Goal: Download file/media: Download file/media

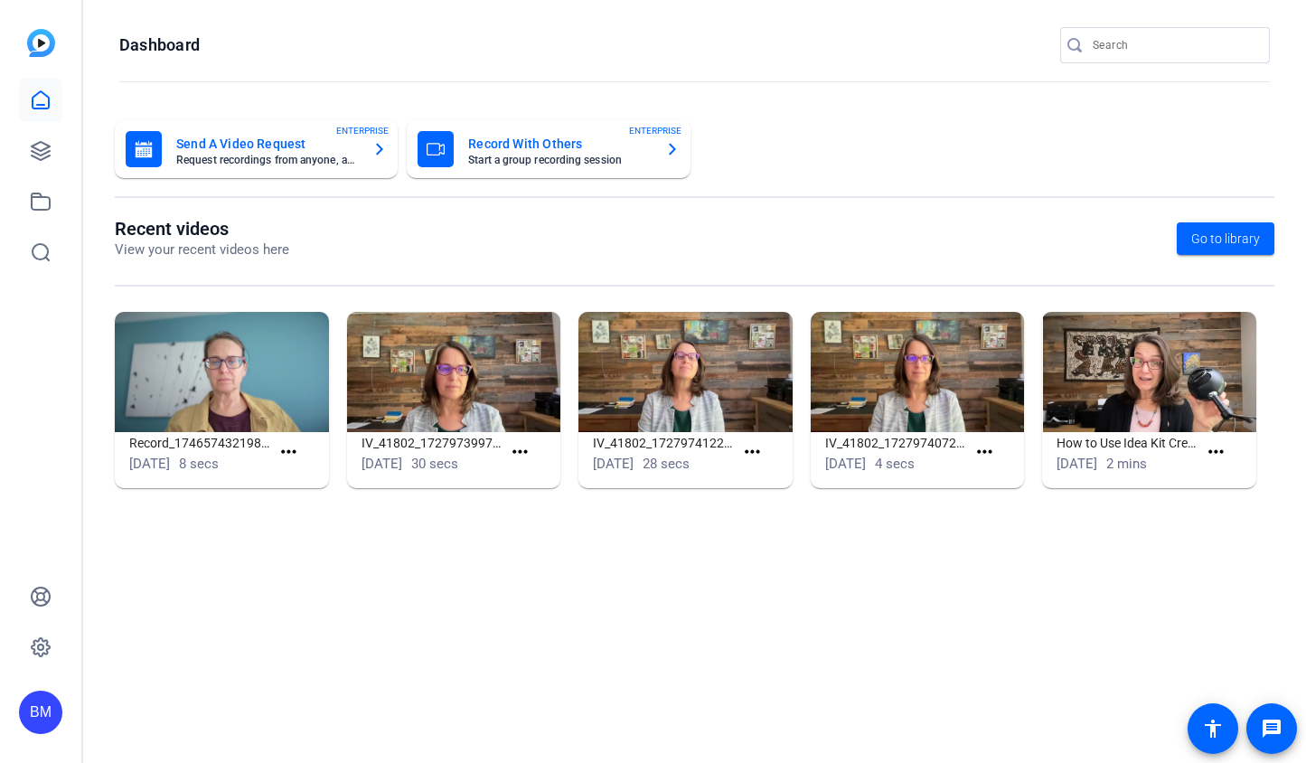
click at [1159, 44] on input "Search" at bounding box center [1174, 45] width 163 height 22
type input "Mahler"
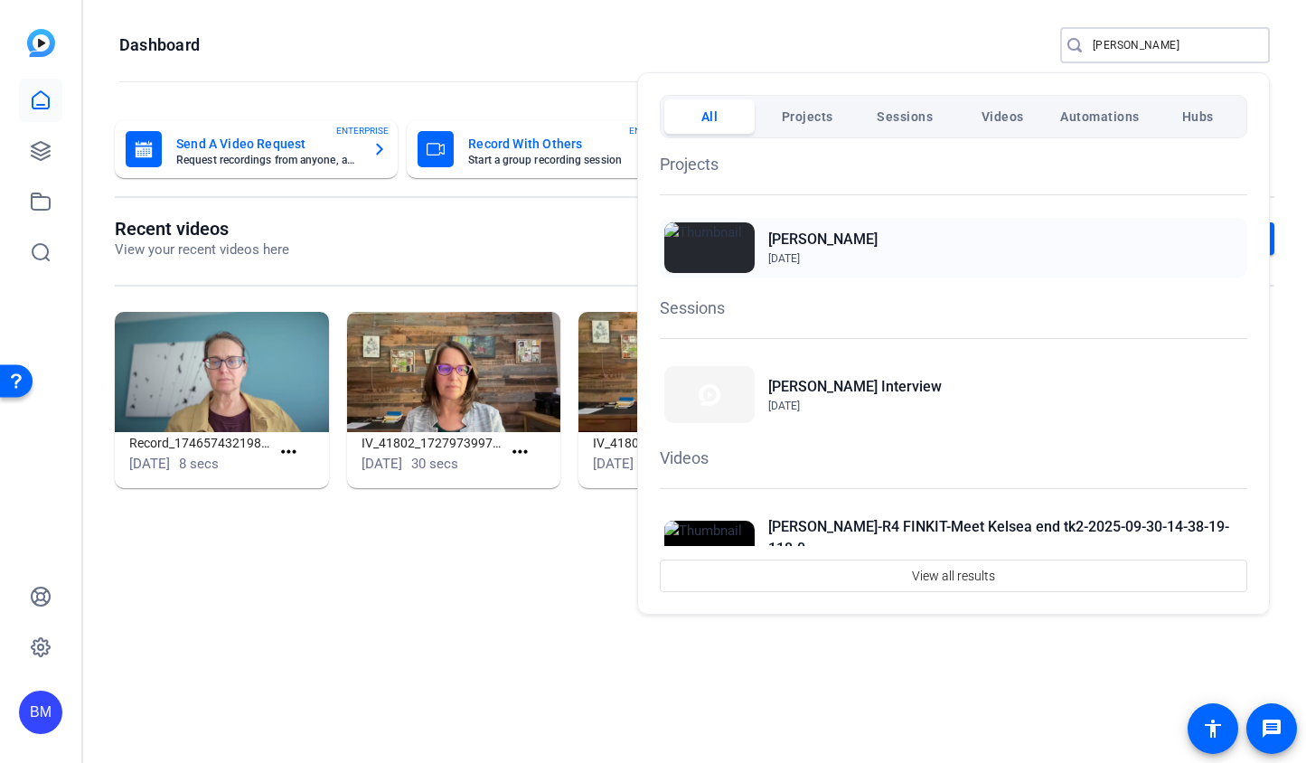
click at [785, 244] on h2 "Mahler" at bounding box center [822, 240] width 109 height 22
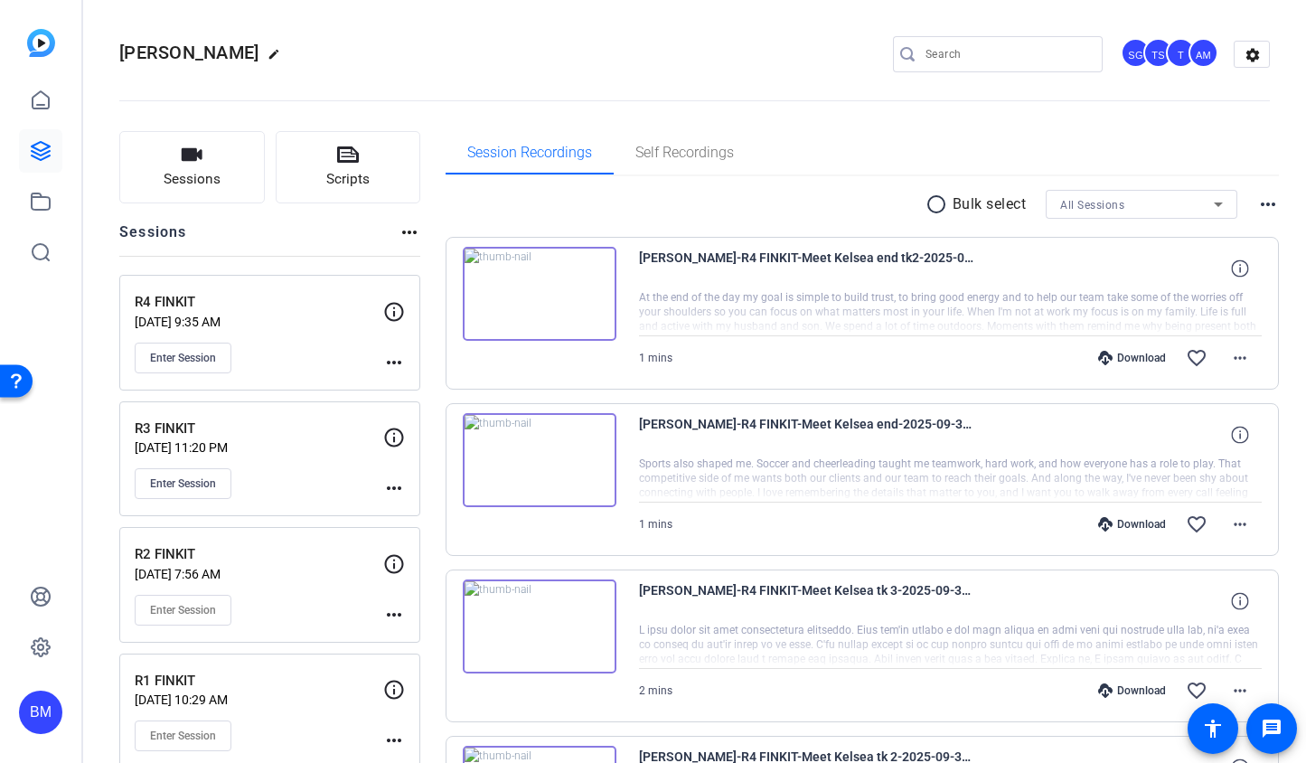
click at [391, 369] on div "R4 FINKIT Sep 30, 2025 @ 9:35 AM Enter Session more_horiz" at bounding box center [269, 333] width 301 height 116
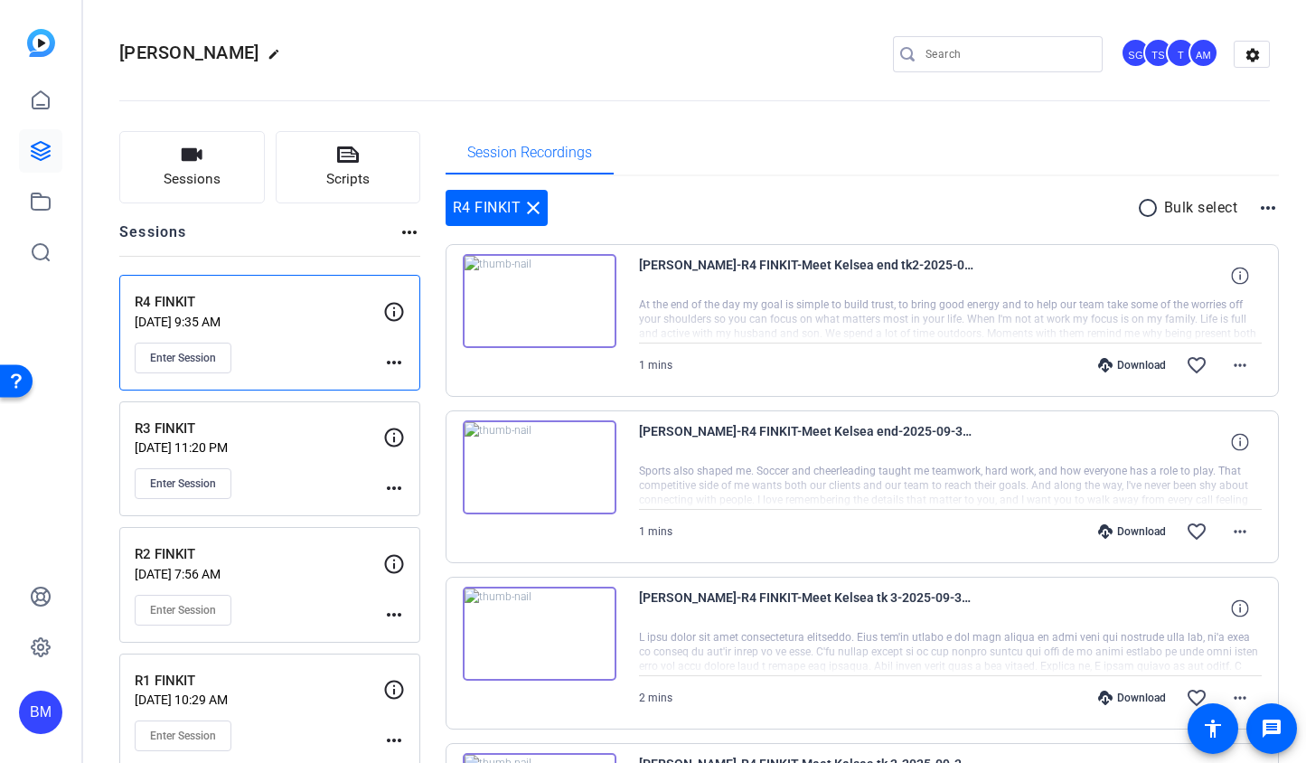
click at [703, 166] on div "Session Recordings" at bounding box center [863, 152] width 834 height 43
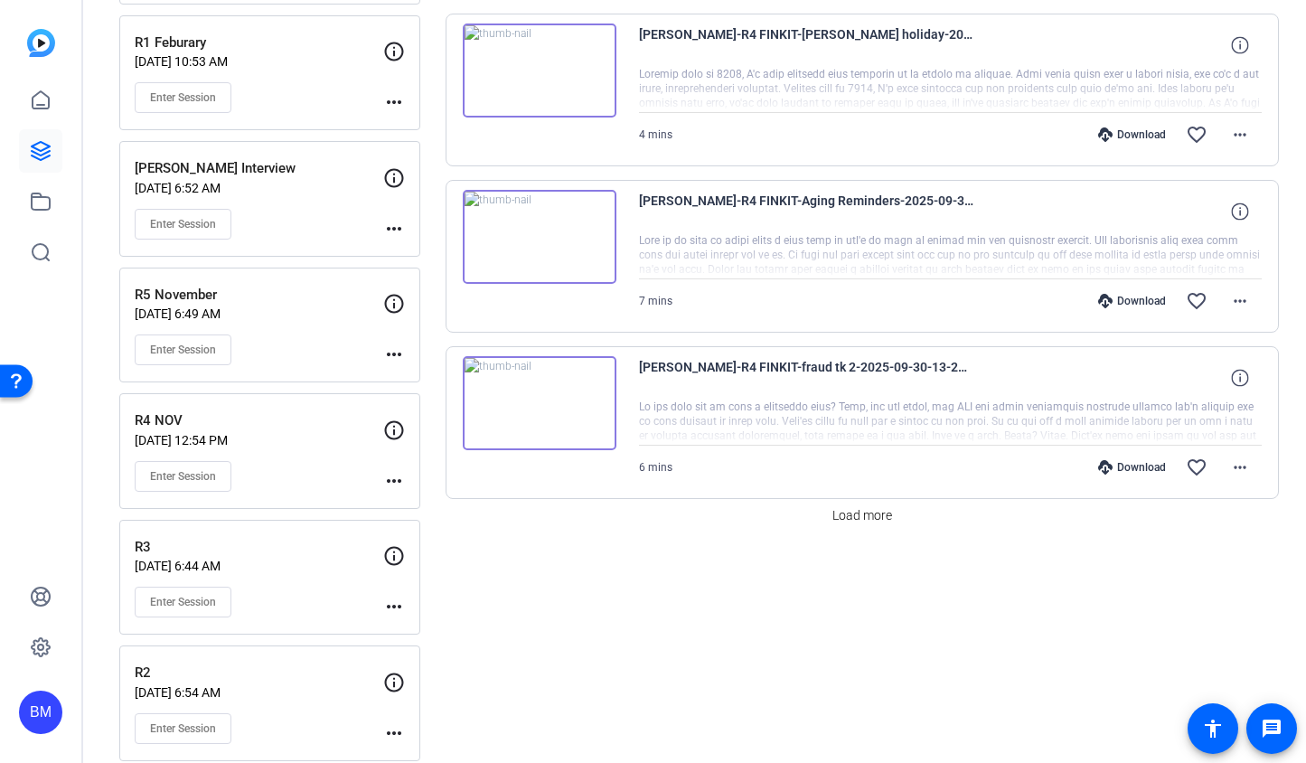
scroll to position [1555, 0]
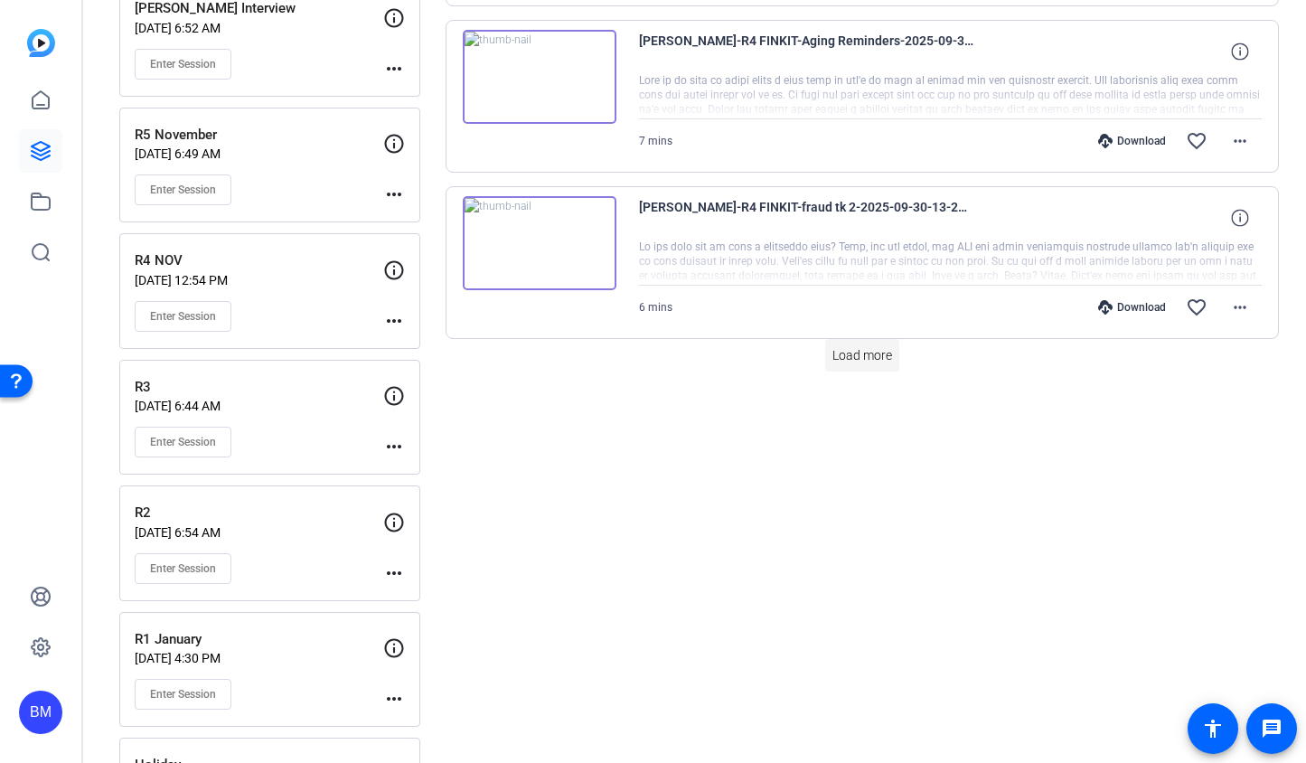
click at [851, 346] on span "Load more" at bounding box center [862, 355] width 60 height 19
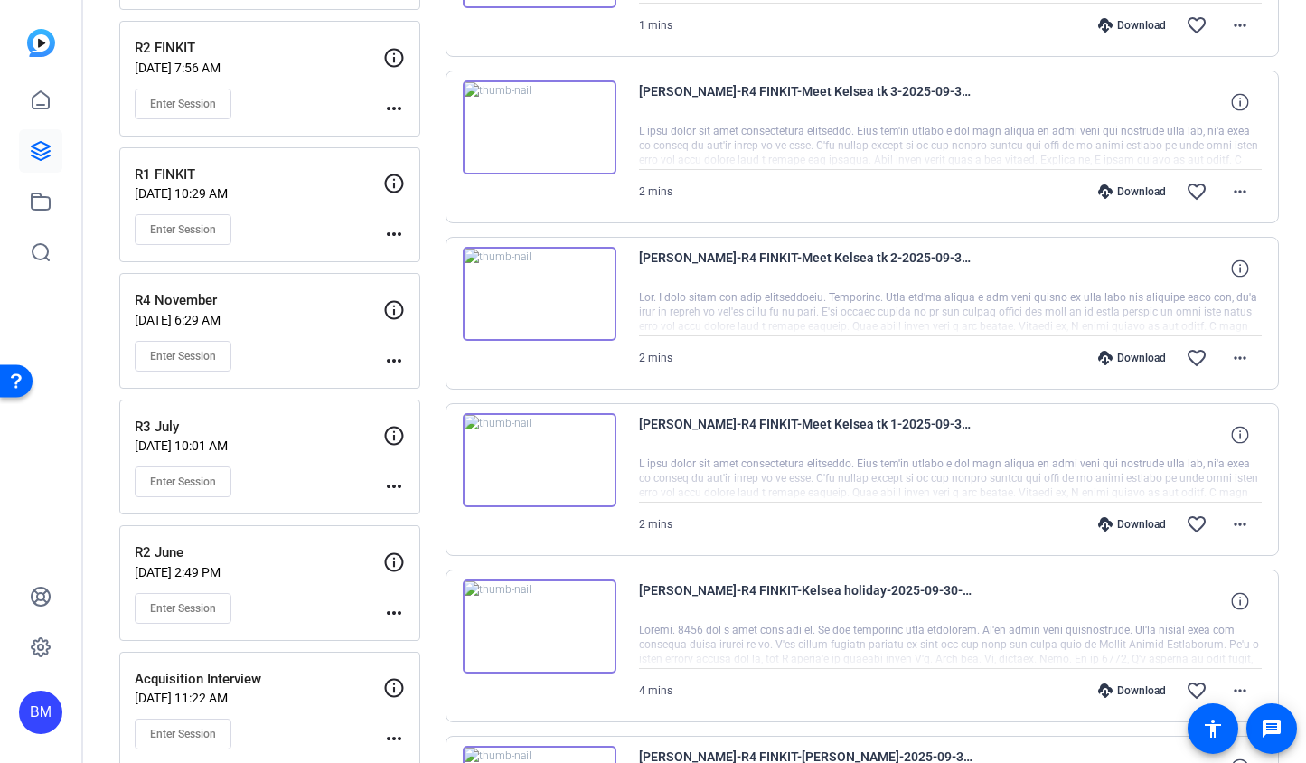
scroll to position [0, 0]
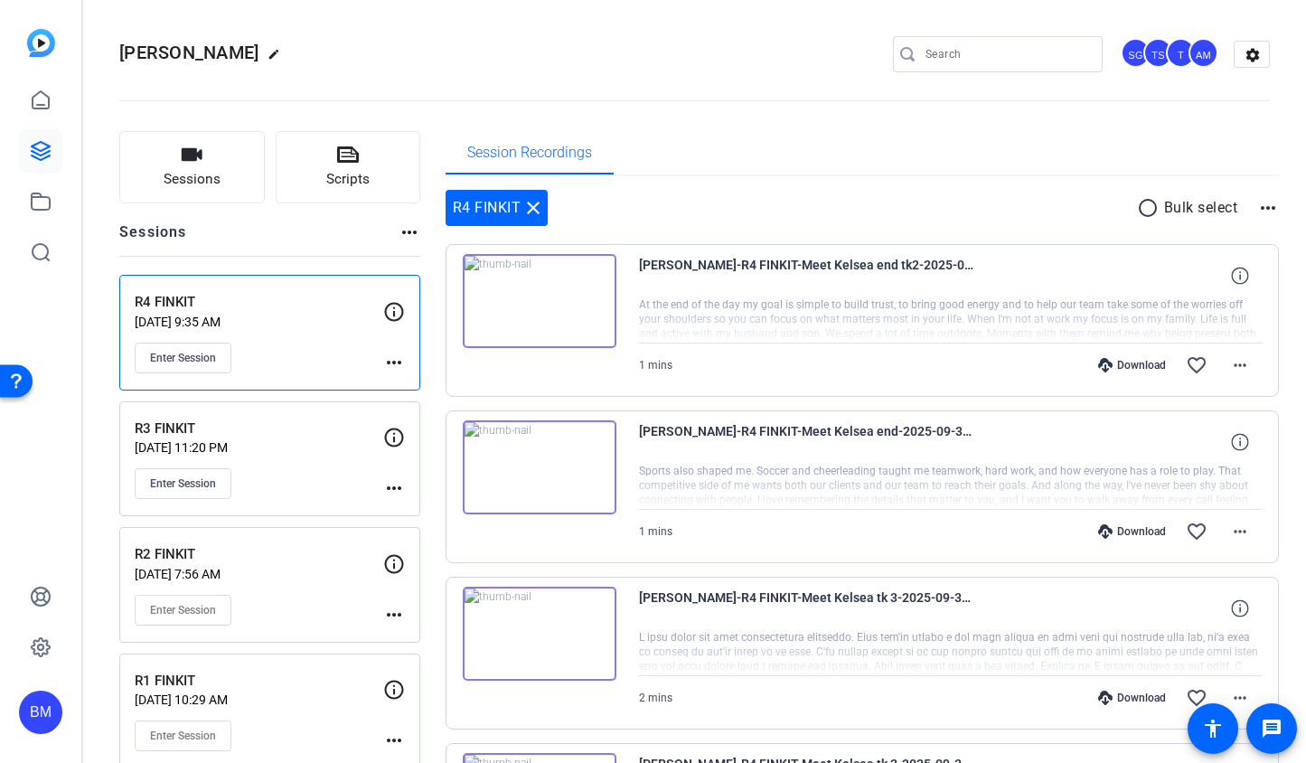
click at [326, 473] on div "Enter Session" at bounding box center [259, 483] width 249 height 31
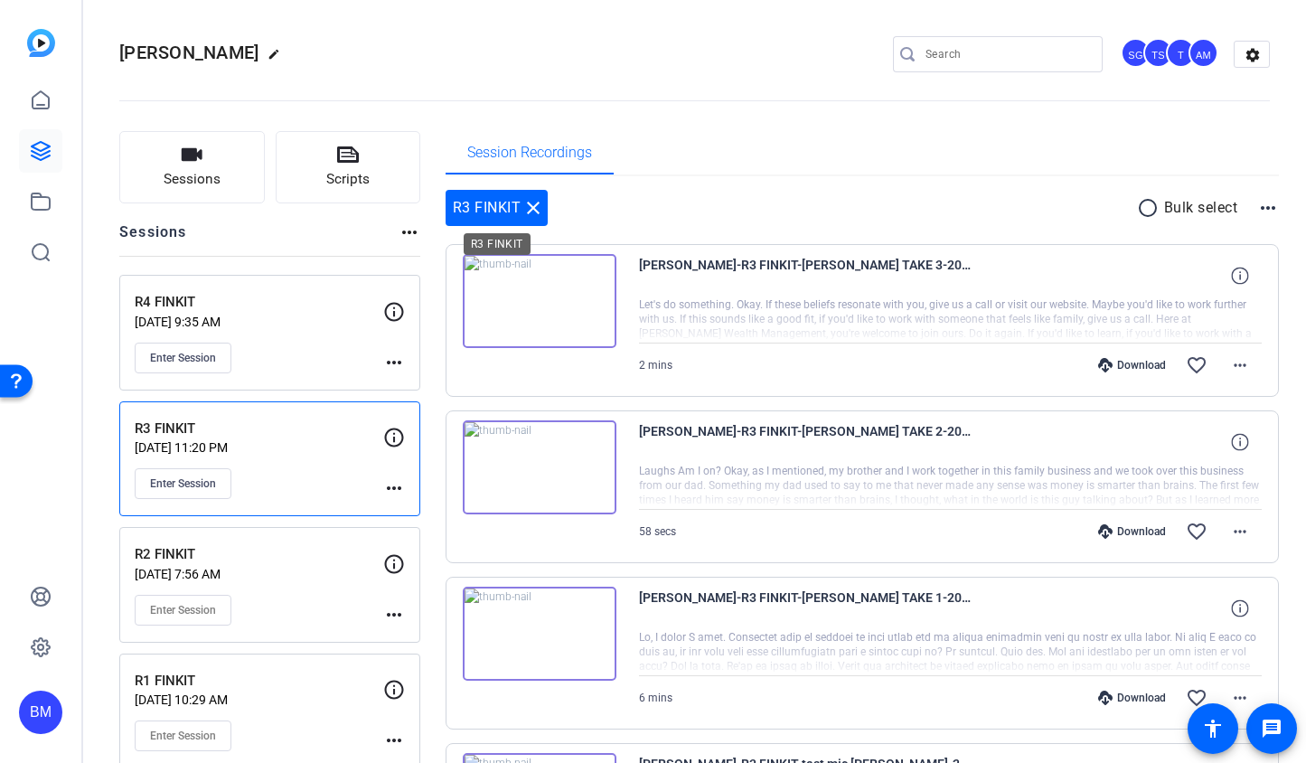
click at [528, 204] on mat-icon "close" at bounding box center [533, 208] width 22 height 22
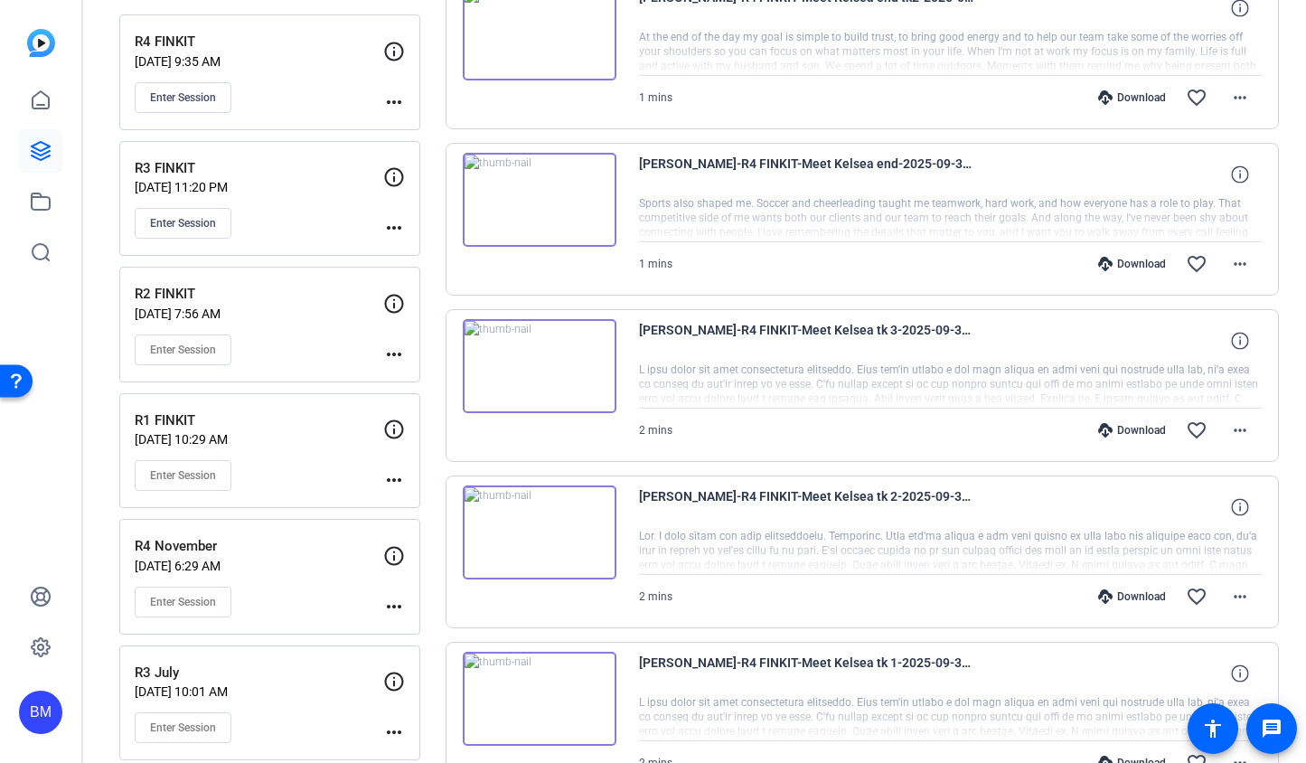
scroll to position [264, 0]
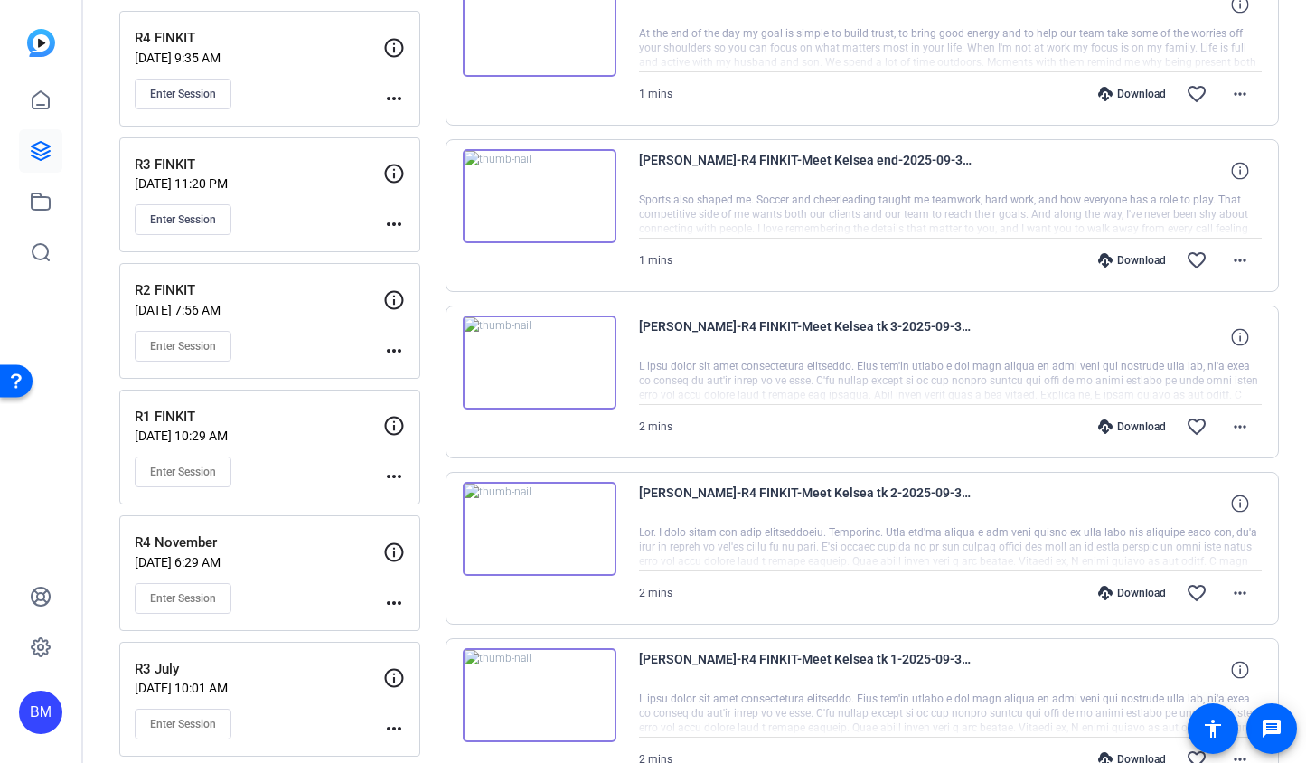
click at [269, 201] on div "R3 FINKIT Jul 09, 2025 @ 11:20 PM Enter Session" at bounding box center [259, 195] width 249 height 81
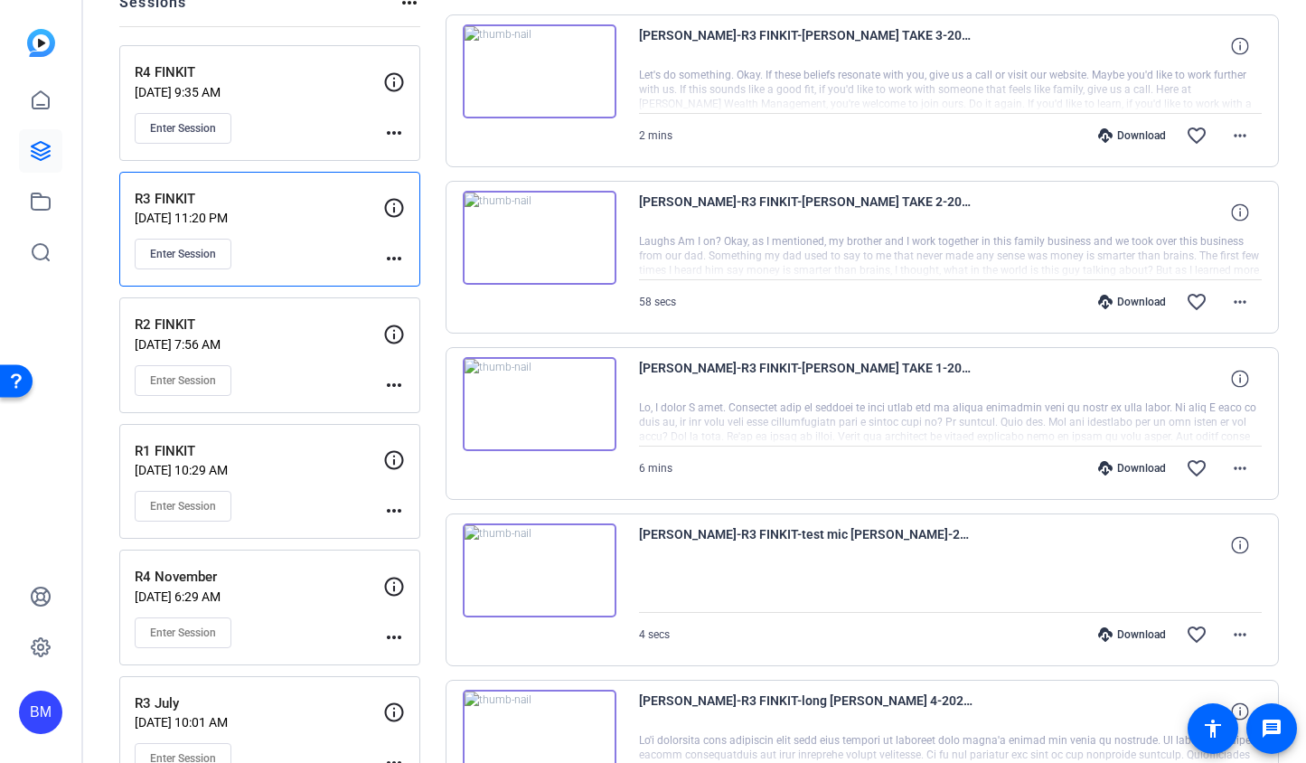
scroll to position [0, 0]
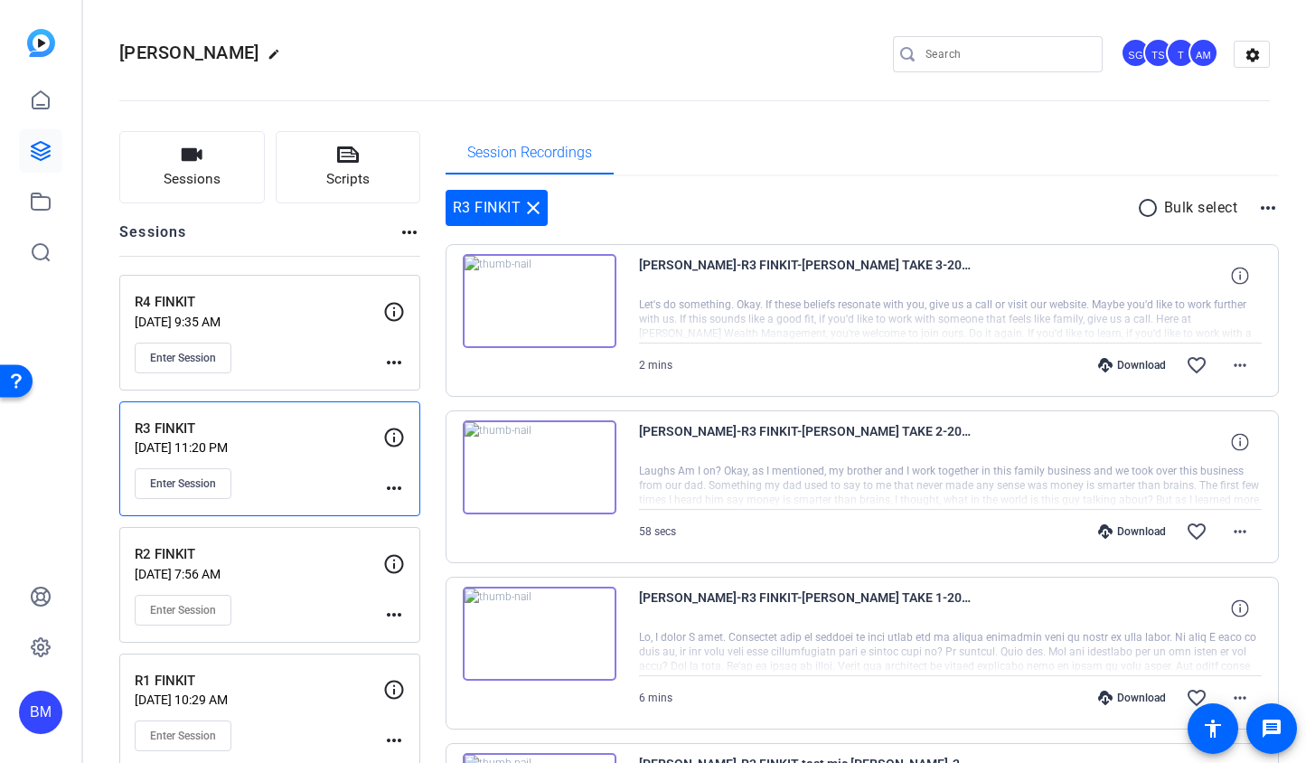
click at [331, 343] on div "Enter Session" at bounding box center [259, 358] width 249 height 31
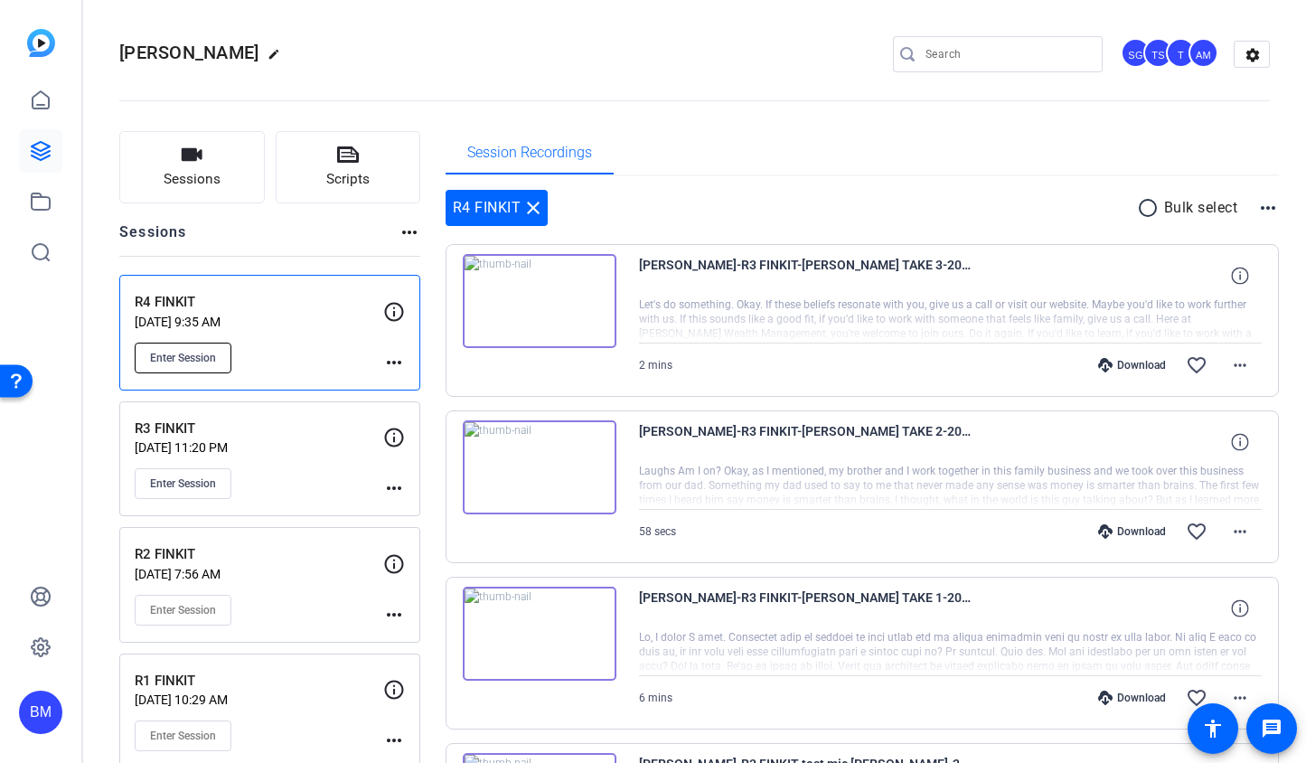
click at [180, 352] on span "Enter Session" at bounding box center [183, 358] width 66 height 14
click at [198, 483] on span "Enter Session" at bounding box center [183, 483] width 66 height 14
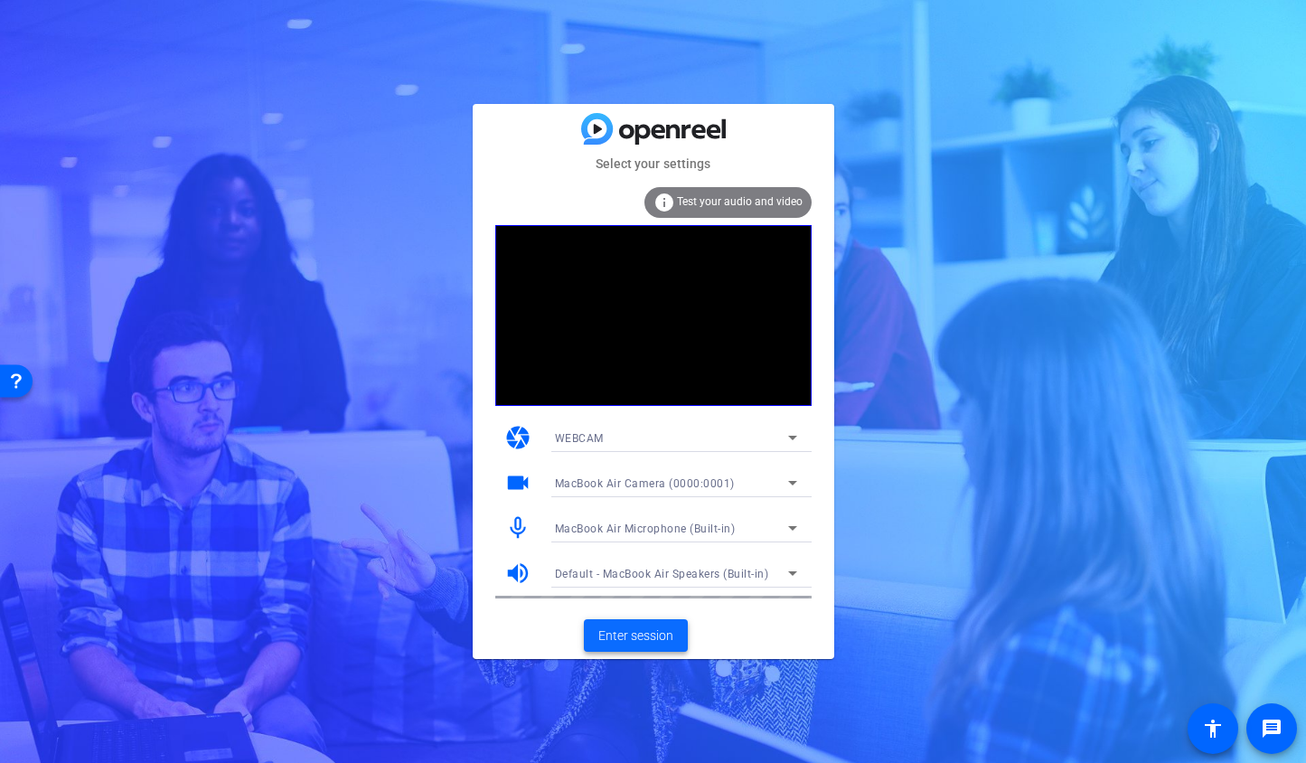
click at [632, 638] on span "Enter session" at bounding box center [635, 635] width 75 height 19
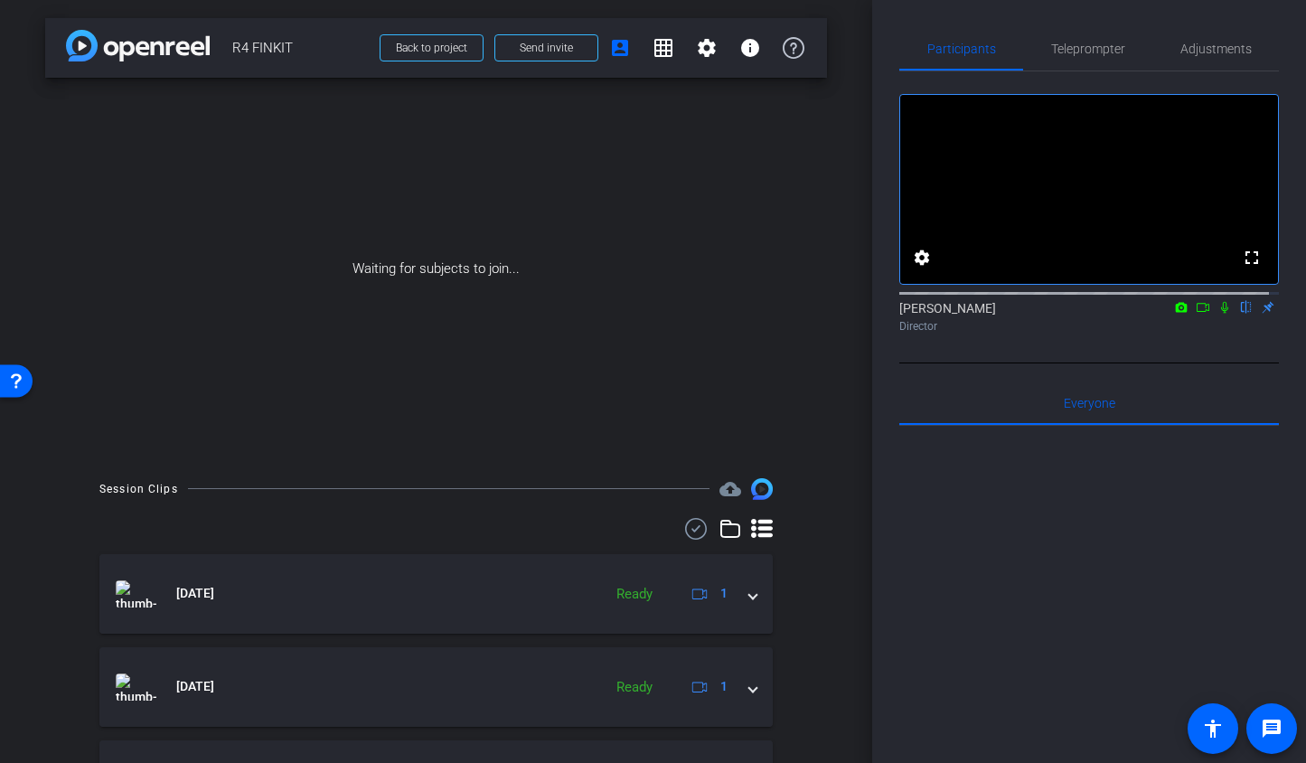
click at [1196, 314] on icon at bounding box center [1203, 307] width 14 height 13
click at [1239, 314] on icon at bounding box center [1246, 307] width 14 height 13
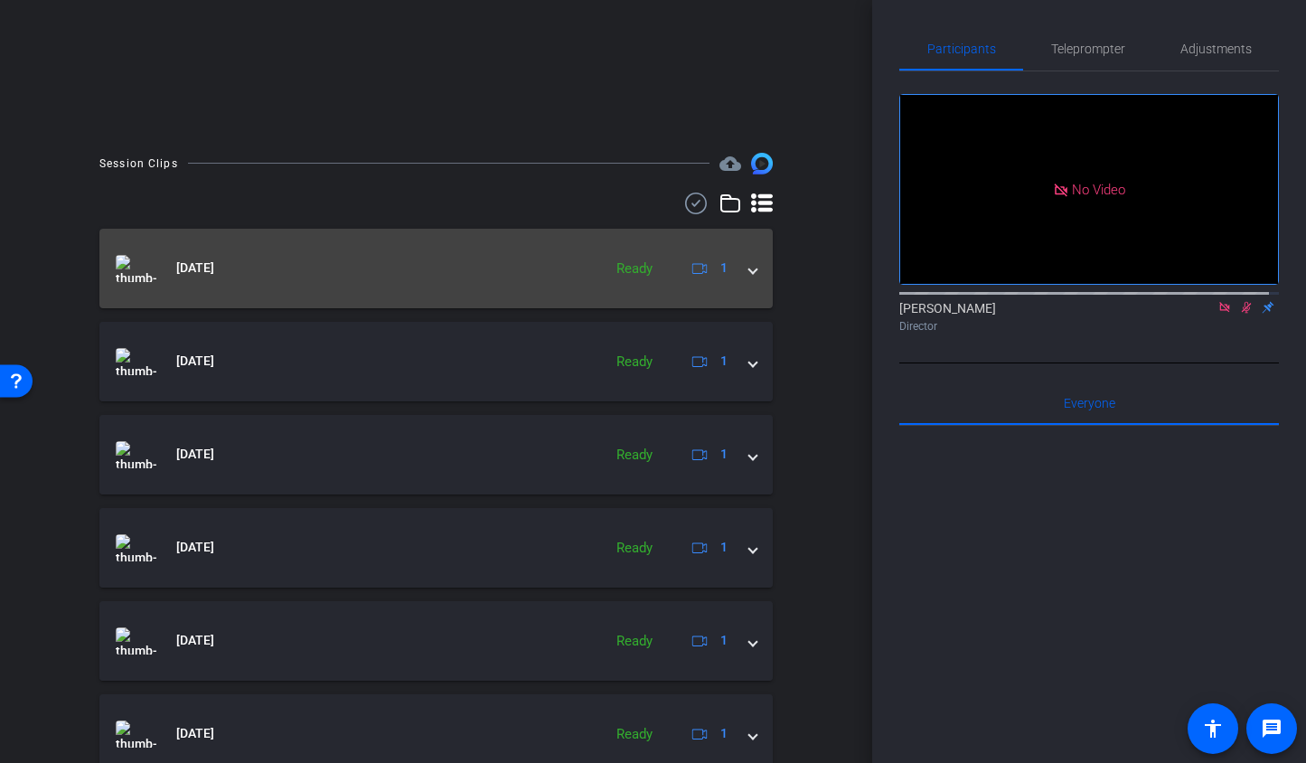
click at [737, 269] on div "Sep 30, 2025 Ready 1" at bounding box center [433, 268] width 634 height 27
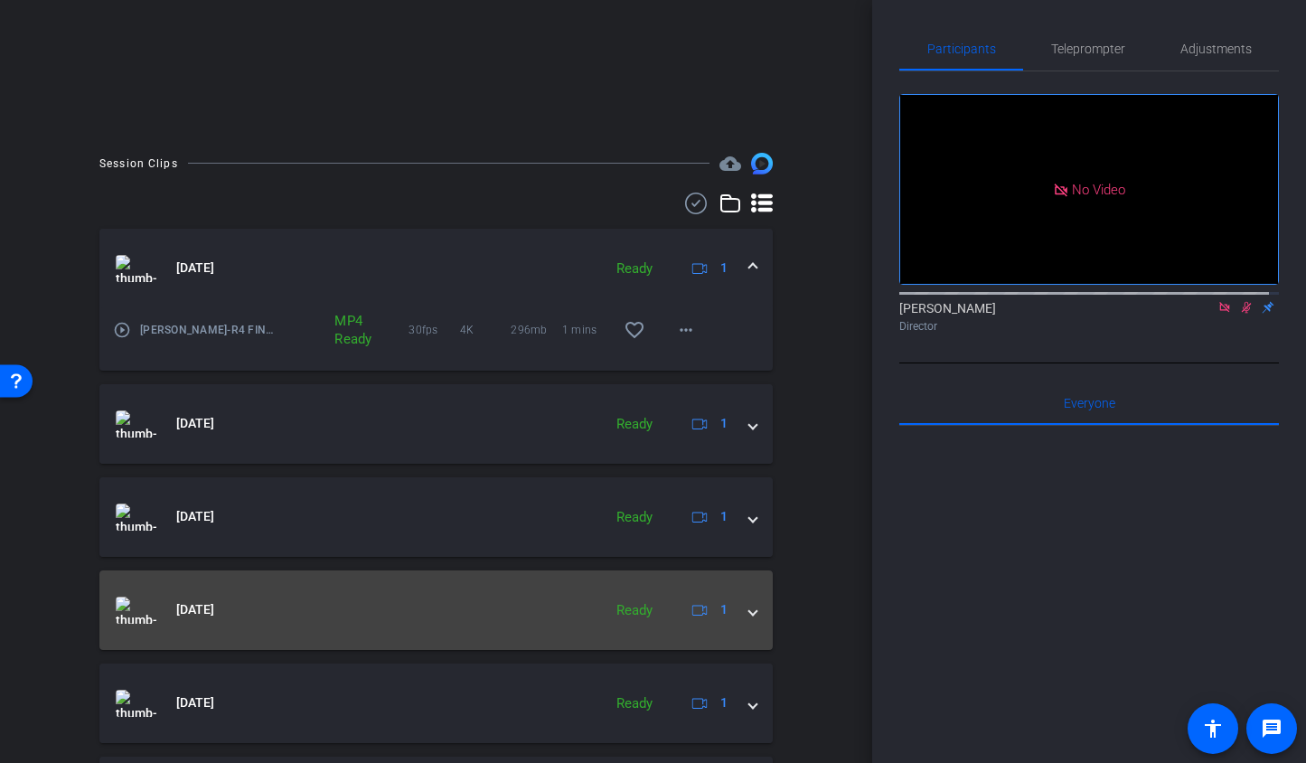
scroll to position [835, 0]
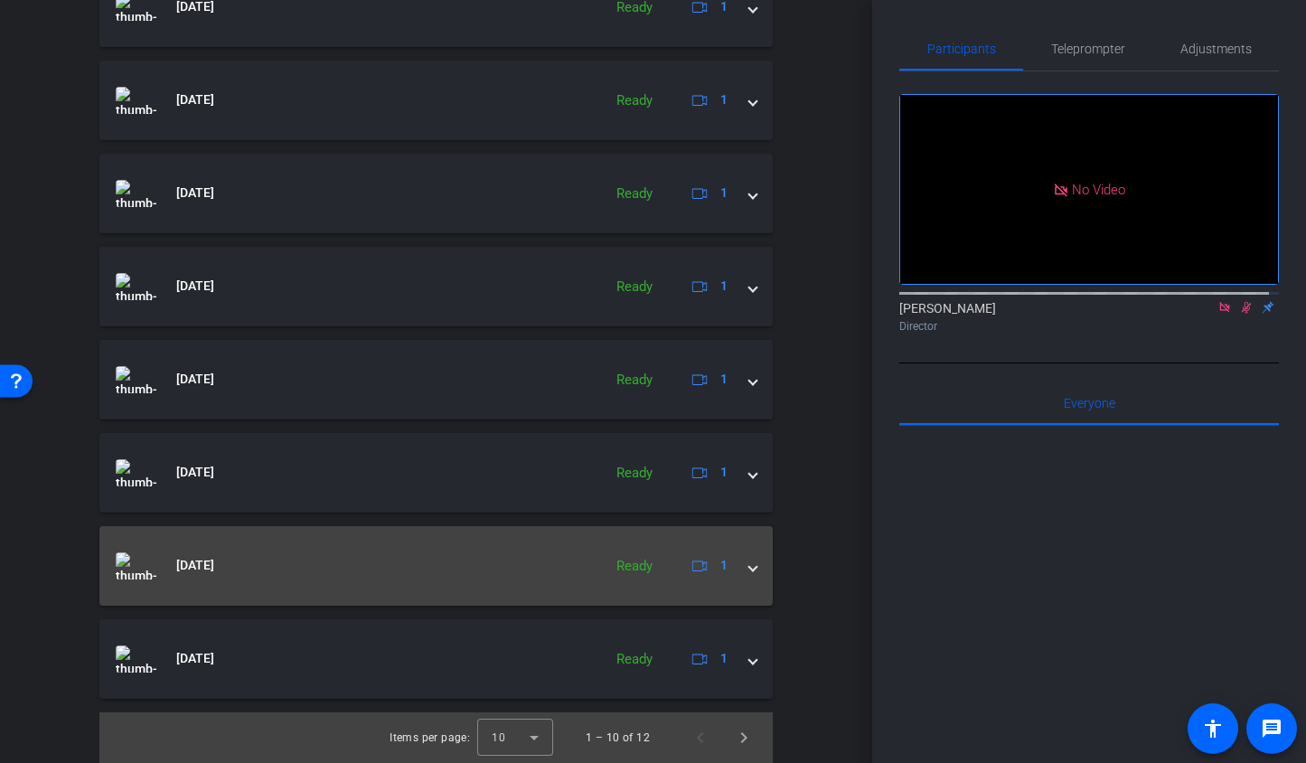
click at [747, 572] on mat-expansion-panel-header "Sep 30, 2025 Ready 1" at bounding box center [435, 566] width 673 height 80
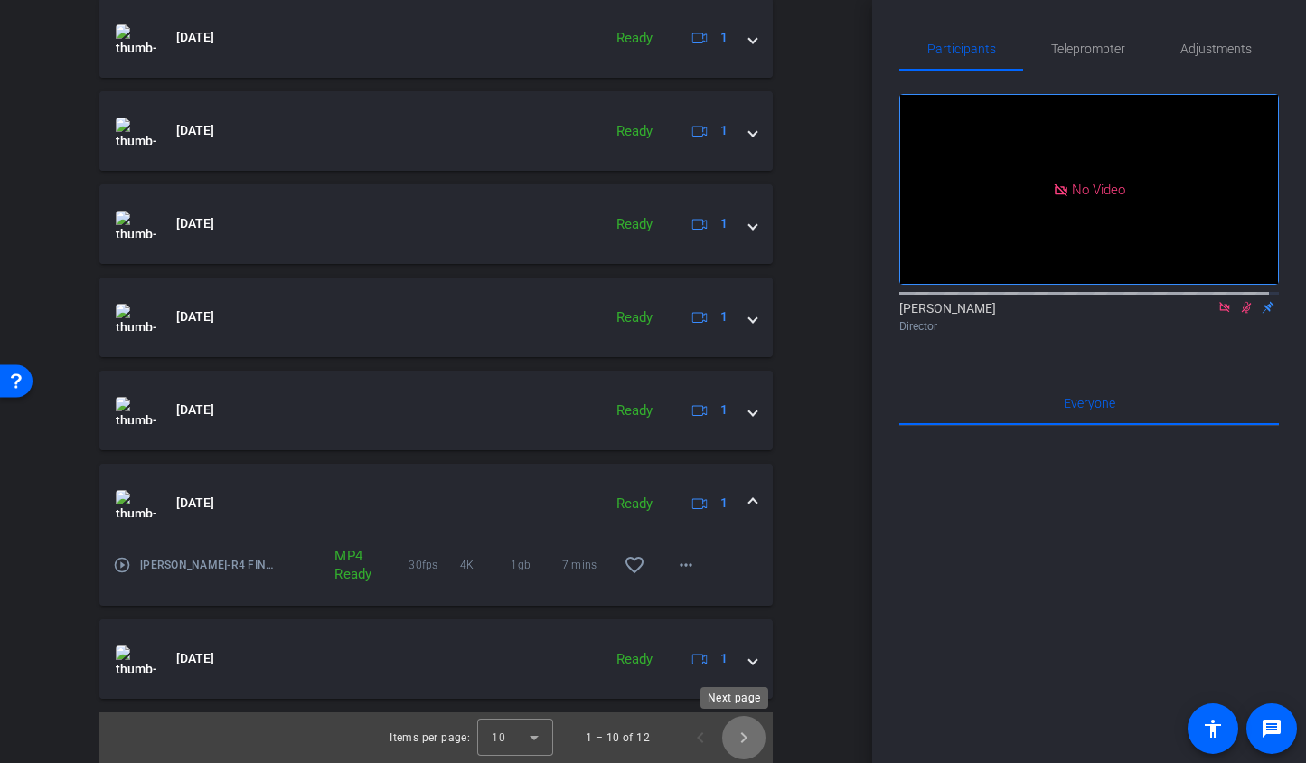
click at [725, 731] on span "Next page" at bounding box center [743, 737] width 43 height 43
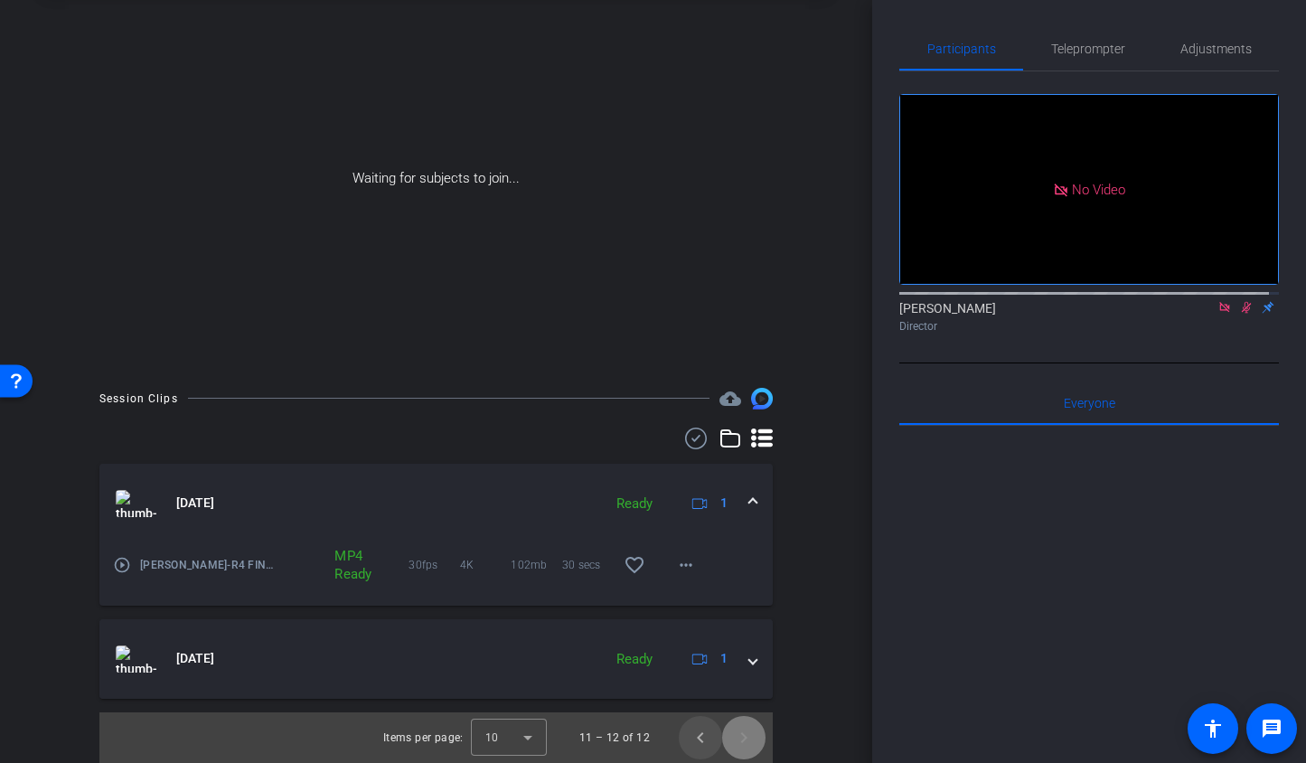
scroll to position [90, 0]
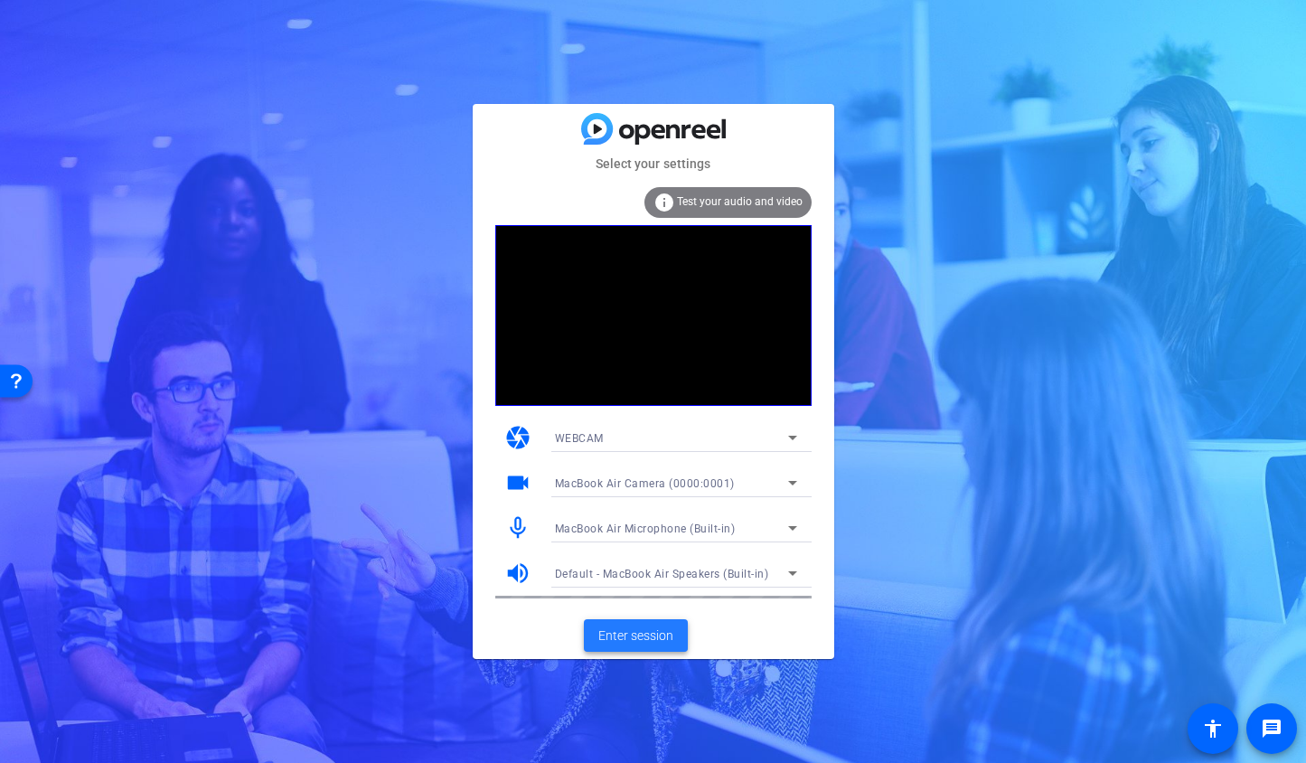
click at [600, 630] on span "Enter session" at bounding box center [635, 635] width 75 height 19
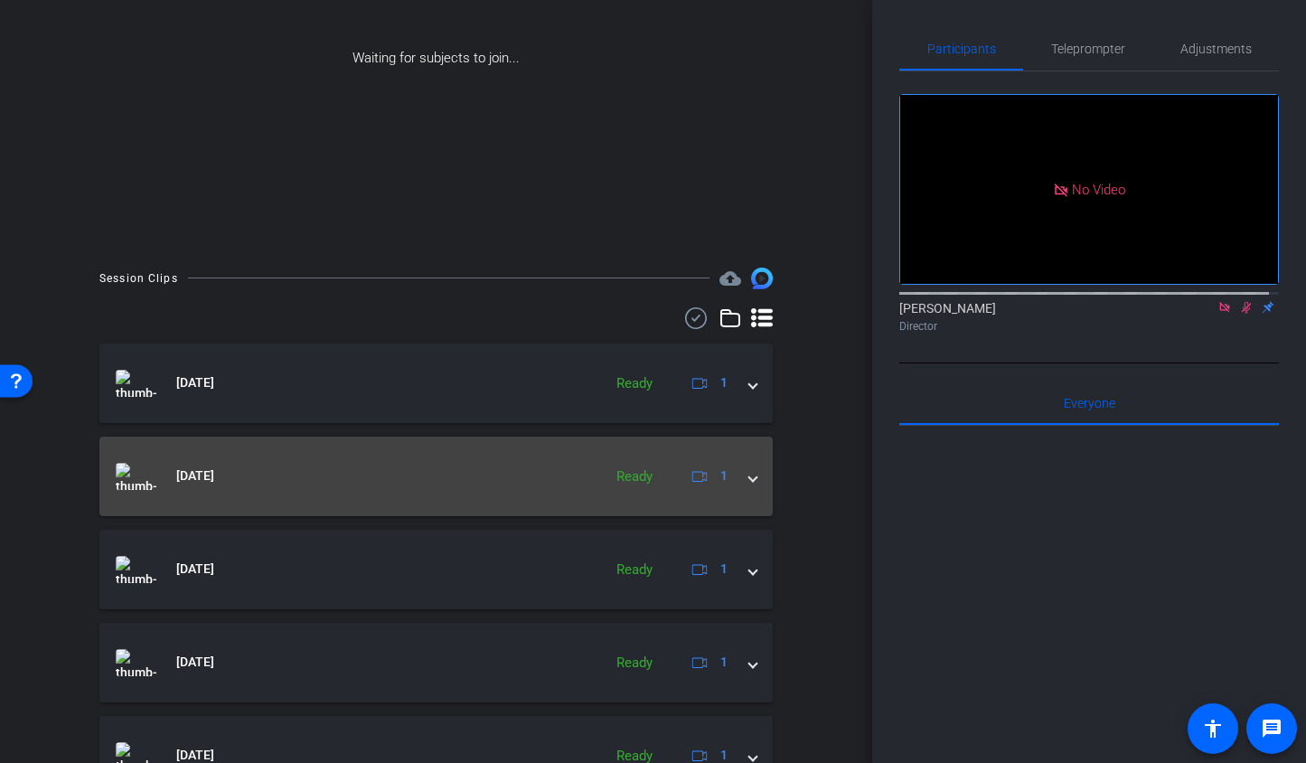
scroll to position [212, 0]
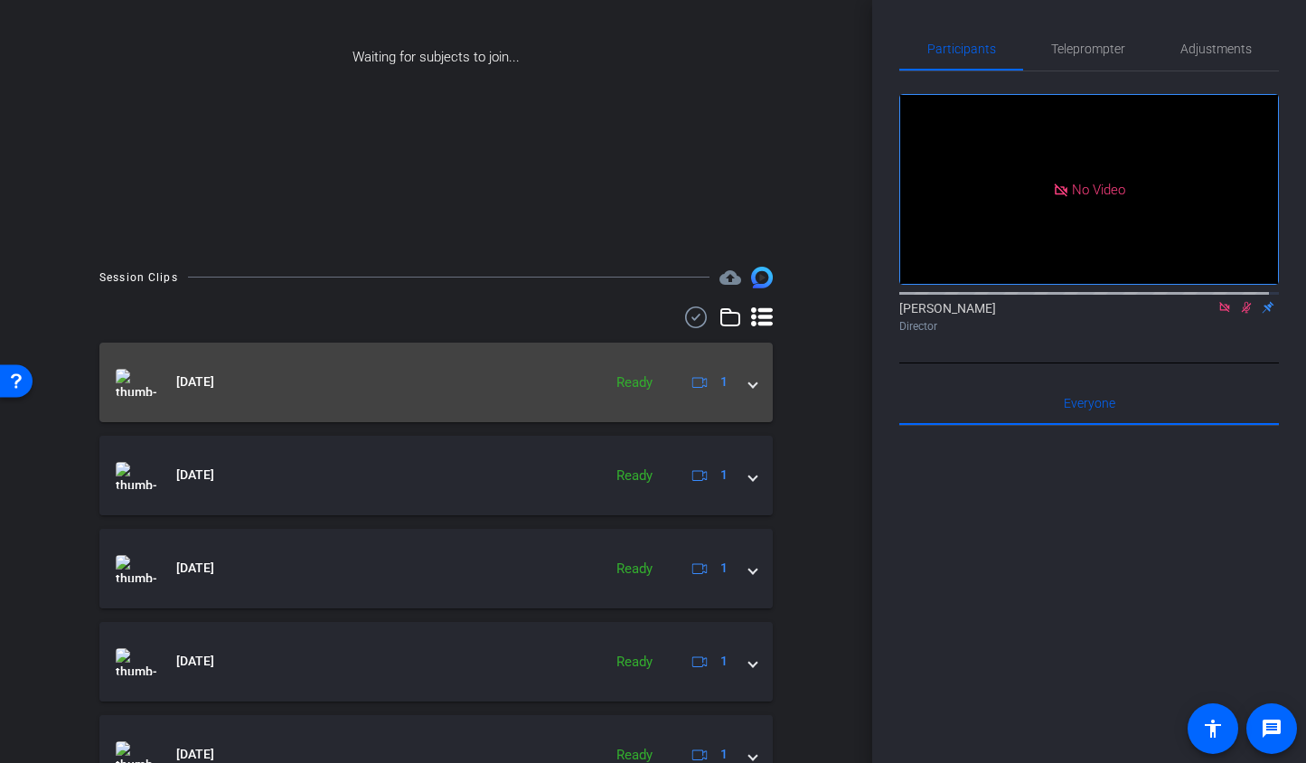
click at [749, 392] on mat-expansion-panel-header "Jul 10, 2025 Ready 1" at bounding box center [435, 383] width 673 height 80
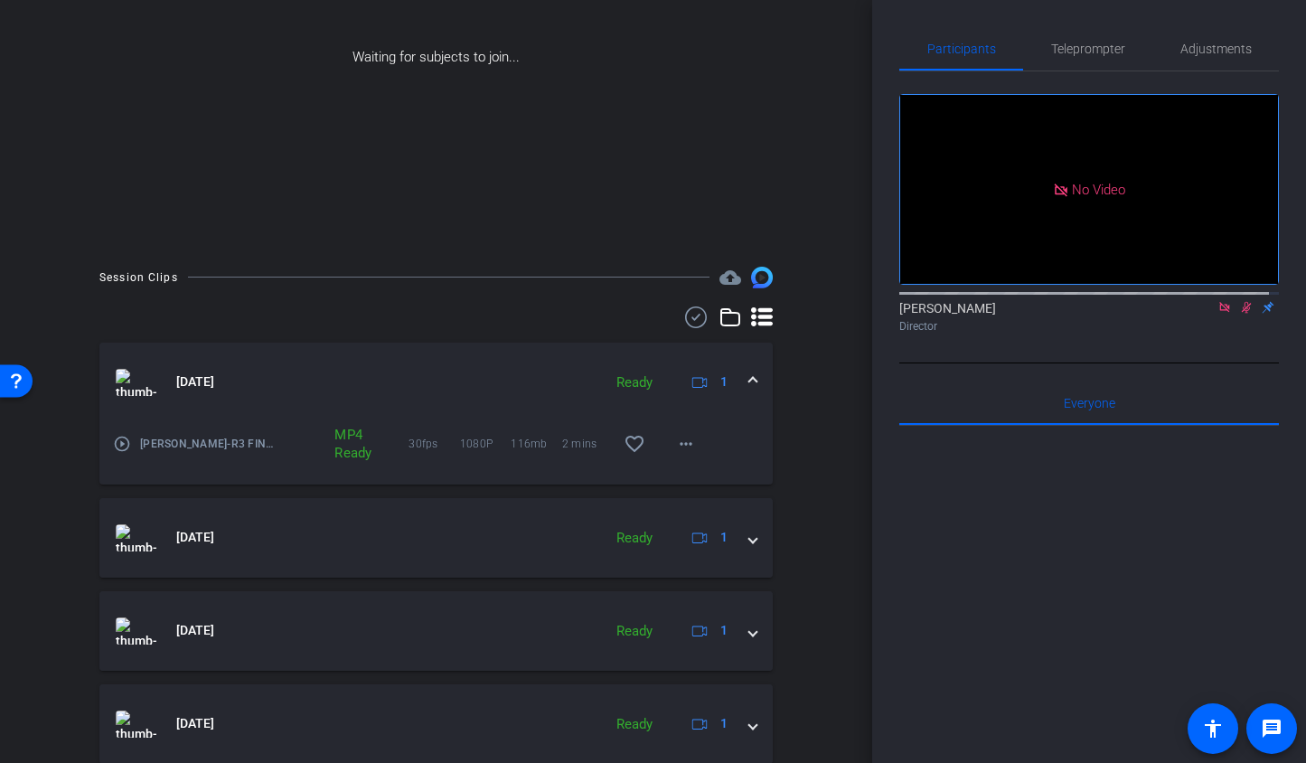
click at [127, 441] on mat-icon "play_circle_outline" at bounding box center [122, 444] width 18 height 18
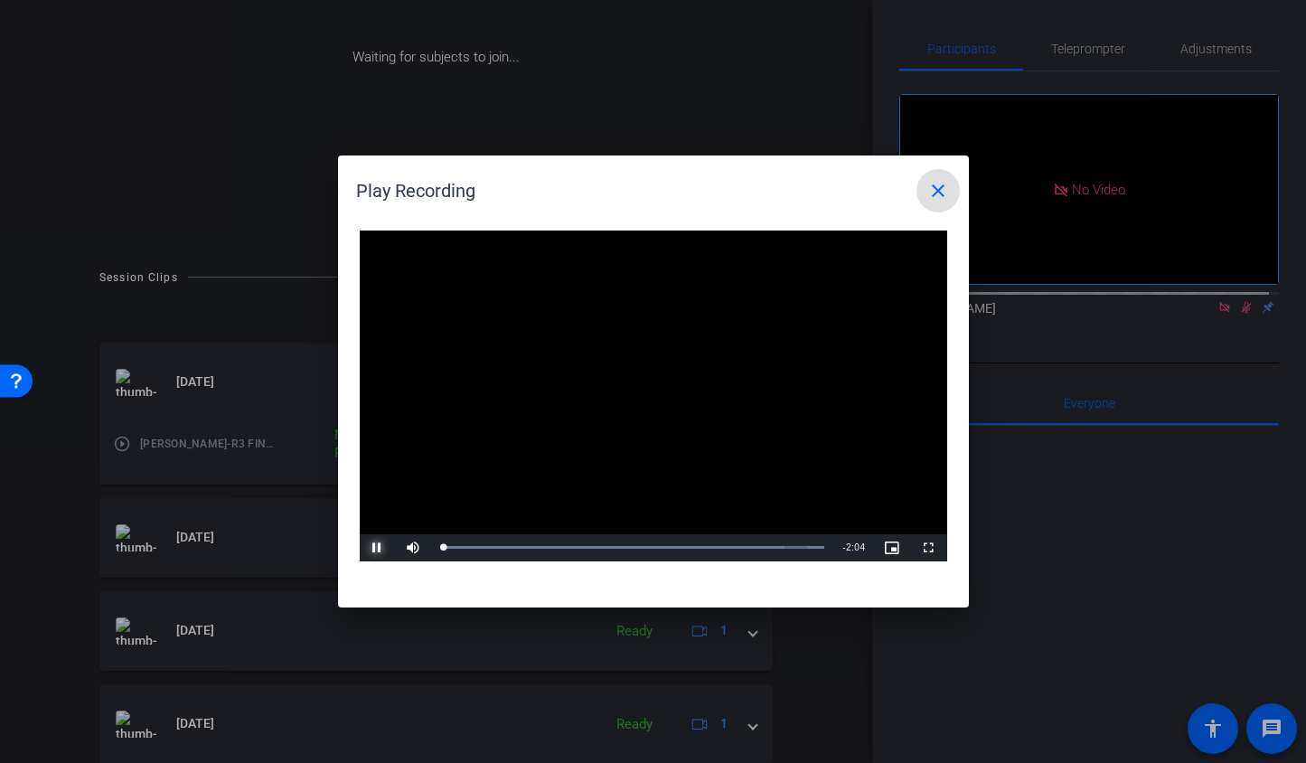
click at [375, 548] on span "Video Player" at bounding box center [378, 548] width 36 height 0
click at [921, 174] on span at bounding box center [938, 190] width 43 height 43
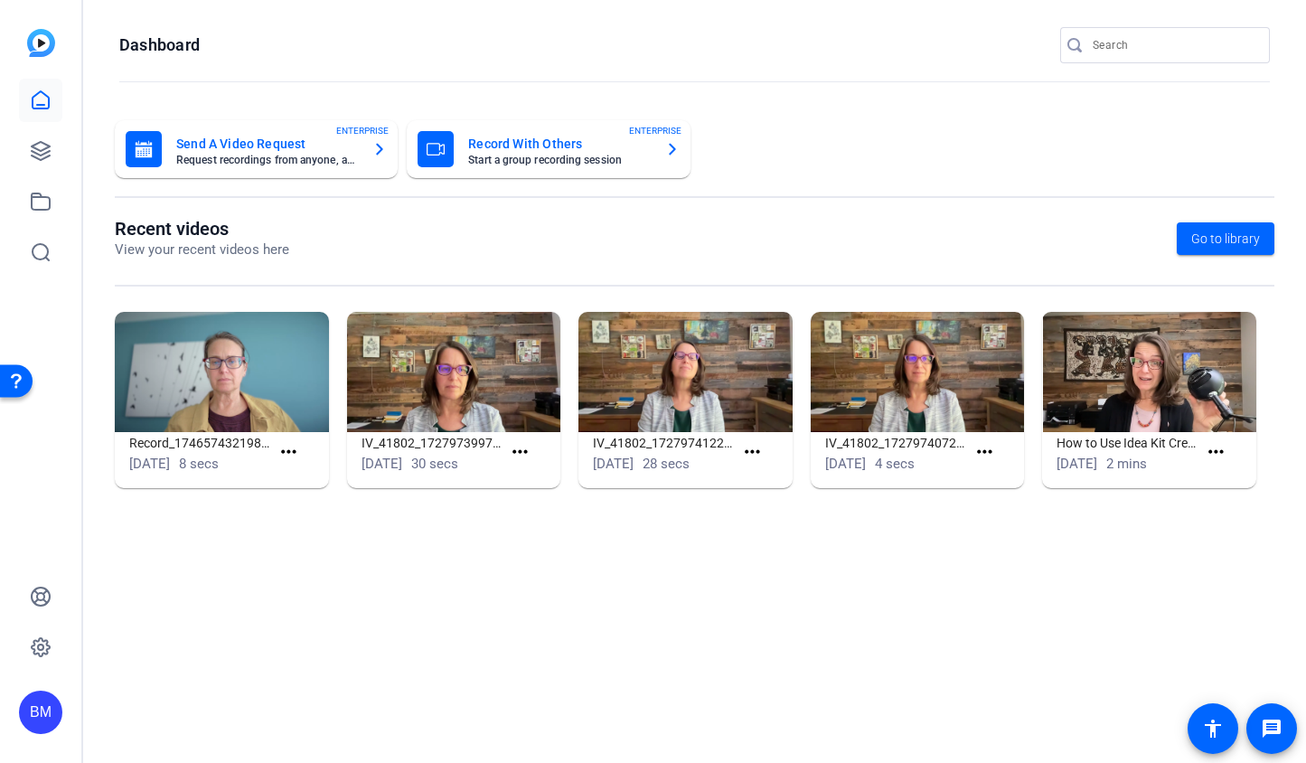
click at [1119, 56] on div at bounding box center [1174, 45] width 163 height 36
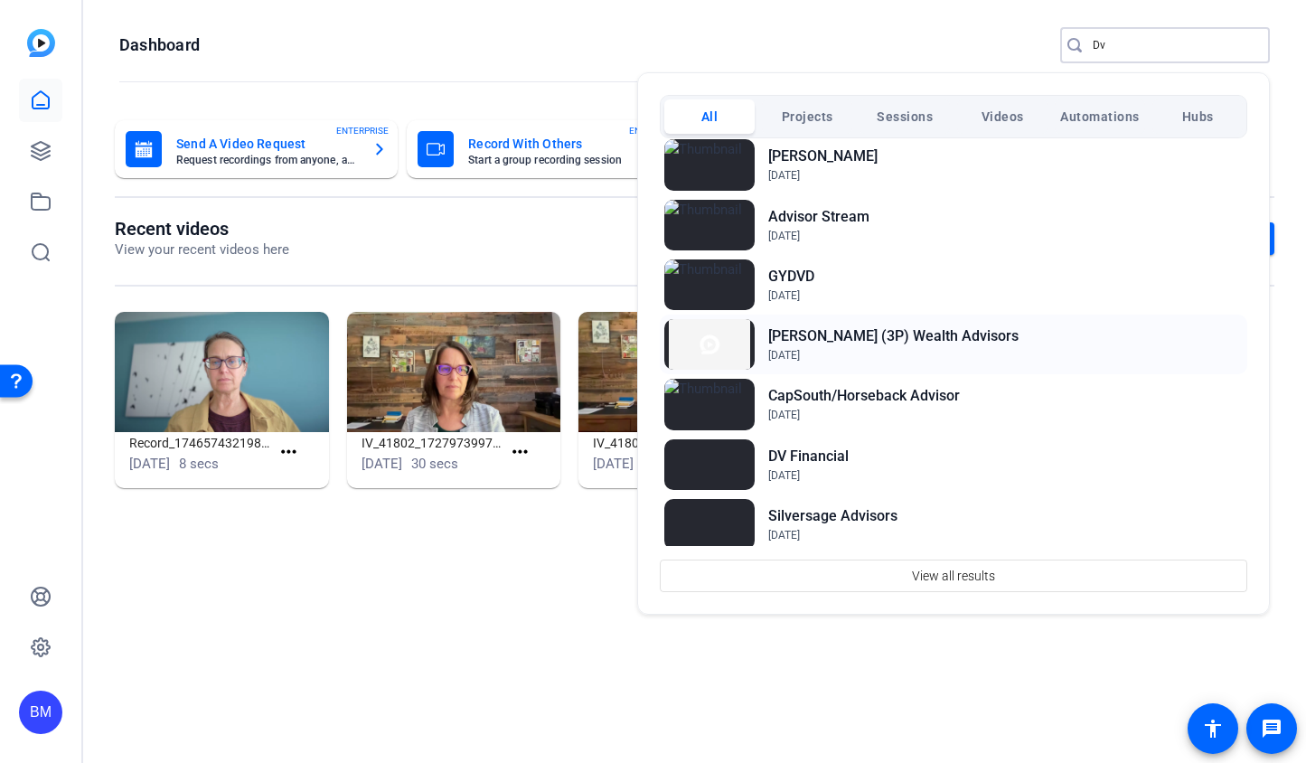
scroll to position [345, 0]
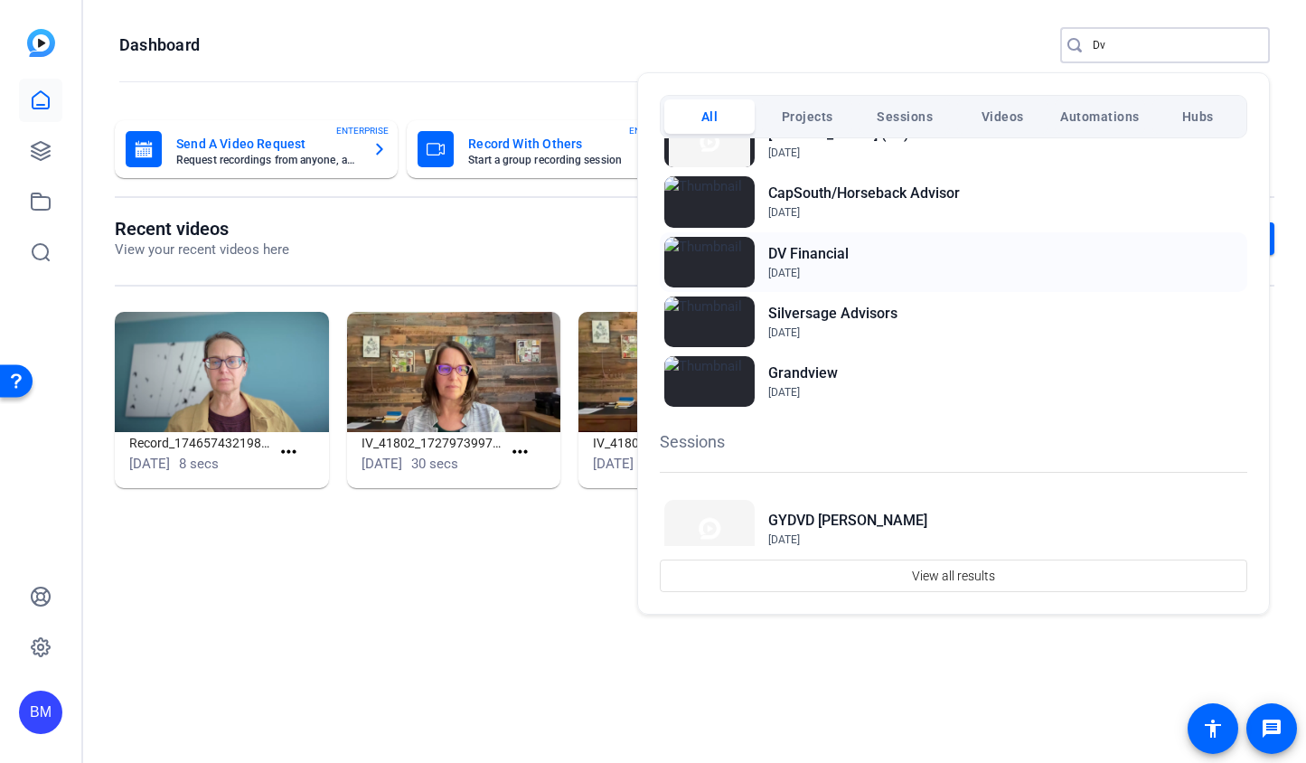
type input "Dv"
click at [827, 268] on span "Jan 4, 2024" at bounding box center [808, 273] width 80 height 16
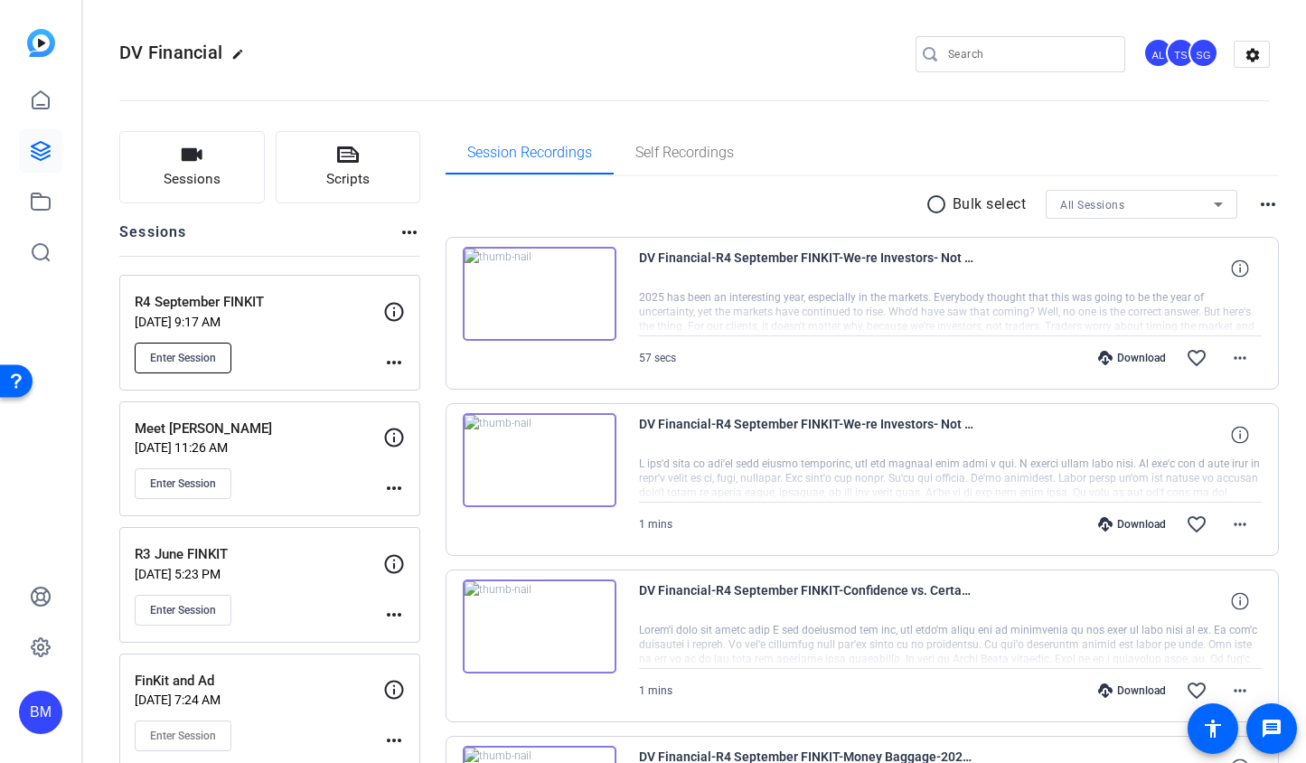
click at [191, 361] on span "Enter Session" at bounding box center [183, 358] width 66 height 14
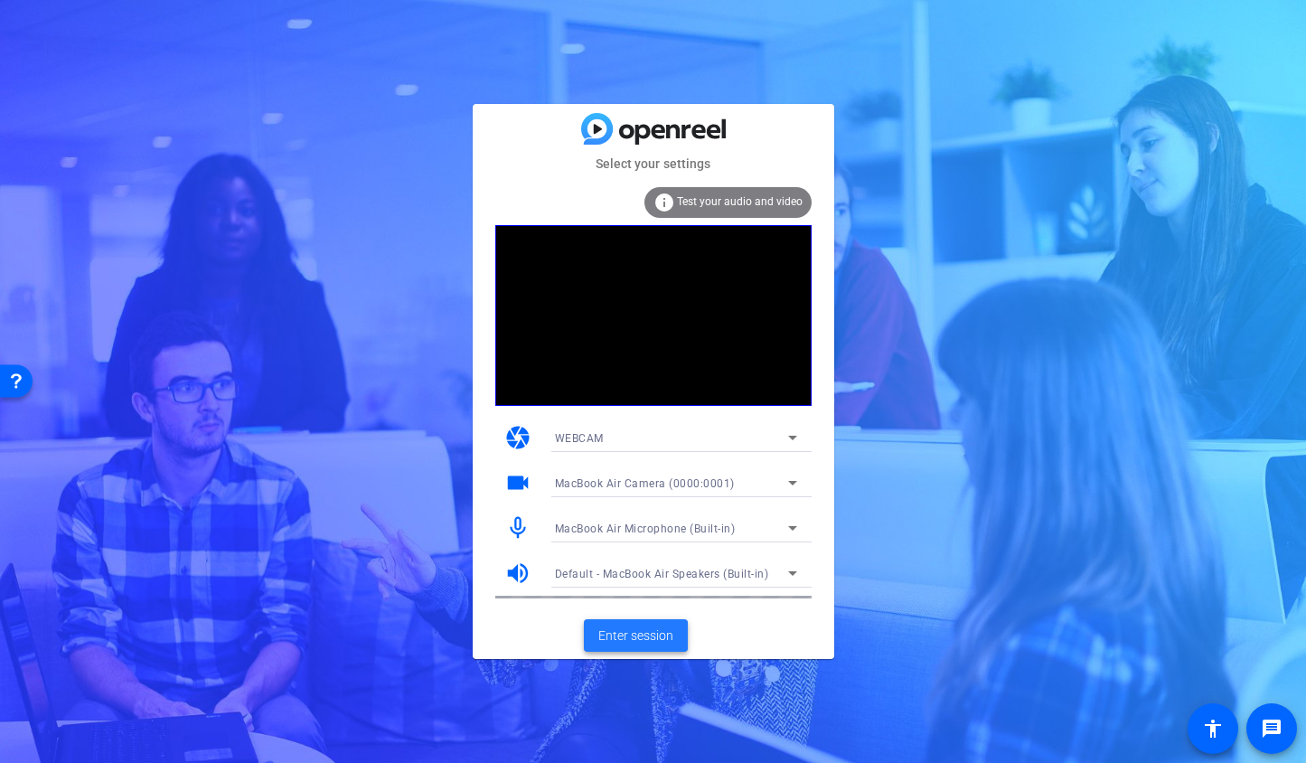
click at [616, 635] on span "Enter session" at bounding box center [635, 635] width 75 height 19
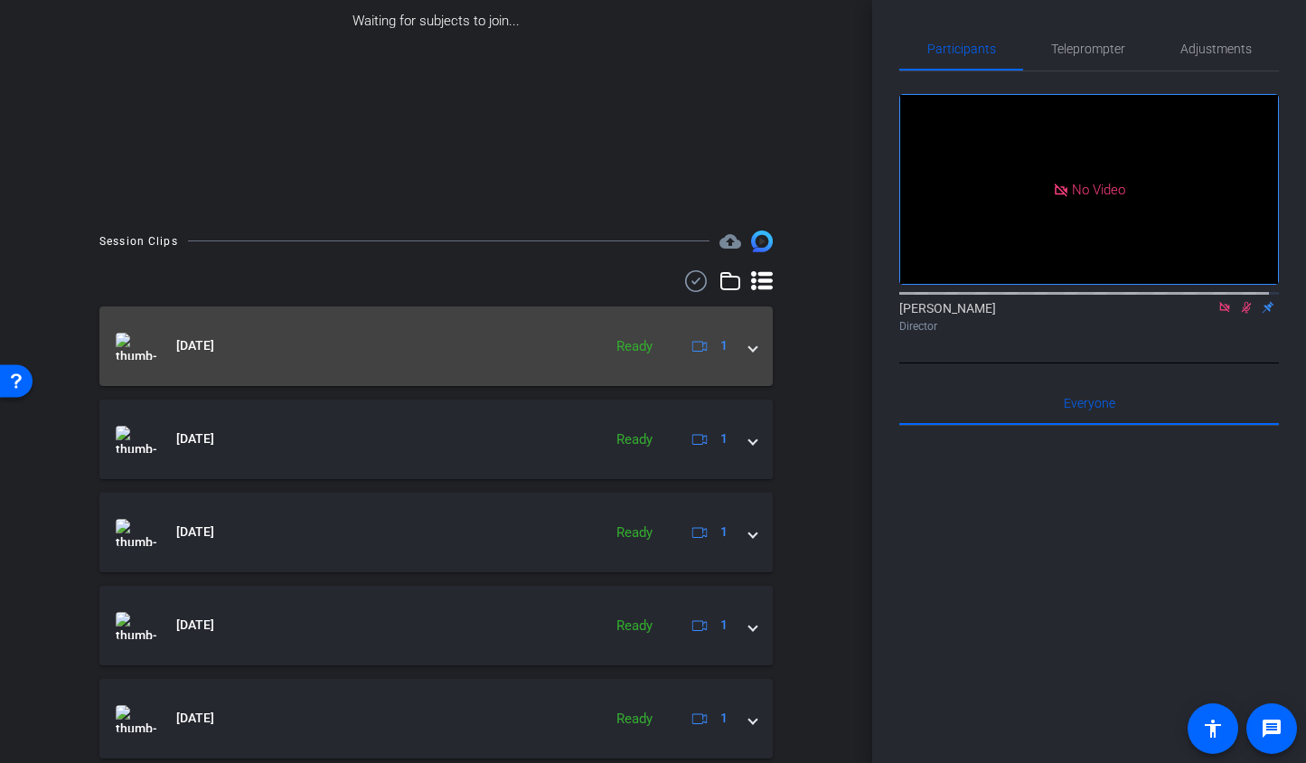
scroll to position [383, 0]
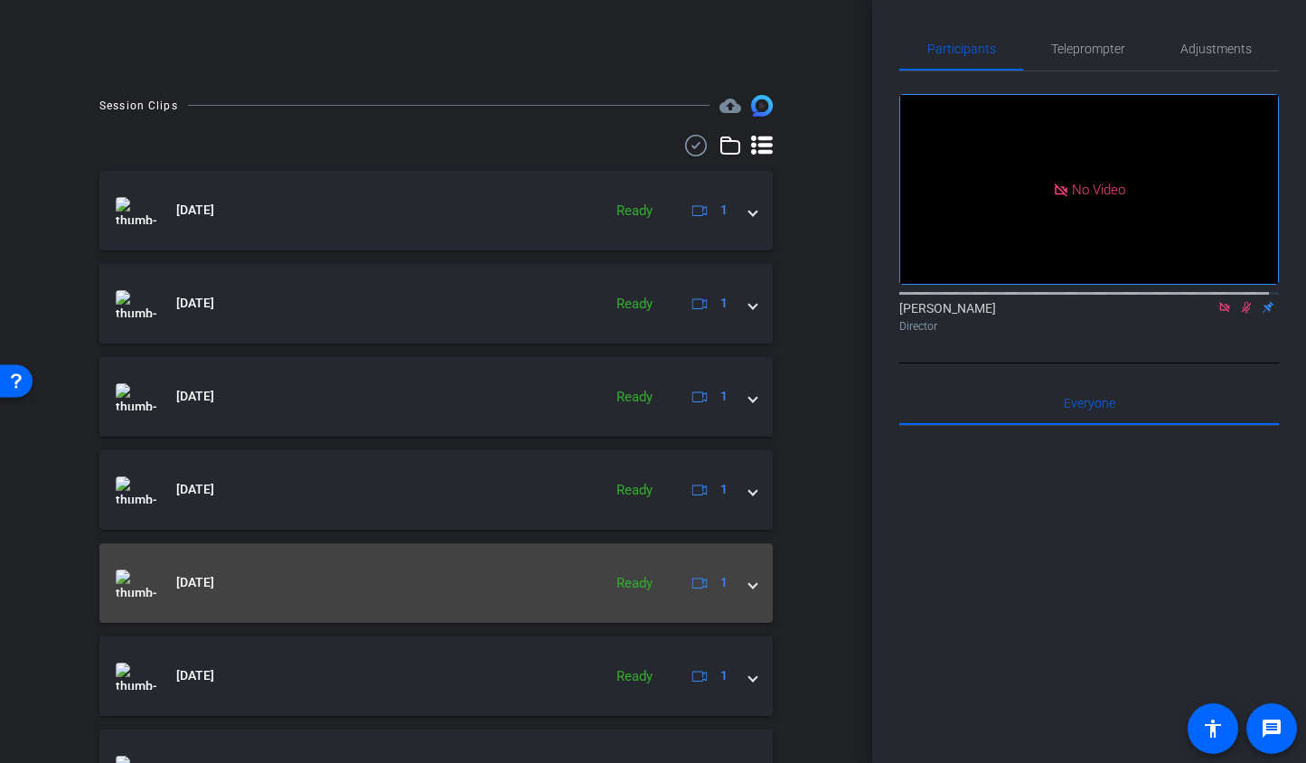
click at [751, 585] on mat-expansion-panel-header "[DATE] Ready 1" at bounding box center [435, 583] width 673 height 80
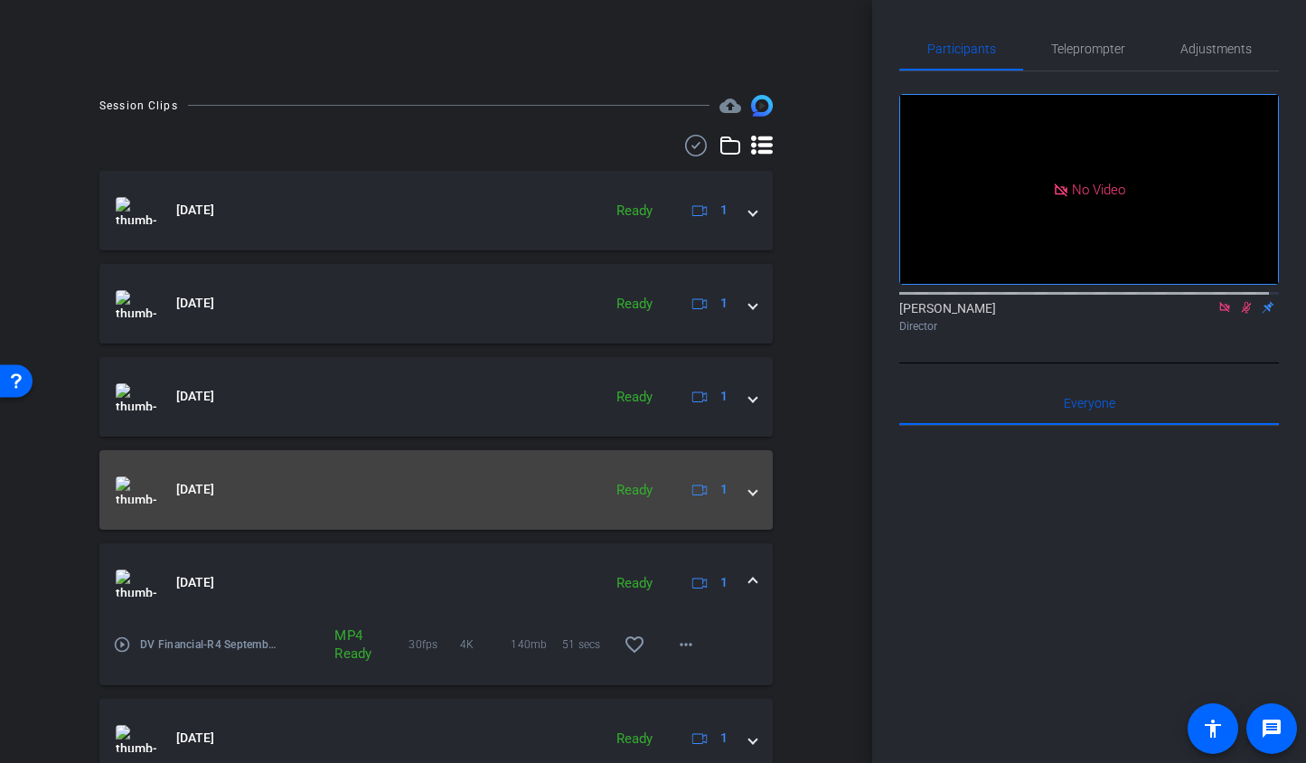
click at [750, 497] on mat-expansion-panel-header "[DATE] Ready 1" at bounding box center [435, 490] width 673 height 80
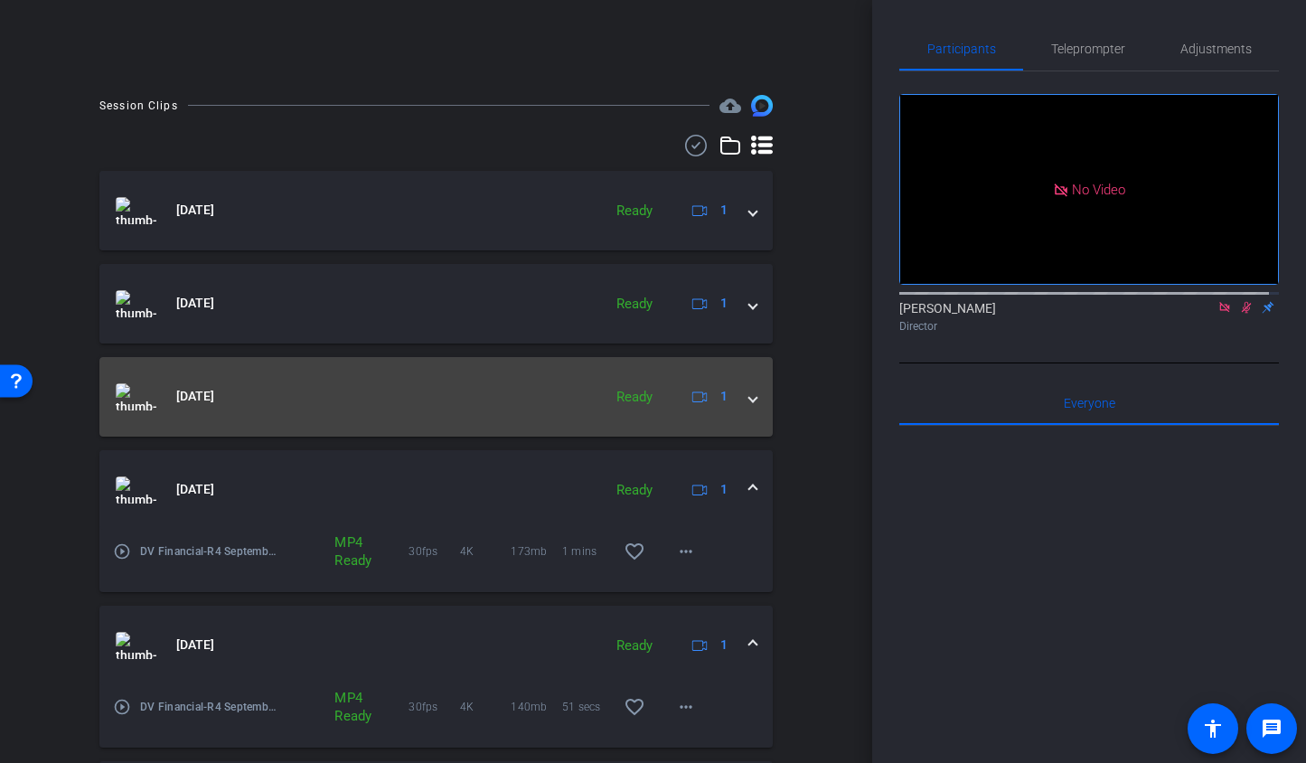
click at [747, 400] on mat-expansion-panel-header "[DATE] Ready 1" at bounding box center [435, 397] width 673 height 80
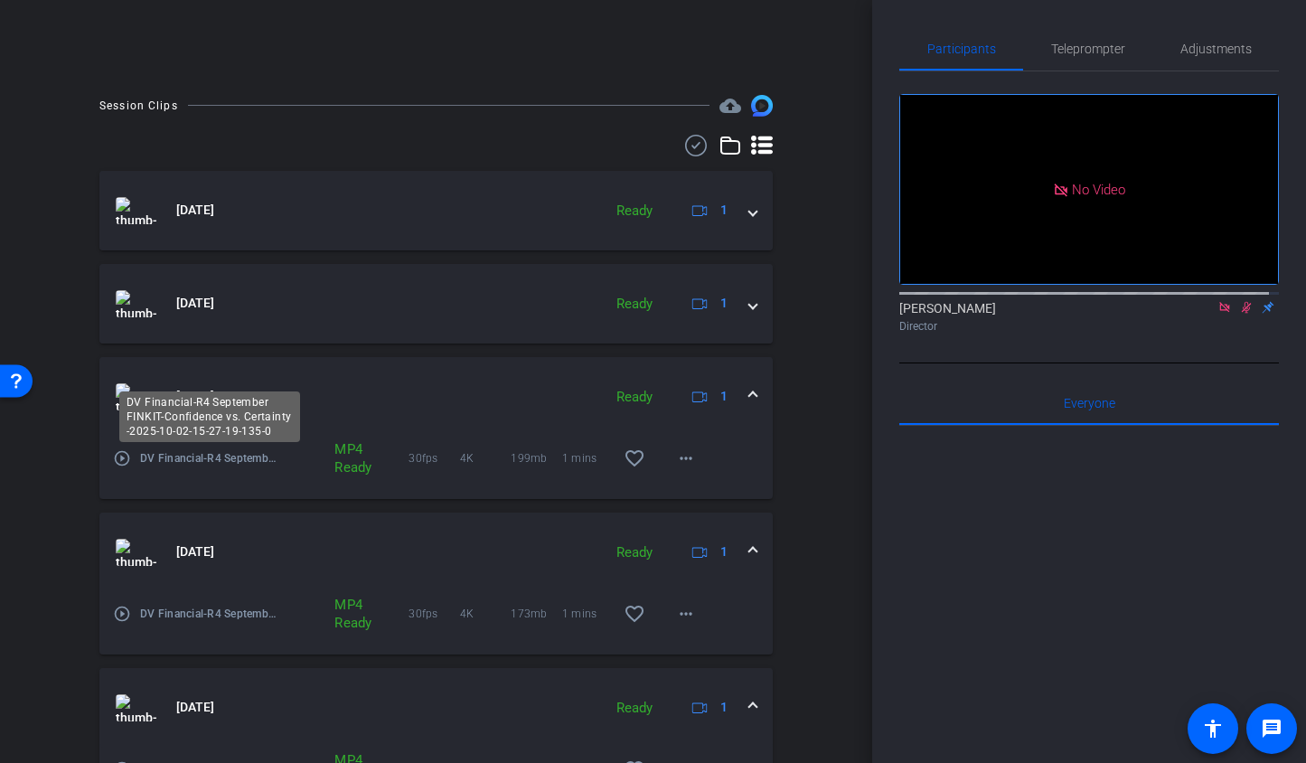
click at [195, 462] on span "DV Financial-R4 September FINKIT-Confidence vs. Certainty -2025-10-02-15-27-19-…" at bounding box center [210, 458] width 141 height 18
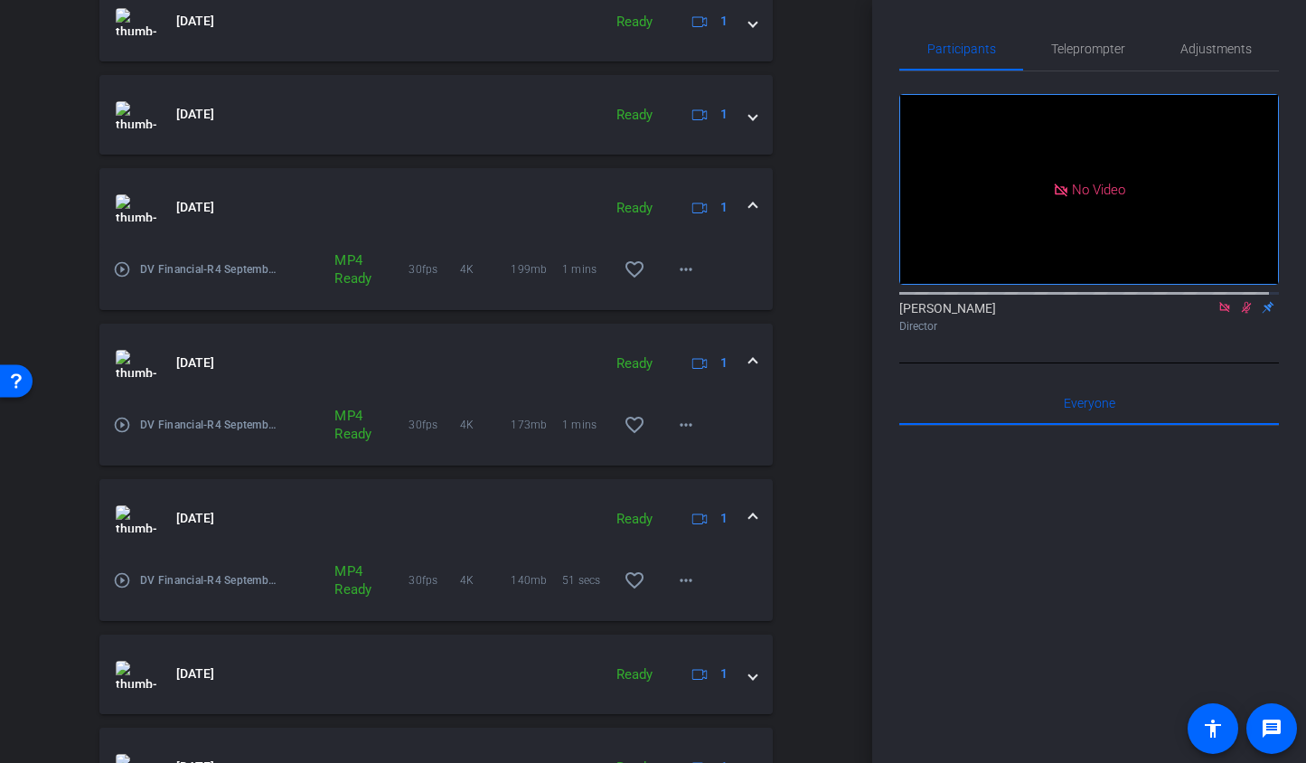
scroll to position [921, 0]
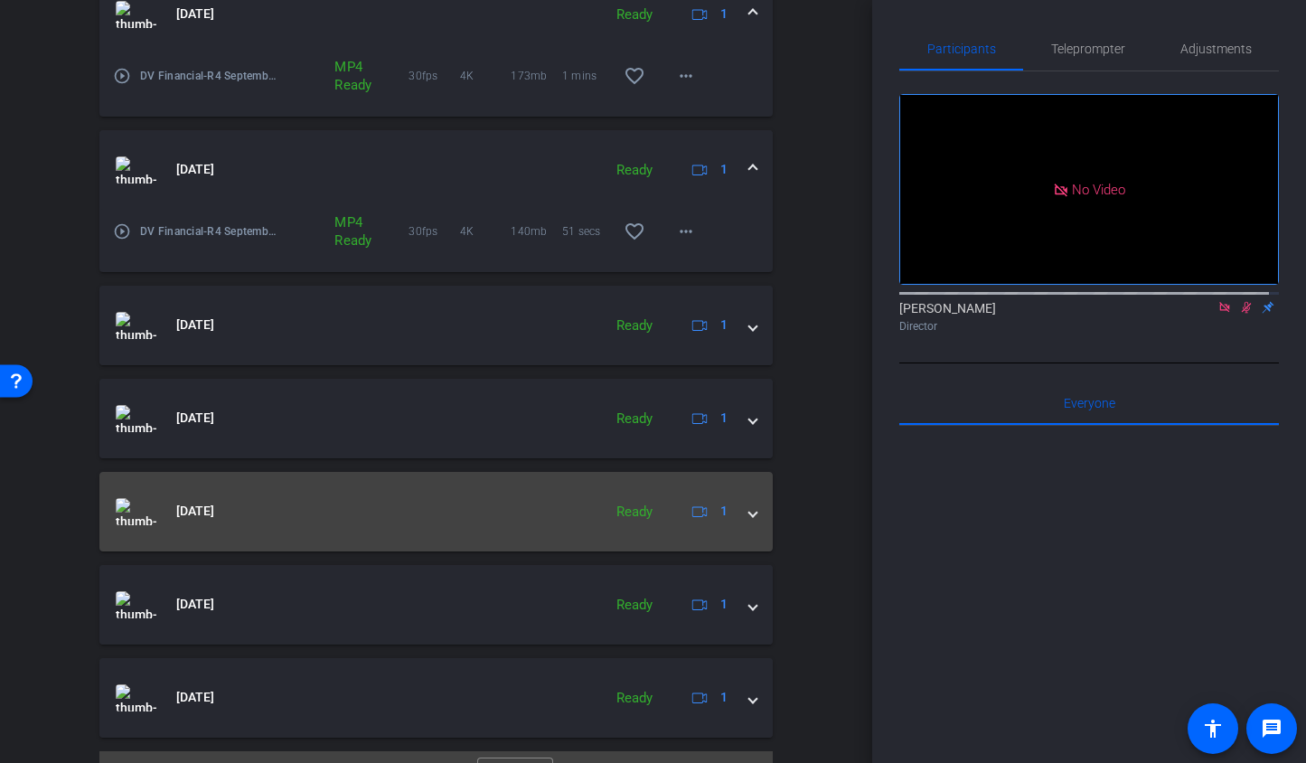
drag, startPoint x: 748, startPoint y: 503, endPoint x: 729, endPoint y: 506, distance: 19.2
click at [748, 504] on mat-expansion-panel-header "[DATE] Ready 1" at bounding box center [435, 512] width 673 height 80
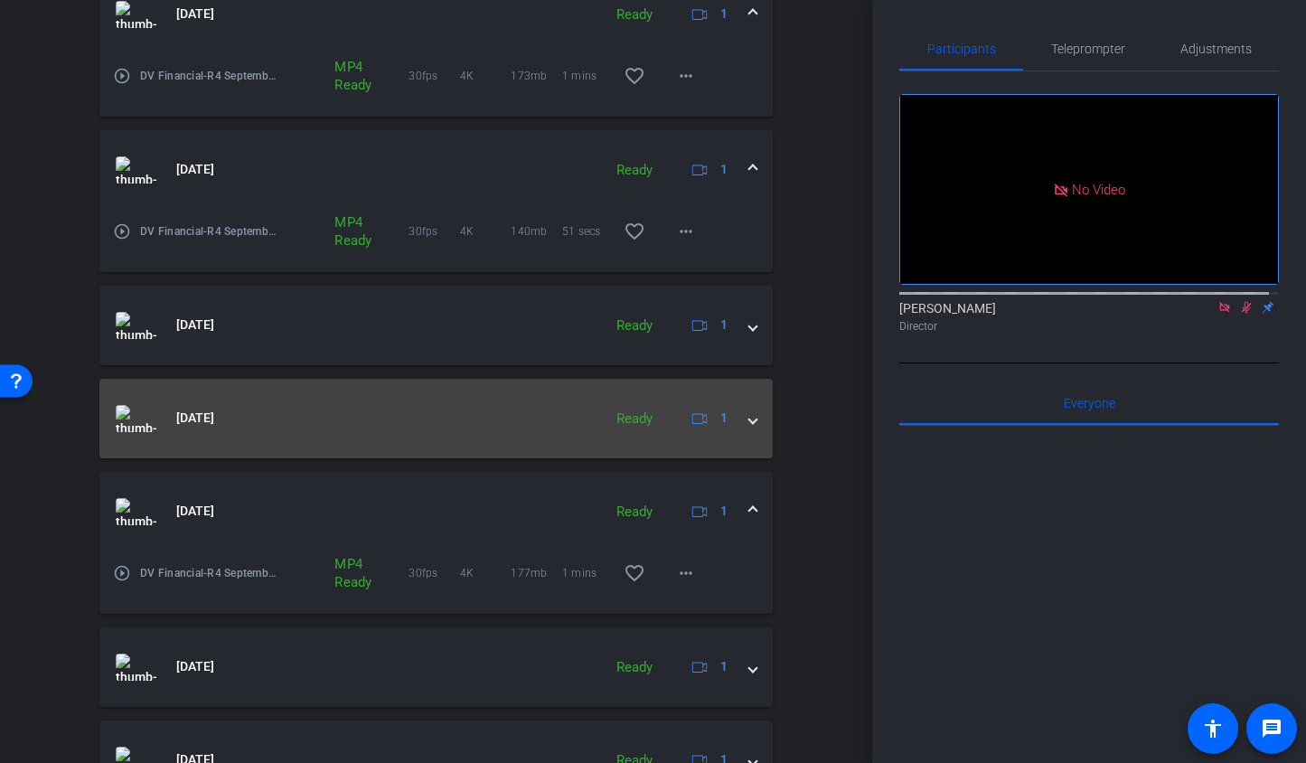
click at [736, 419] on div "[DATE] Ready 1" at bounding box center [433, 418] width 634 height 27
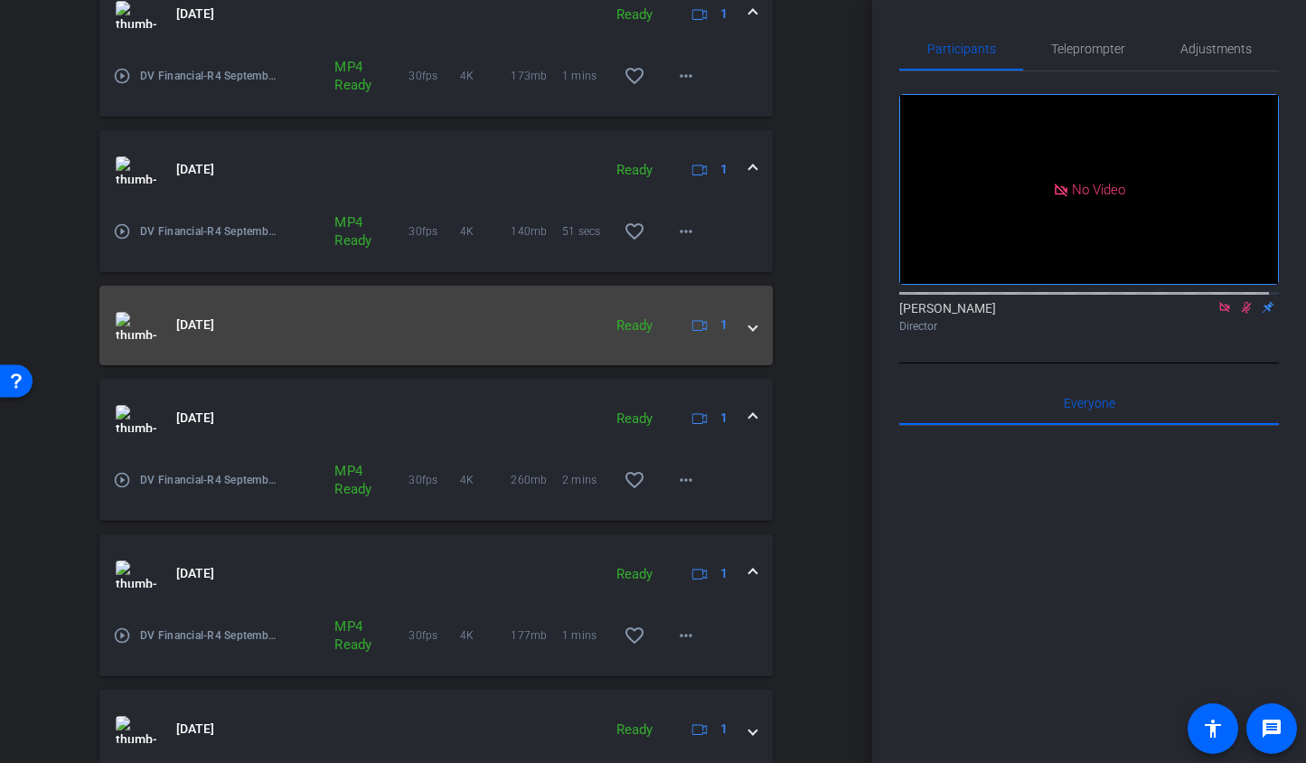
click at [749, 322] on mat-expansion-panel-header "[DATE] Ready 1" at bounding box center [435, 326] width 673 height 80
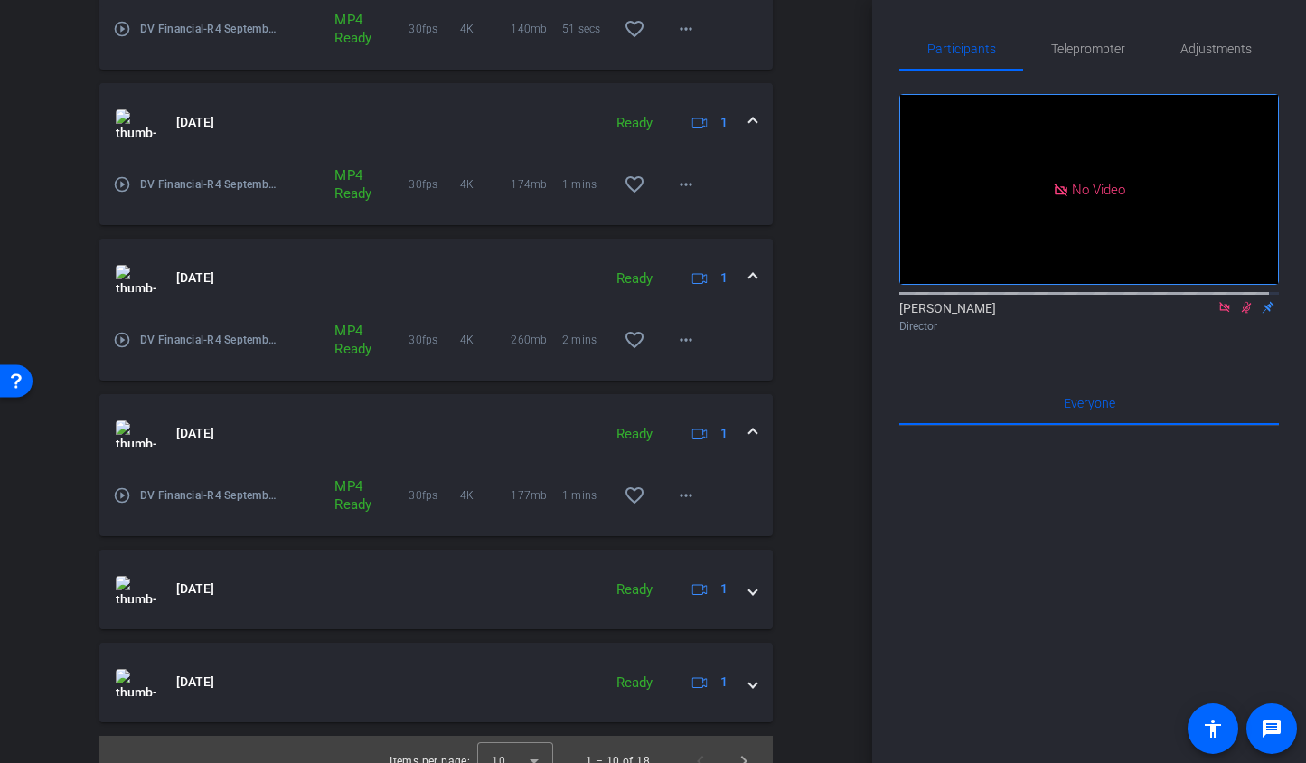
scroll to position [1147, 0]
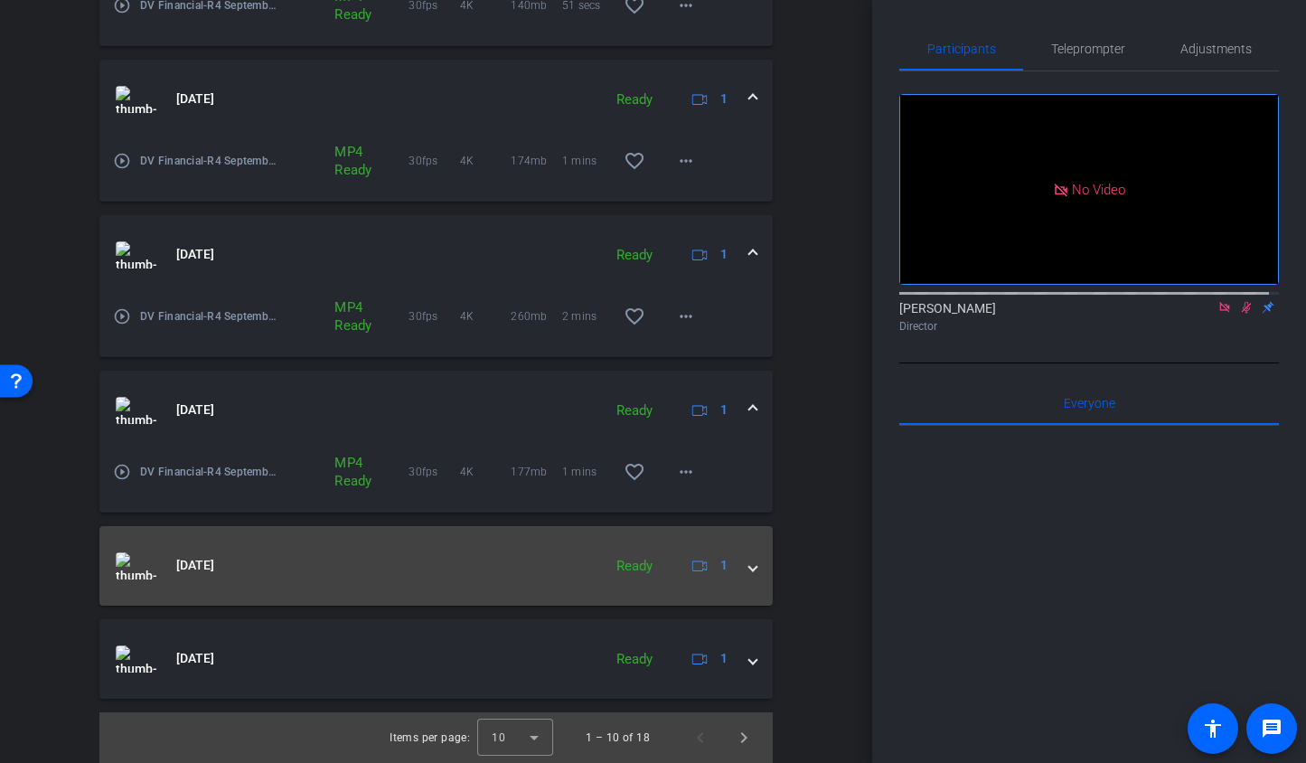
click at [752, 569] on mat-expansion-panel-header "[DATE] Ready 1" at bounding box center [435, 566] width 673 height 80
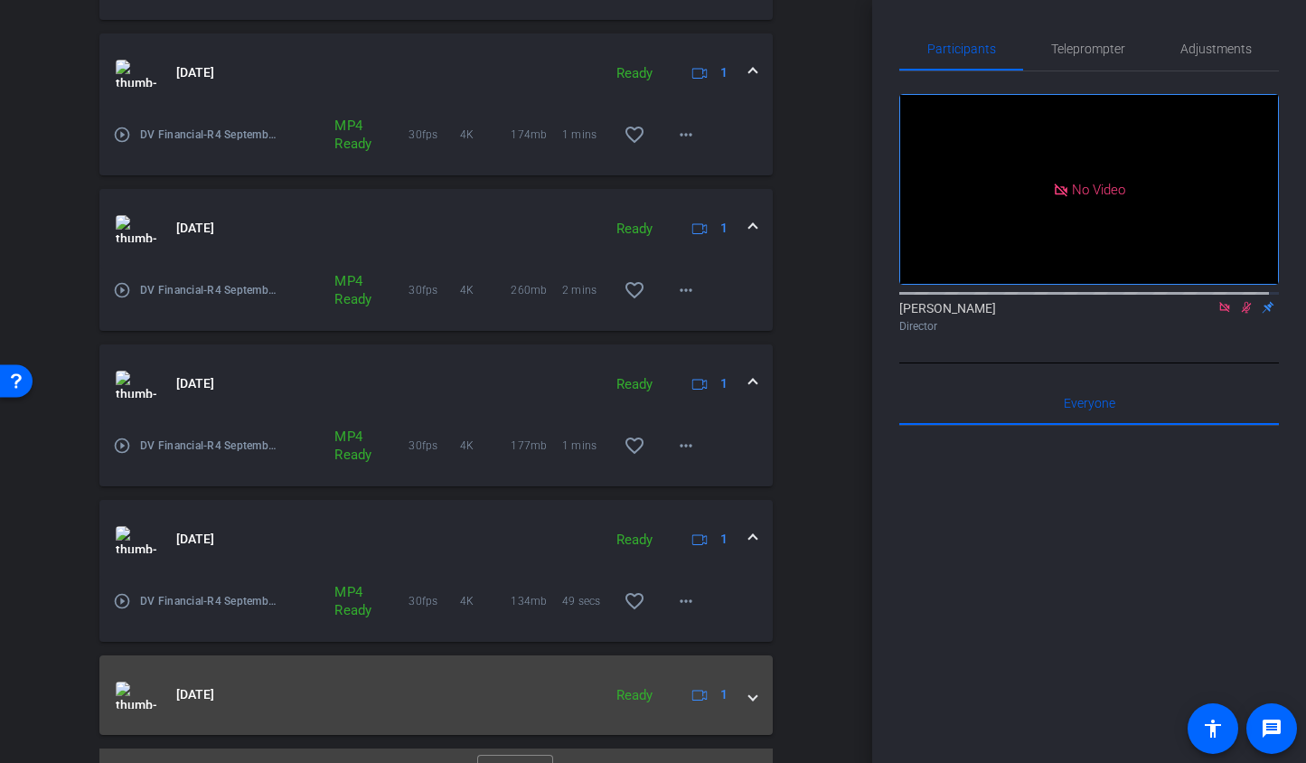
scroll to position [1209, 0]
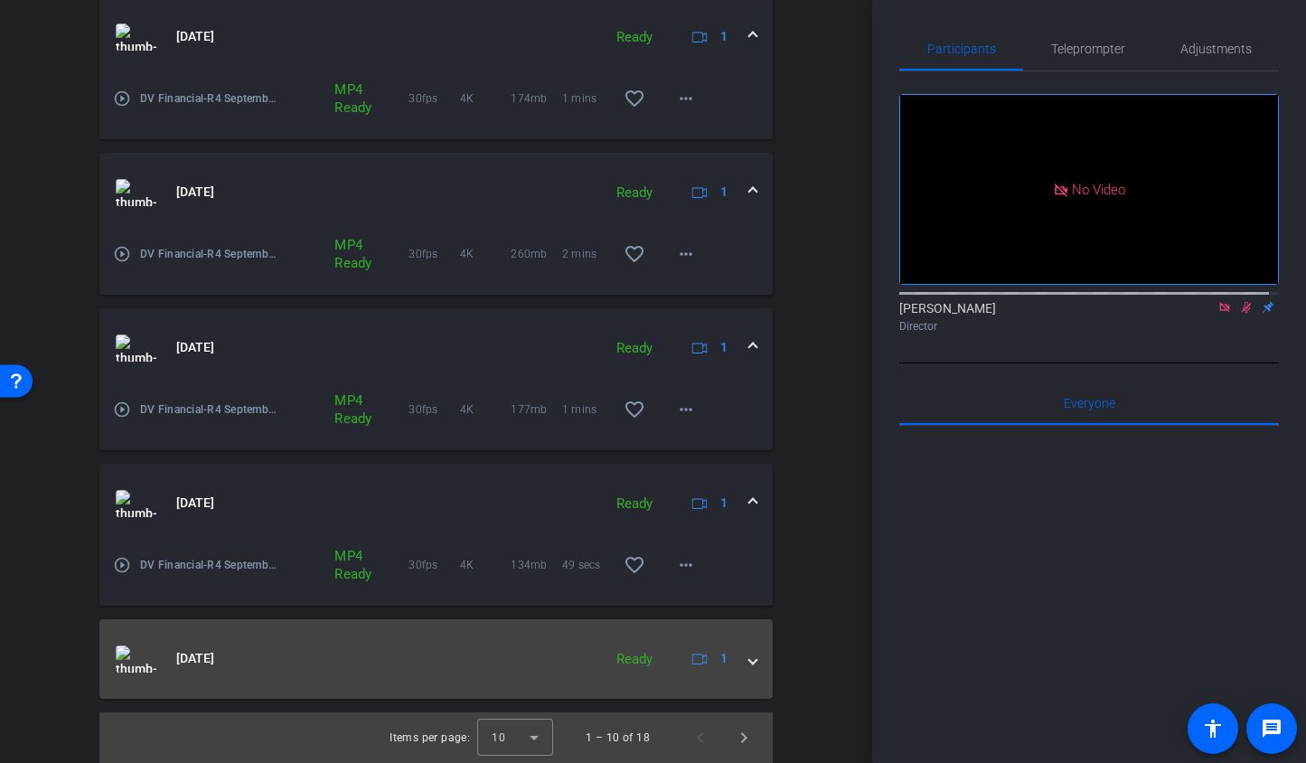
click at [748, 667] on mat-expansion-panel-header "[DATE] Ready 1" at bounding box center [435, 659] width 673 height 80
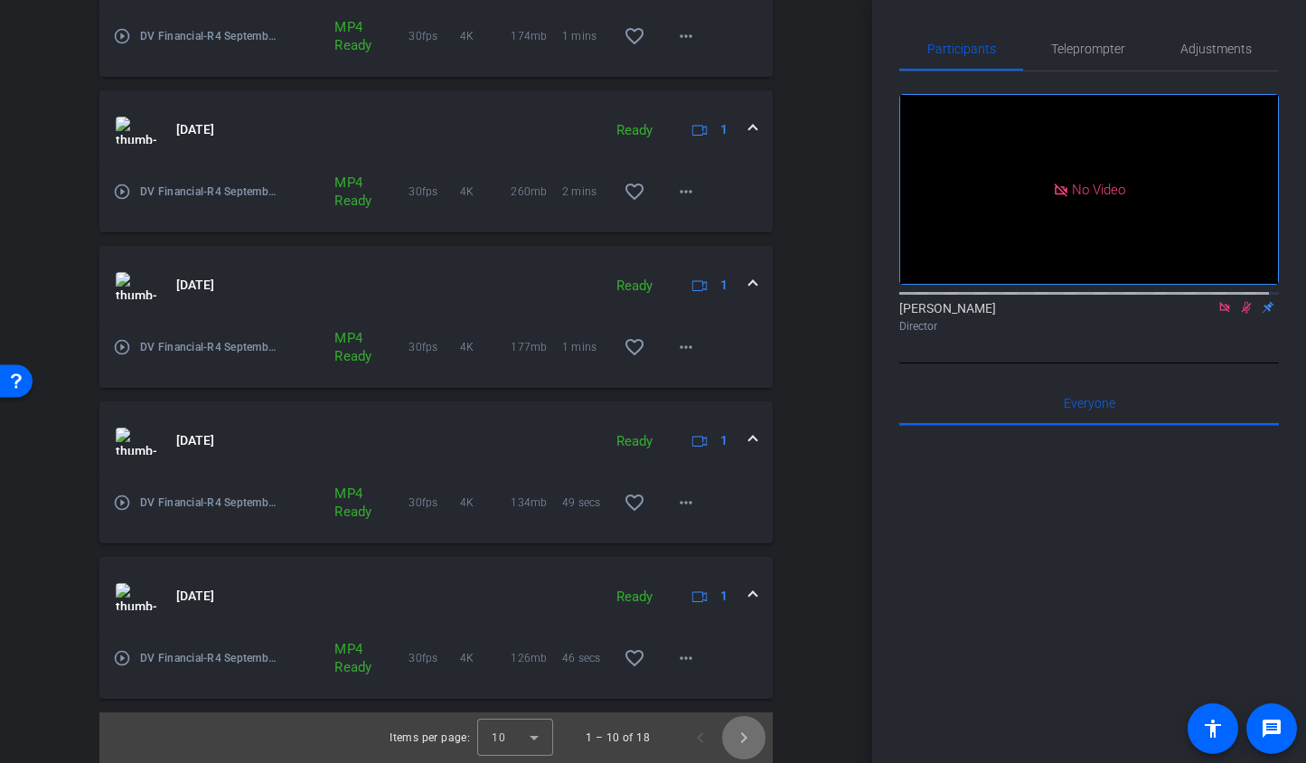
click at [733, 738] on span "Next page" at bounding box center [743, 737] width 43 height 43
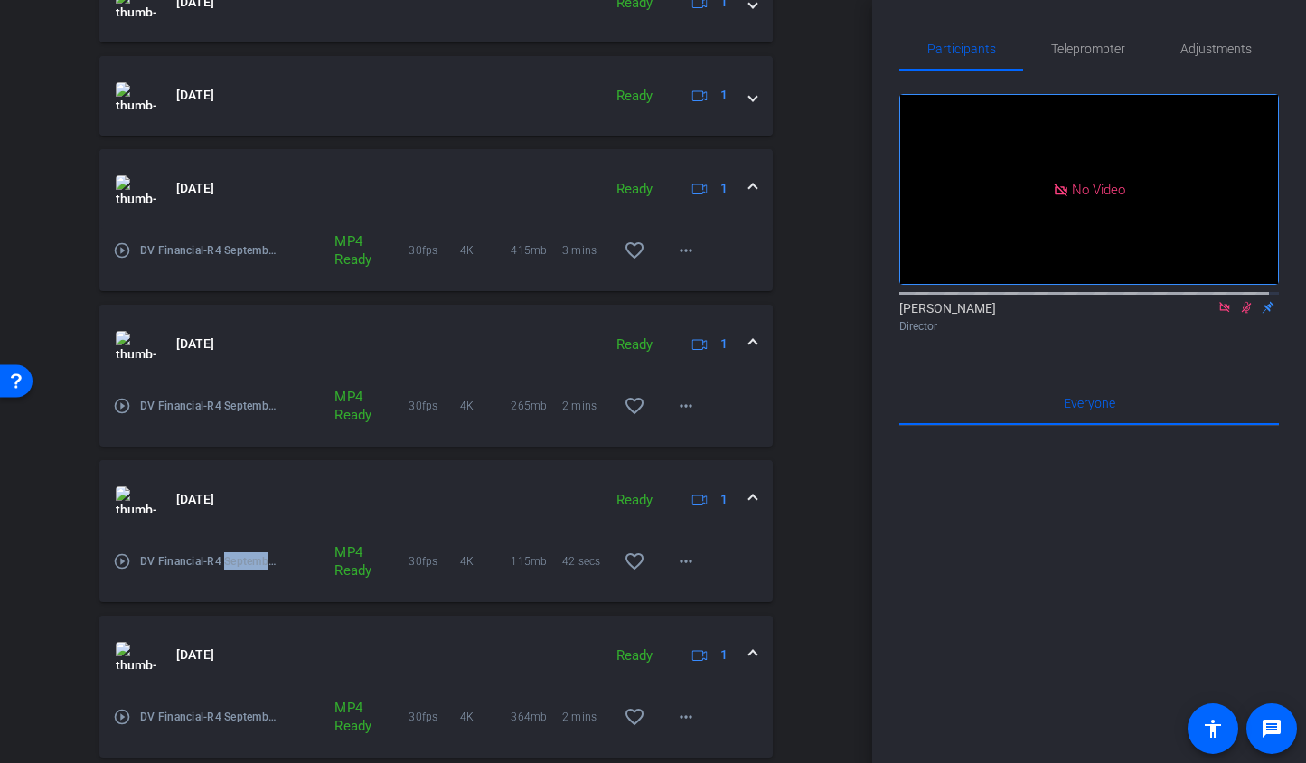
scroll to position [118, 0]
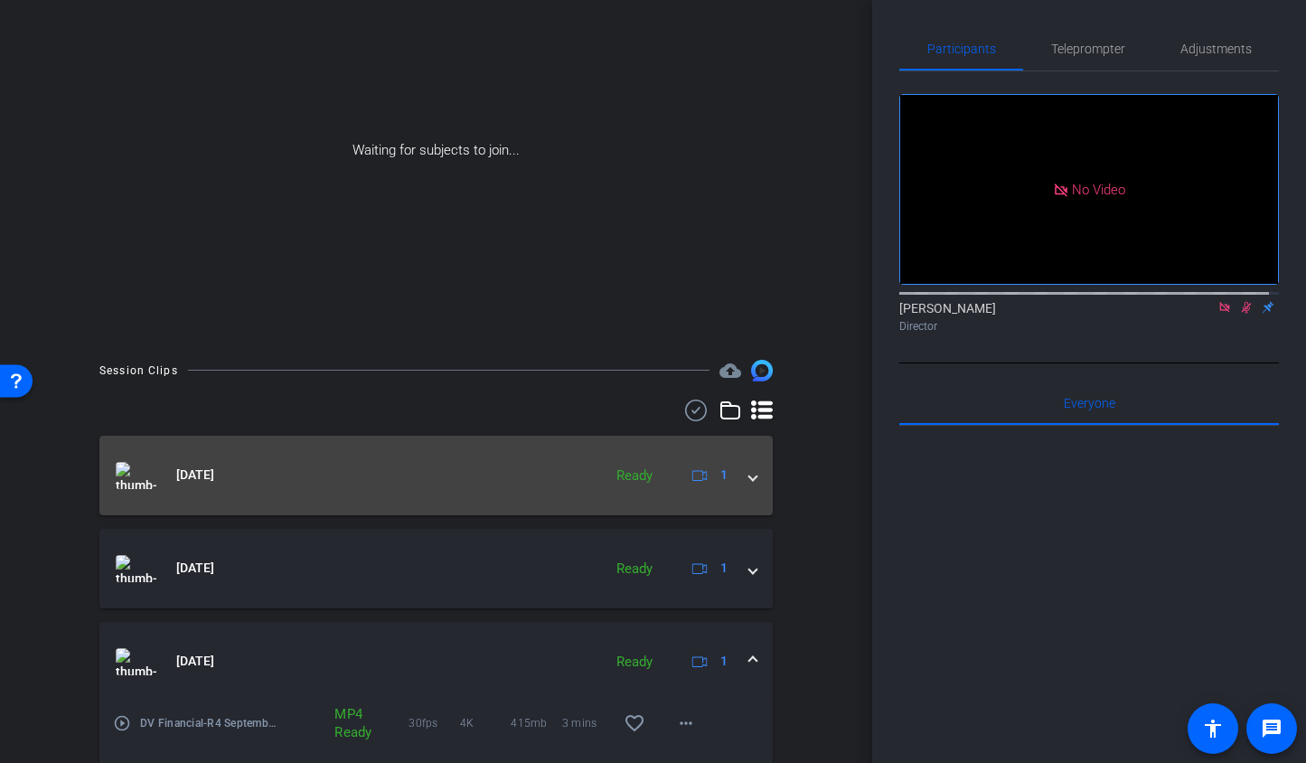
click at [725, 489] on mat-expansion-panel-header "[DATE] Ready 1" at bounding box center [435, 476] width 673 height 80
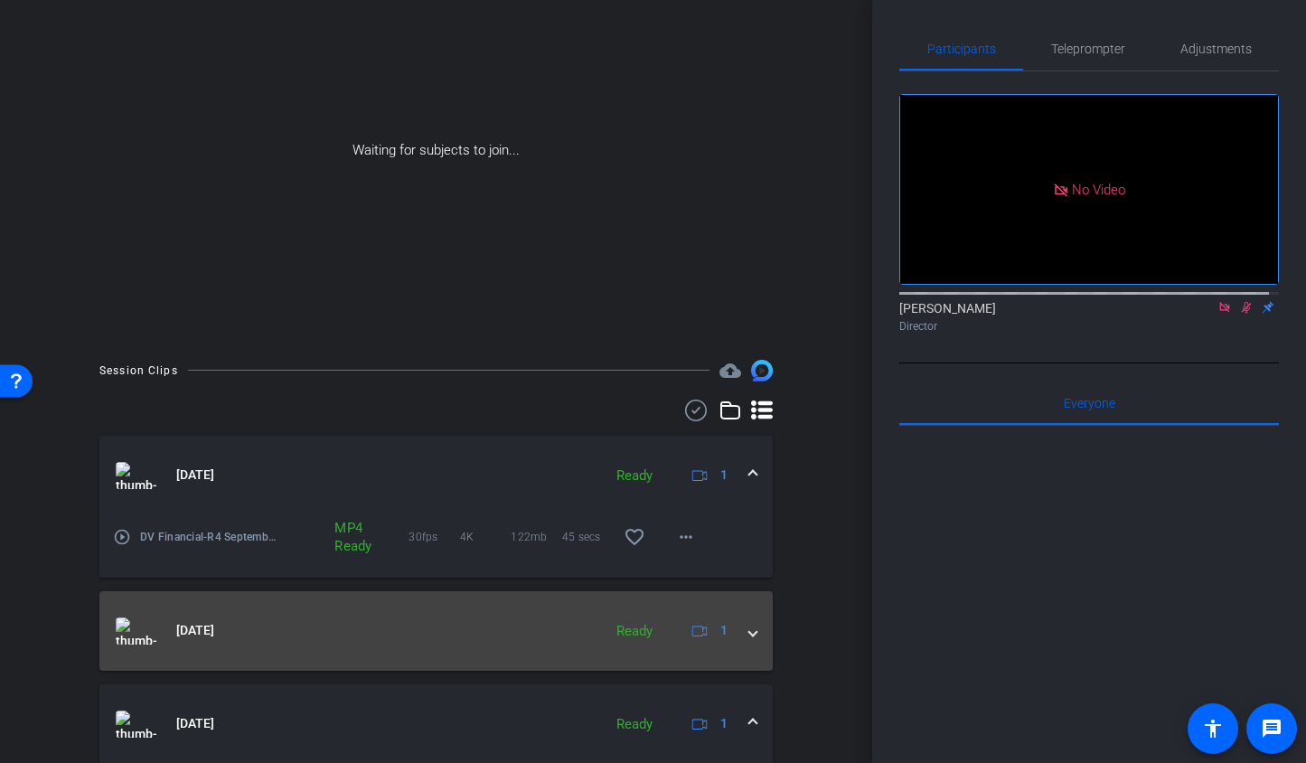
click at [759, 644] on mat-expansion-panel-header "[DATE] Ready 1" at bounding box center [435, 631] width 673 height 80
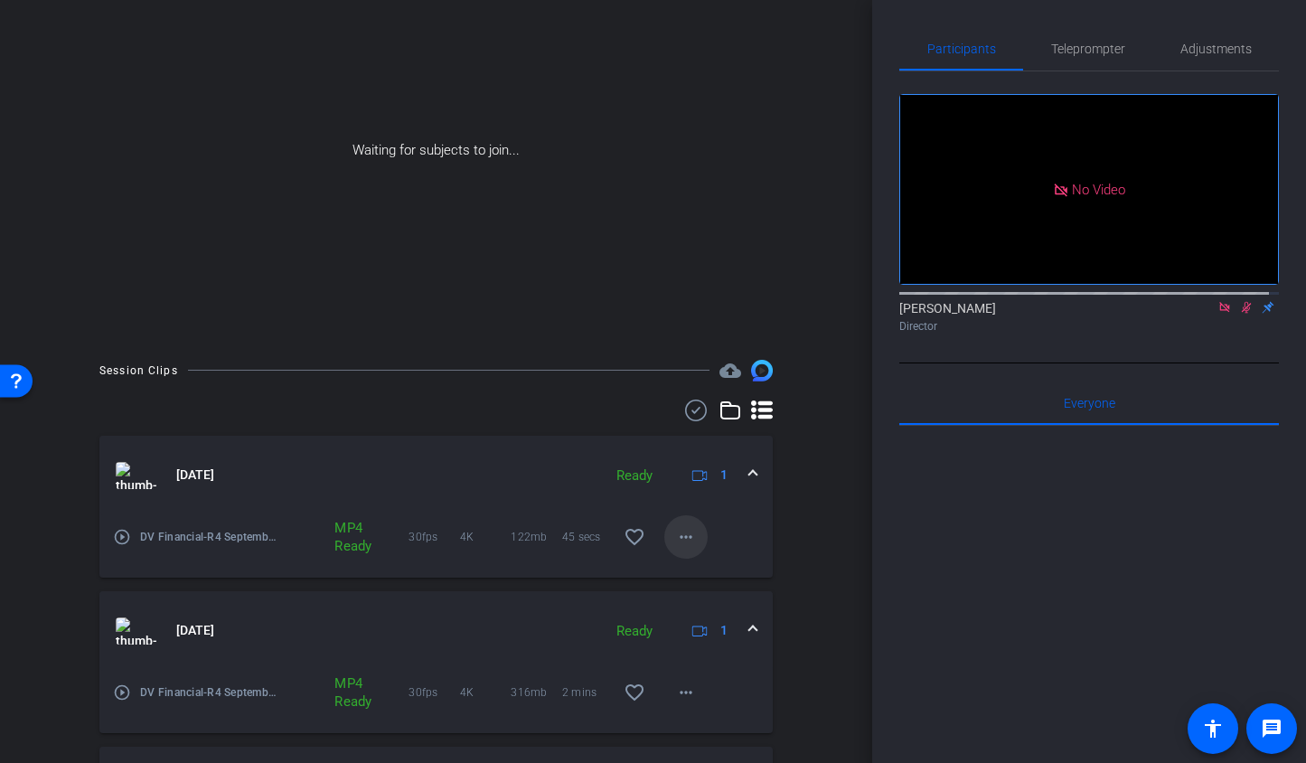
click at [675, 539] on mat-icon "more_horiz" at bounding box center [686, 537] width 22 height 22
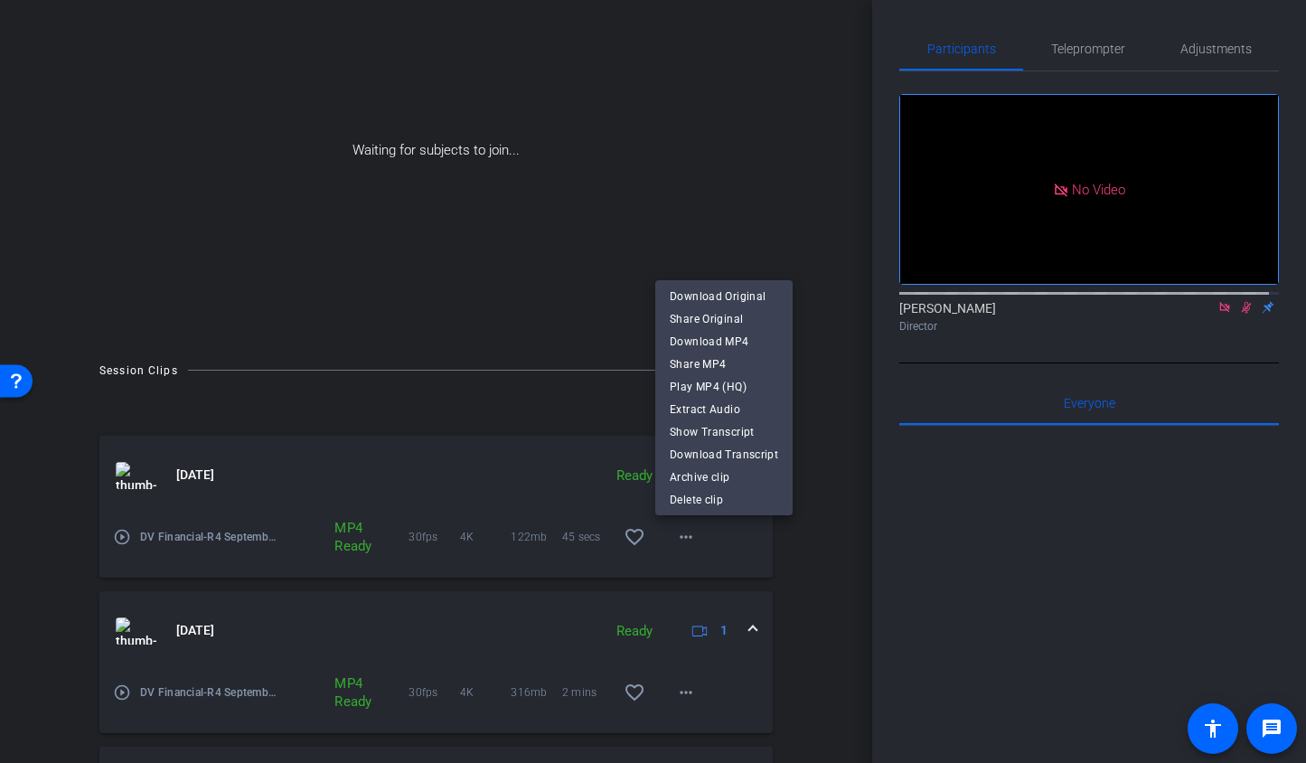
click at [729, 333] on span "Download MP4" at bounding box center [724, 341] width 108 height 22
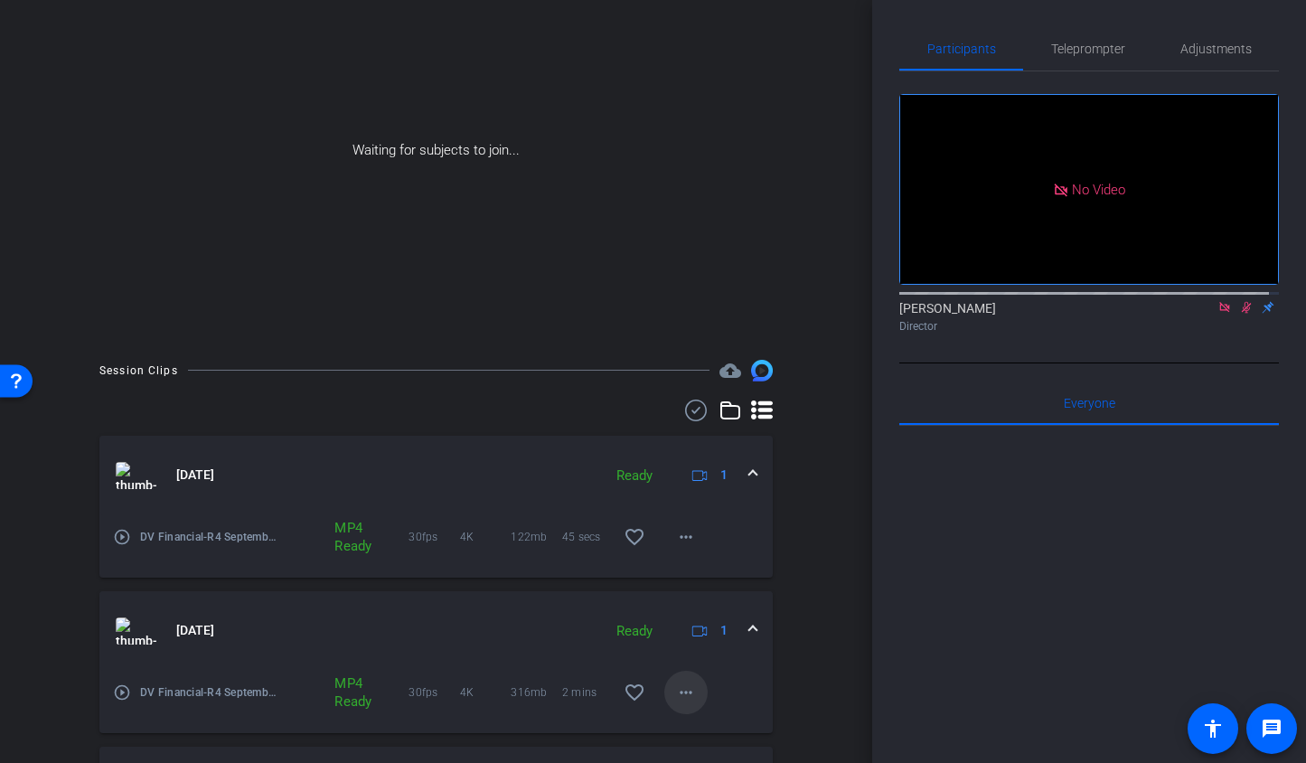
click at [684, 698] on mat-icon "more_horiz" at bounding box center [686, 693] width 22 height 22
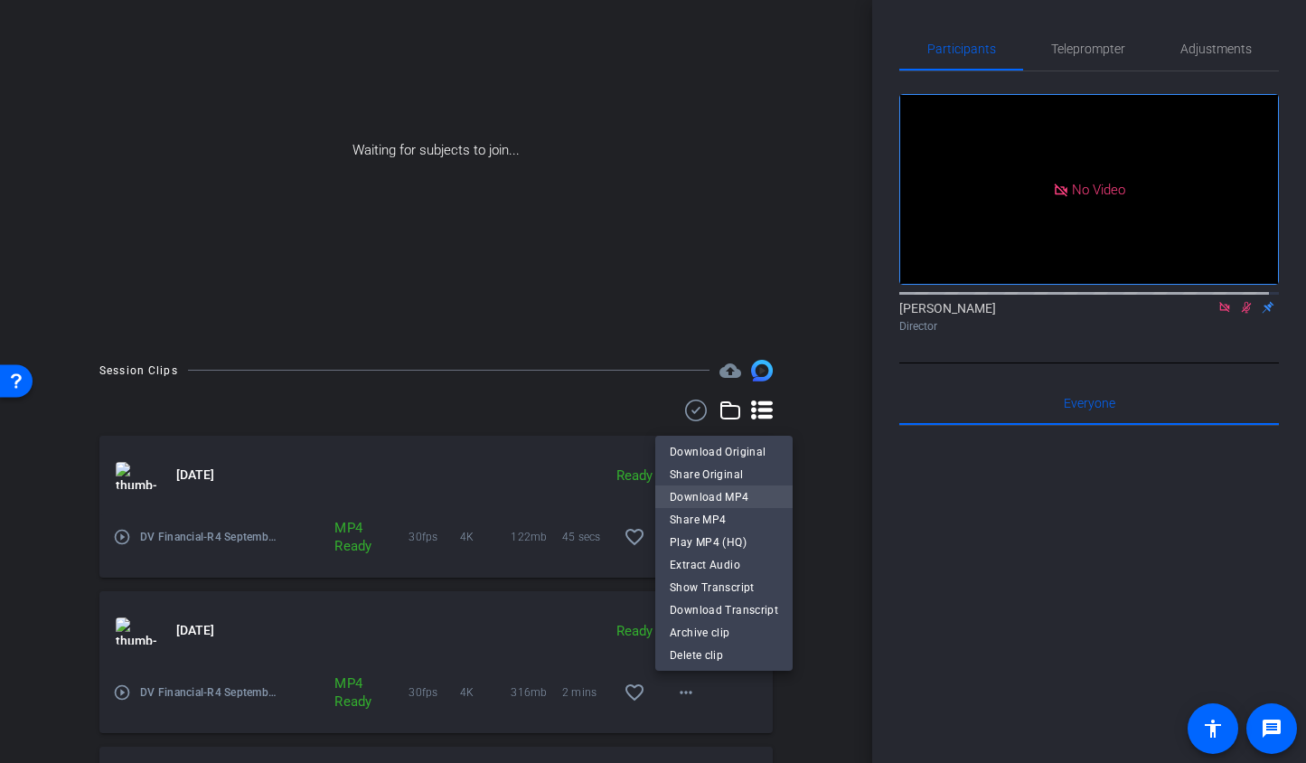
click at [723, 490] on span "Download MP4" at bounding box center [724, 496] width 108 height 22
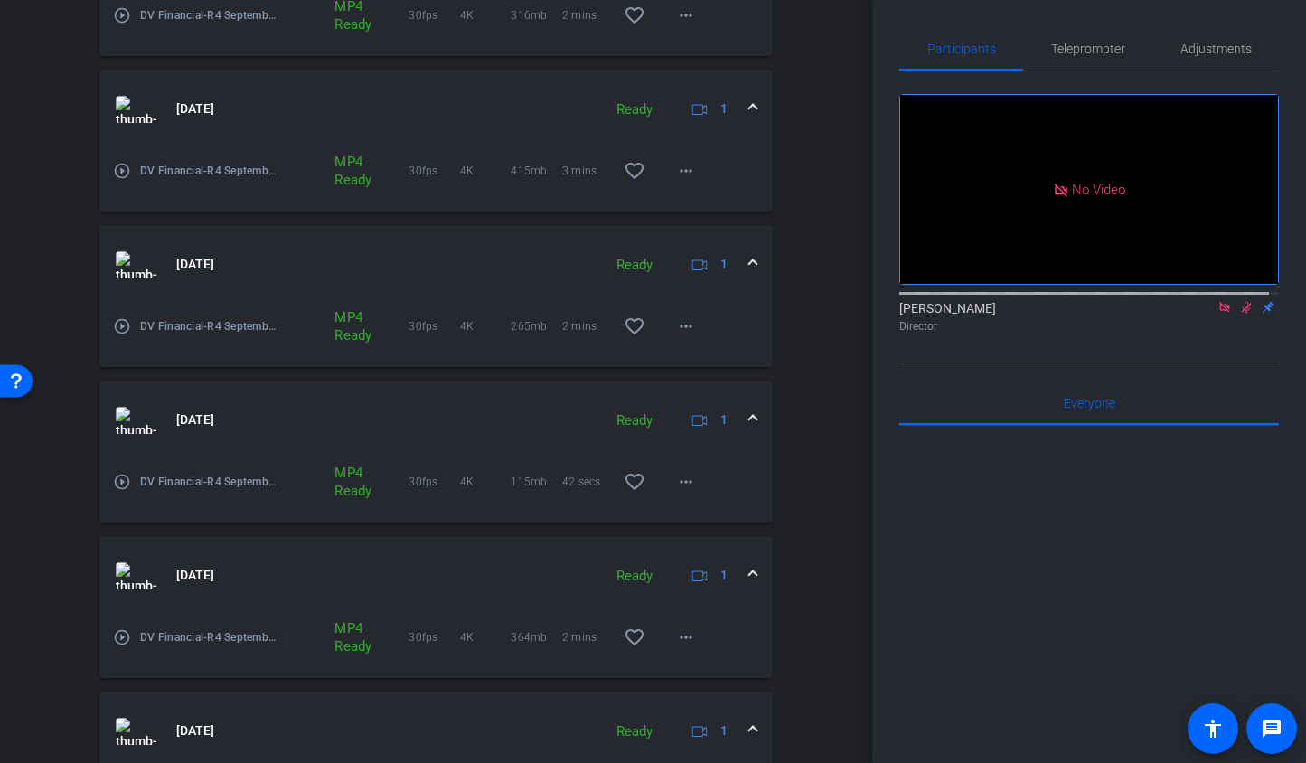
scroll to position [1086, 0]
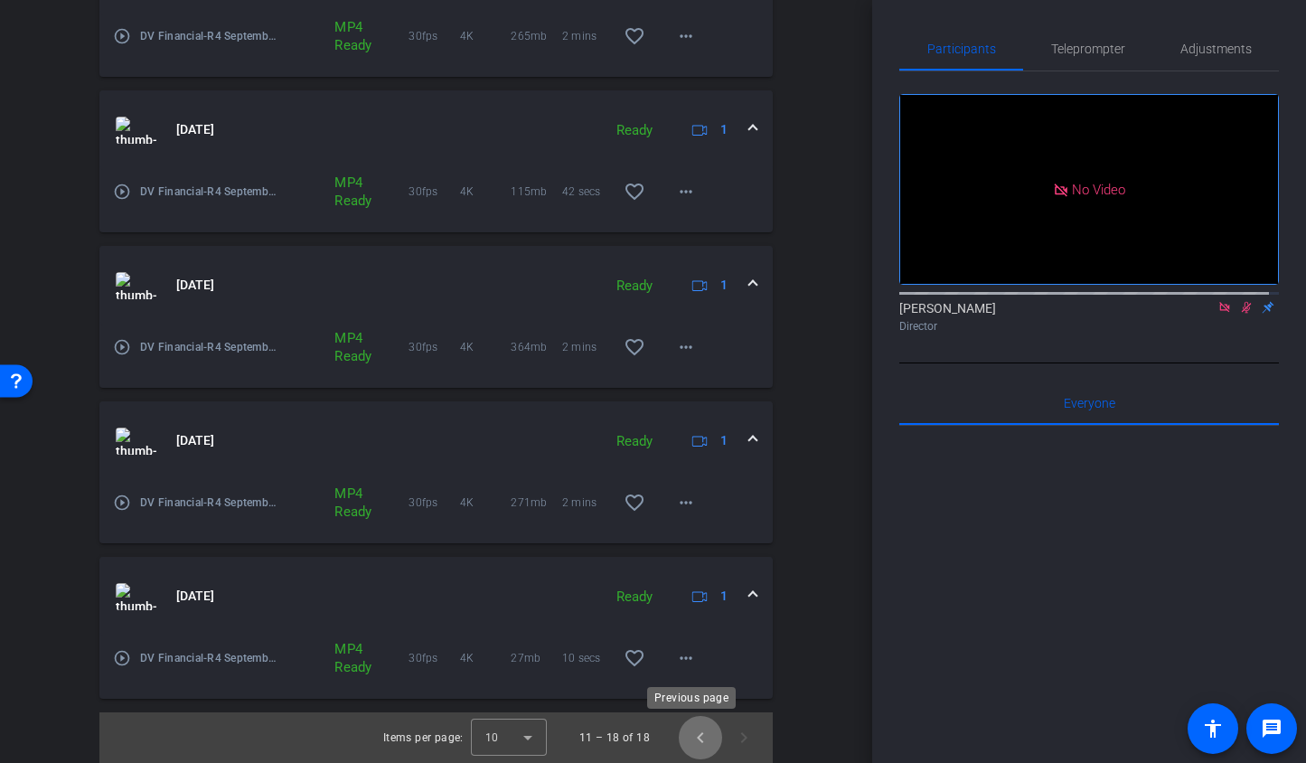
click at [682, 748] on span "Previous page" at bounding box center [700, 737] width 43 height 43
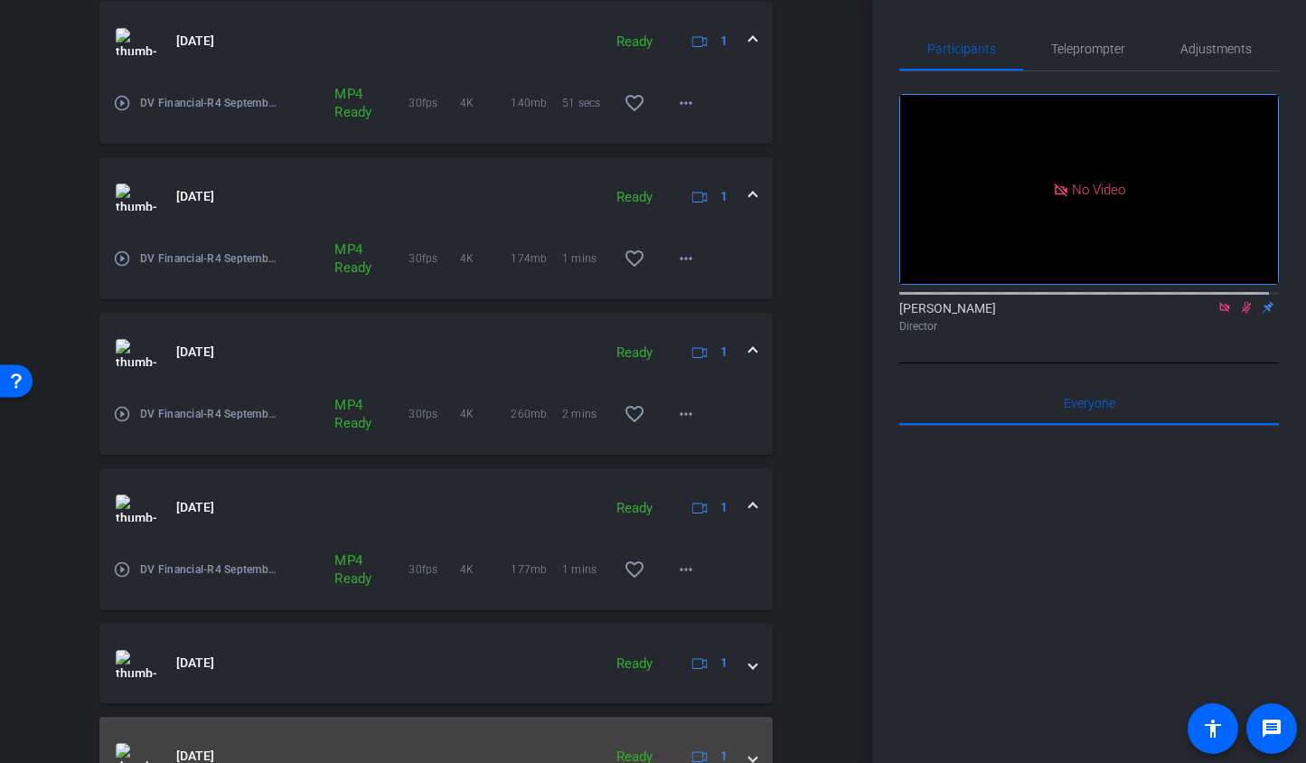
scroll to position [1272, 0]
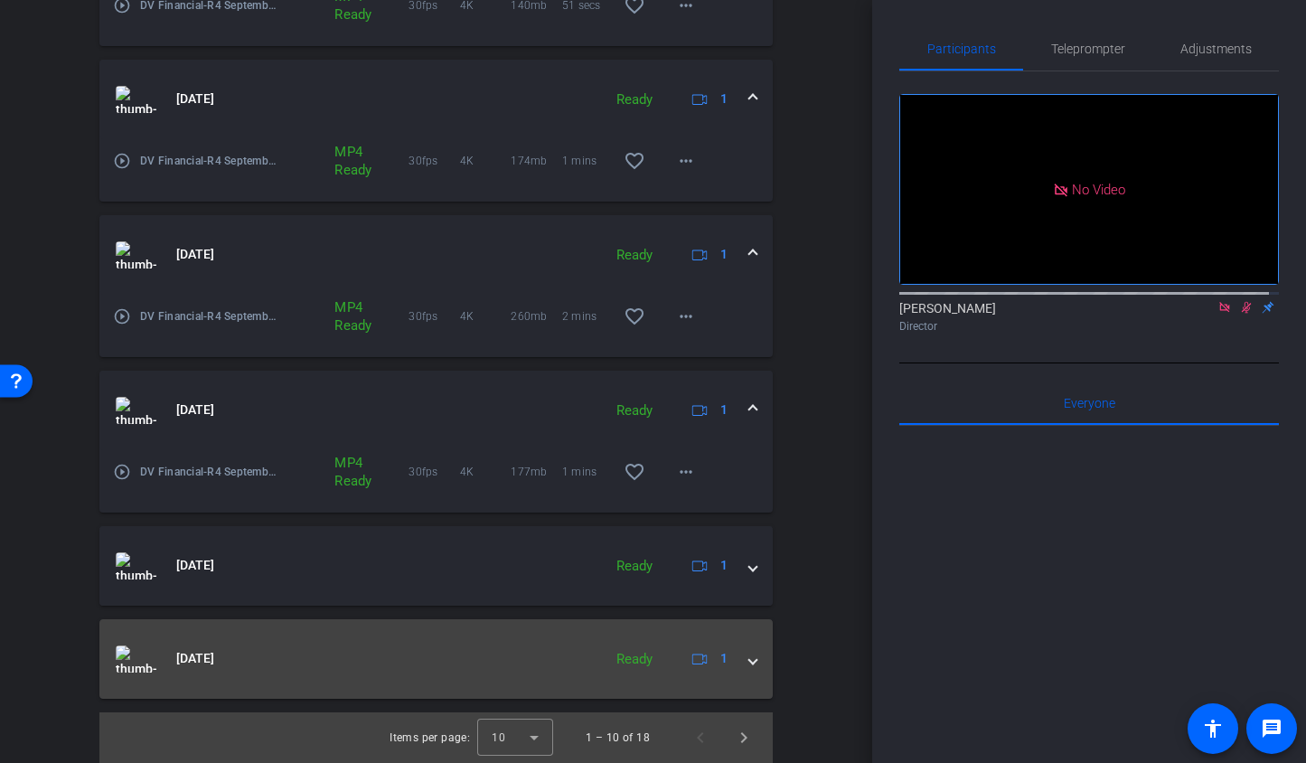
click at [748, 670] on mat-expansion-panel-header "[DATE] Ready 1" at bounding box center [435, 659] width 673 height 80
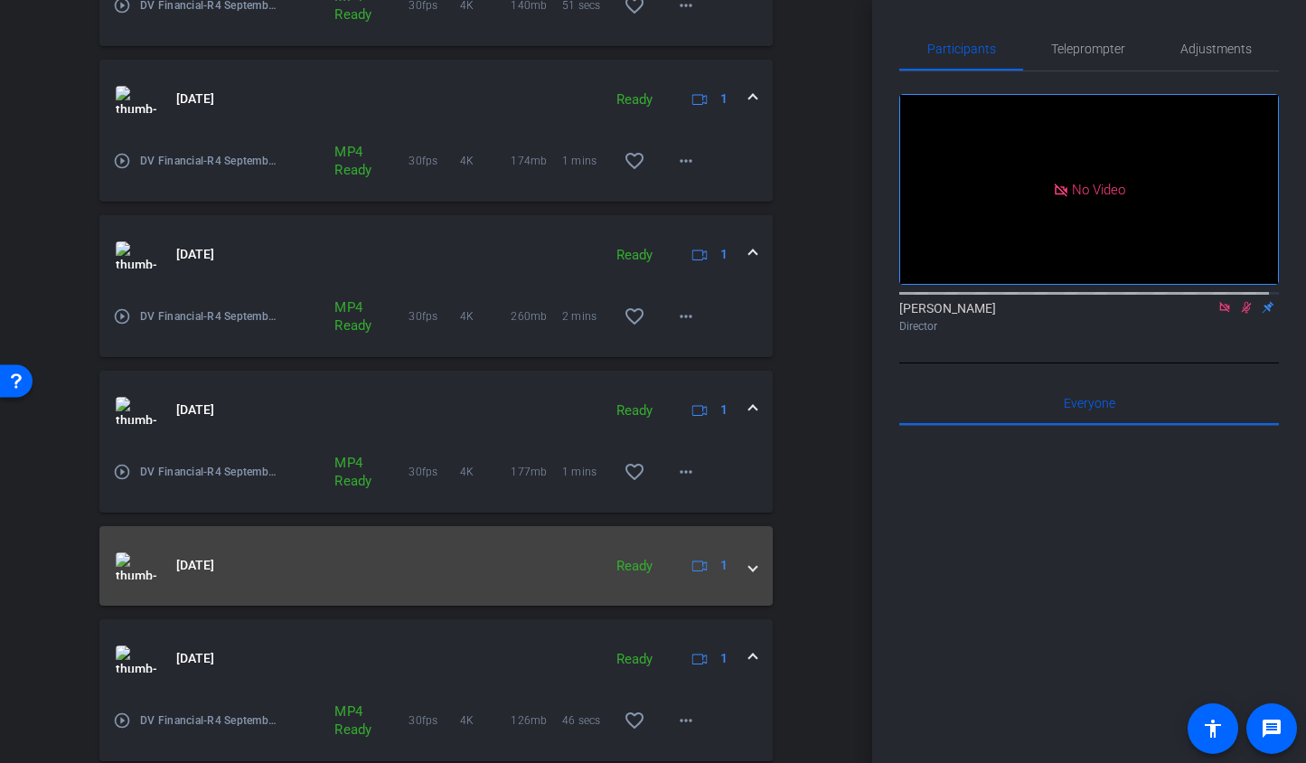
click at [749, 572] on span at bounding box center [752, 565] width 7 height 19
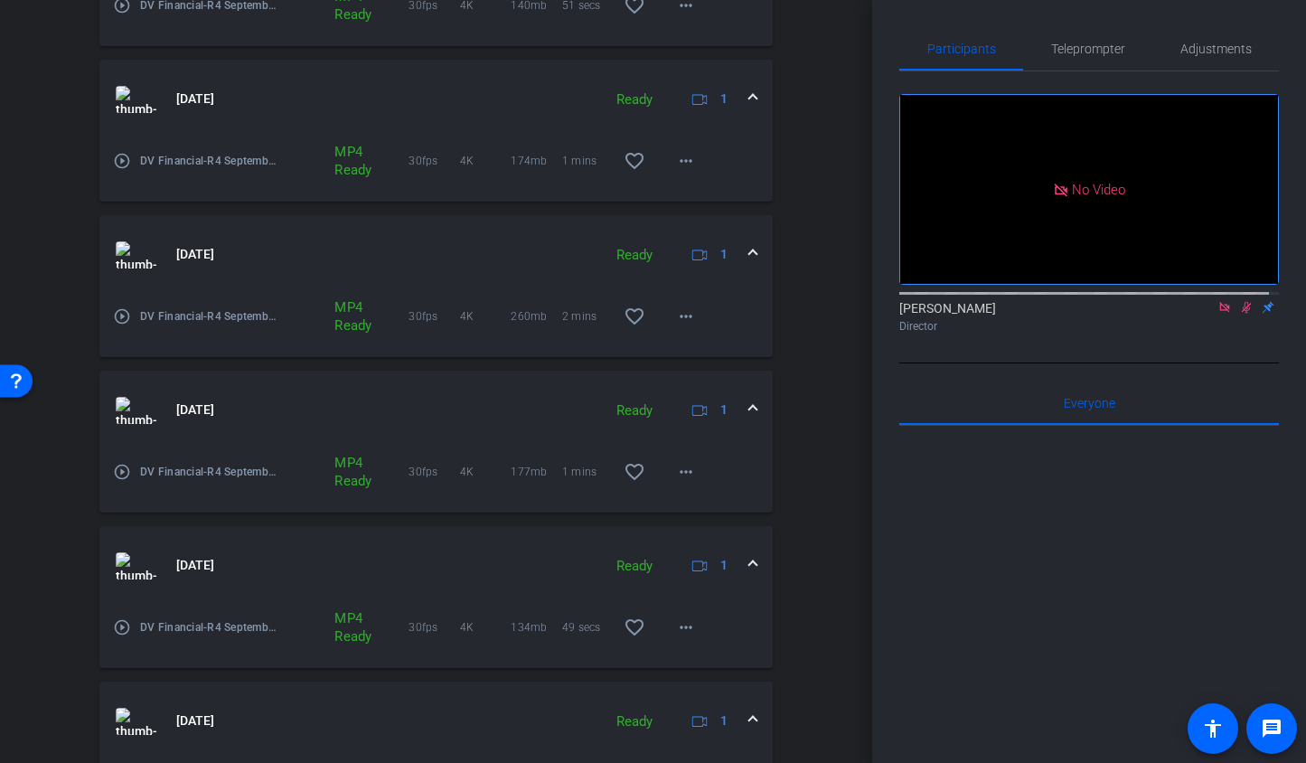
scroll to position [1397, 0]
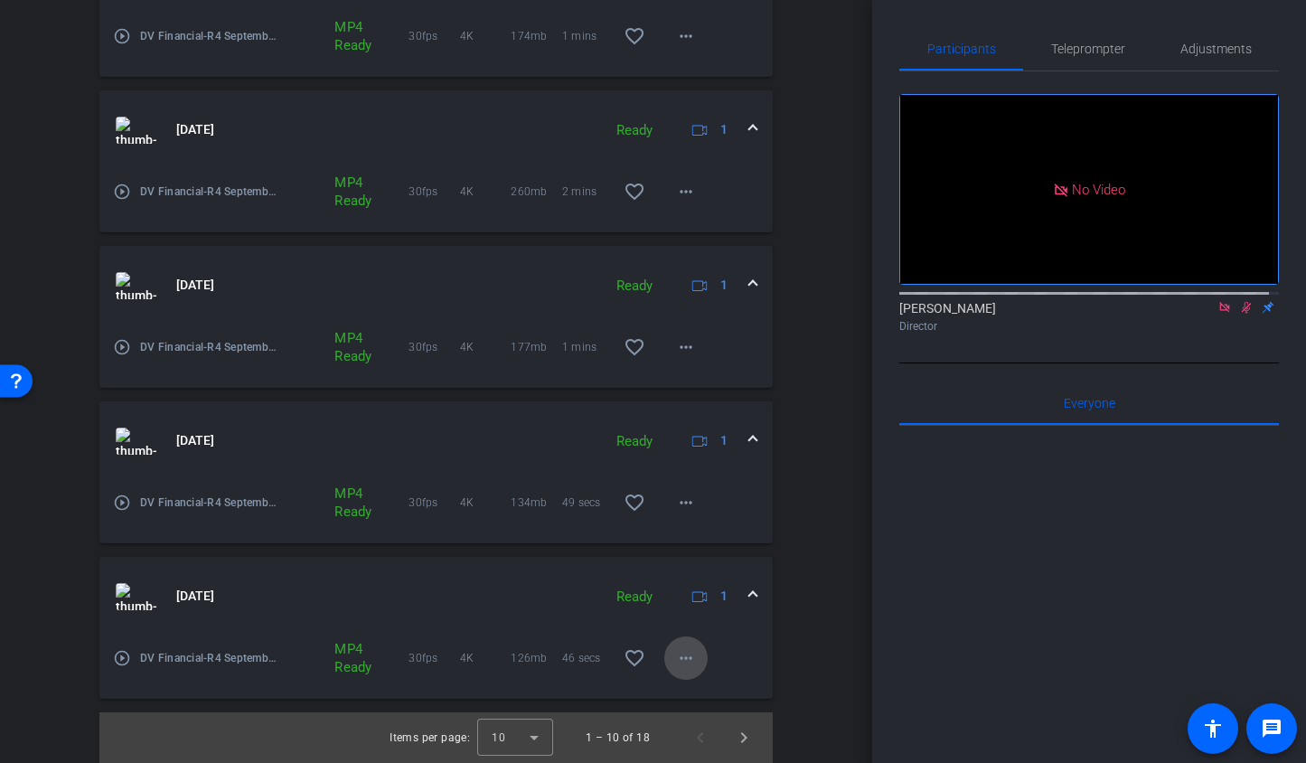
click at [677, 662] on mat-icon "more_horiz" at bounding box center [686, 658] width 22 height 22
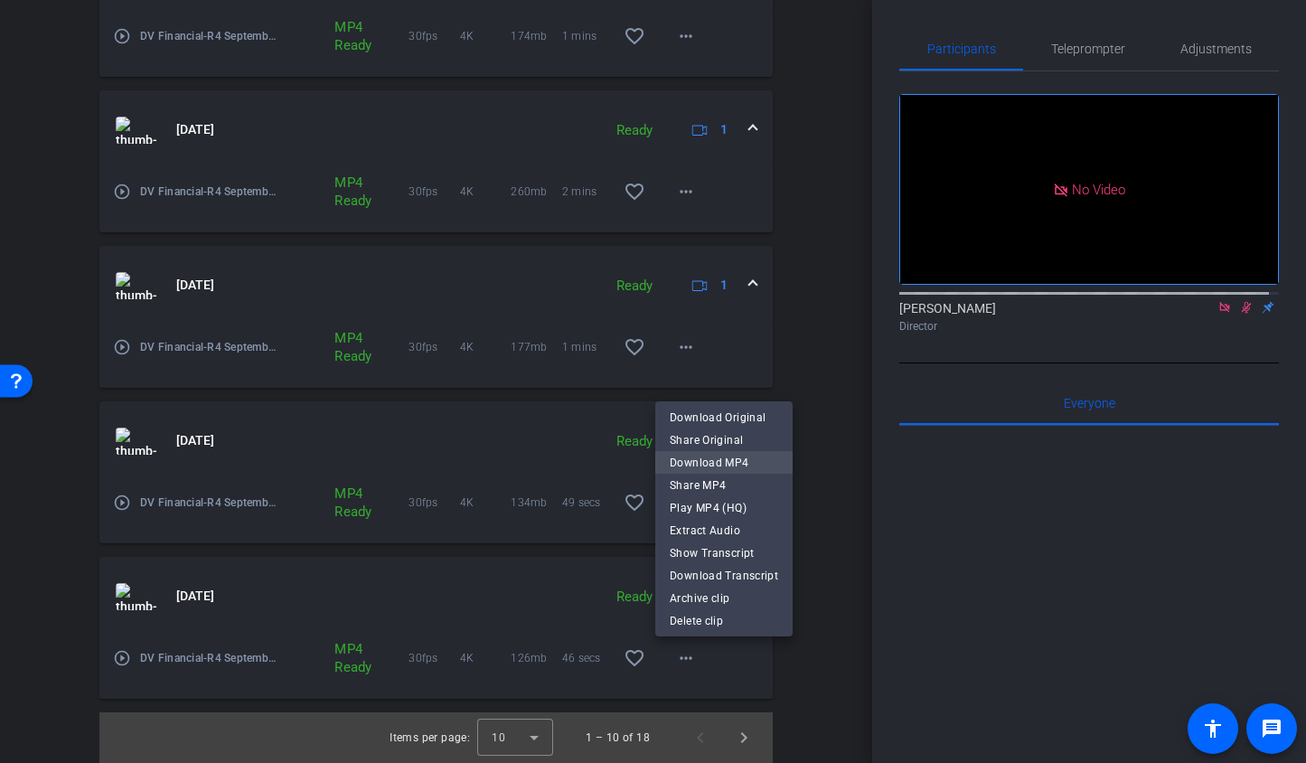
click at [738, 461] on span "Download MP4" at bounding box center [724, 462] width 108 height 22
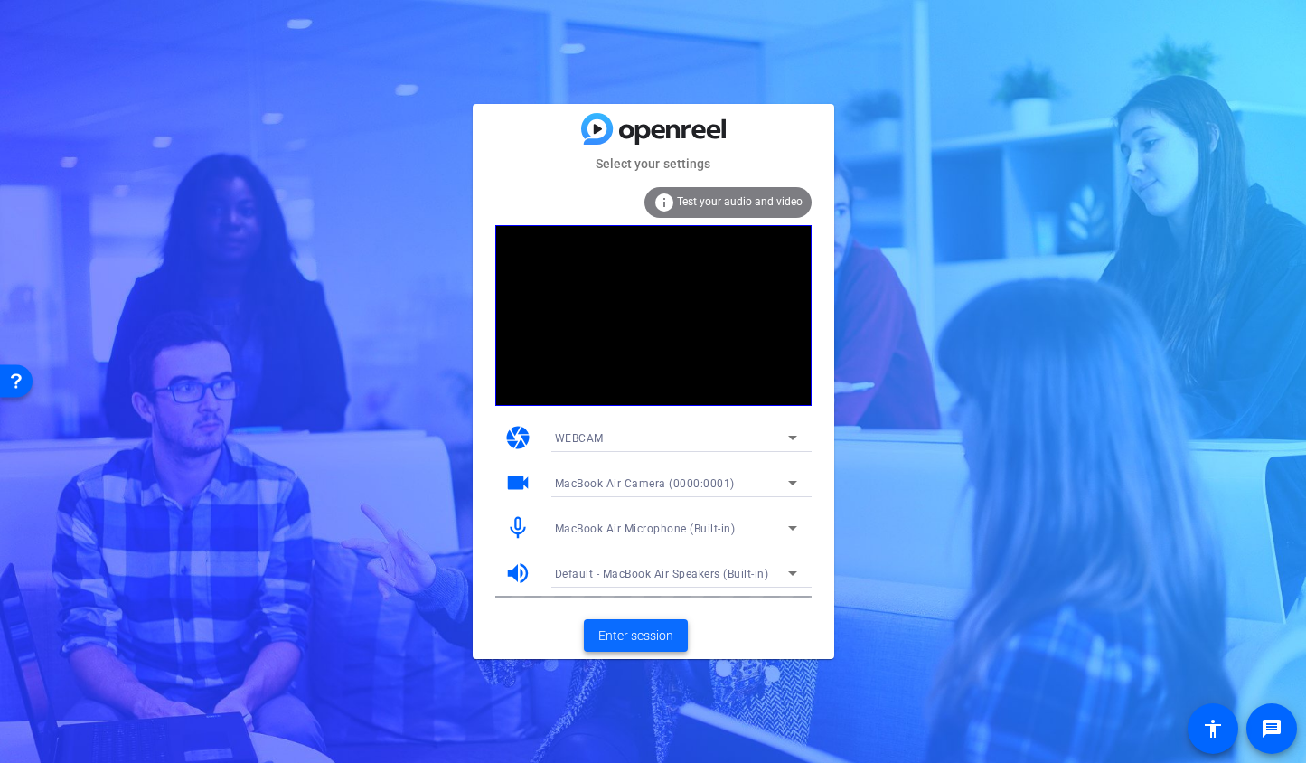
click at [667, 626] on span "Enter session" at bounding box center [635, 635] width 75 height 19
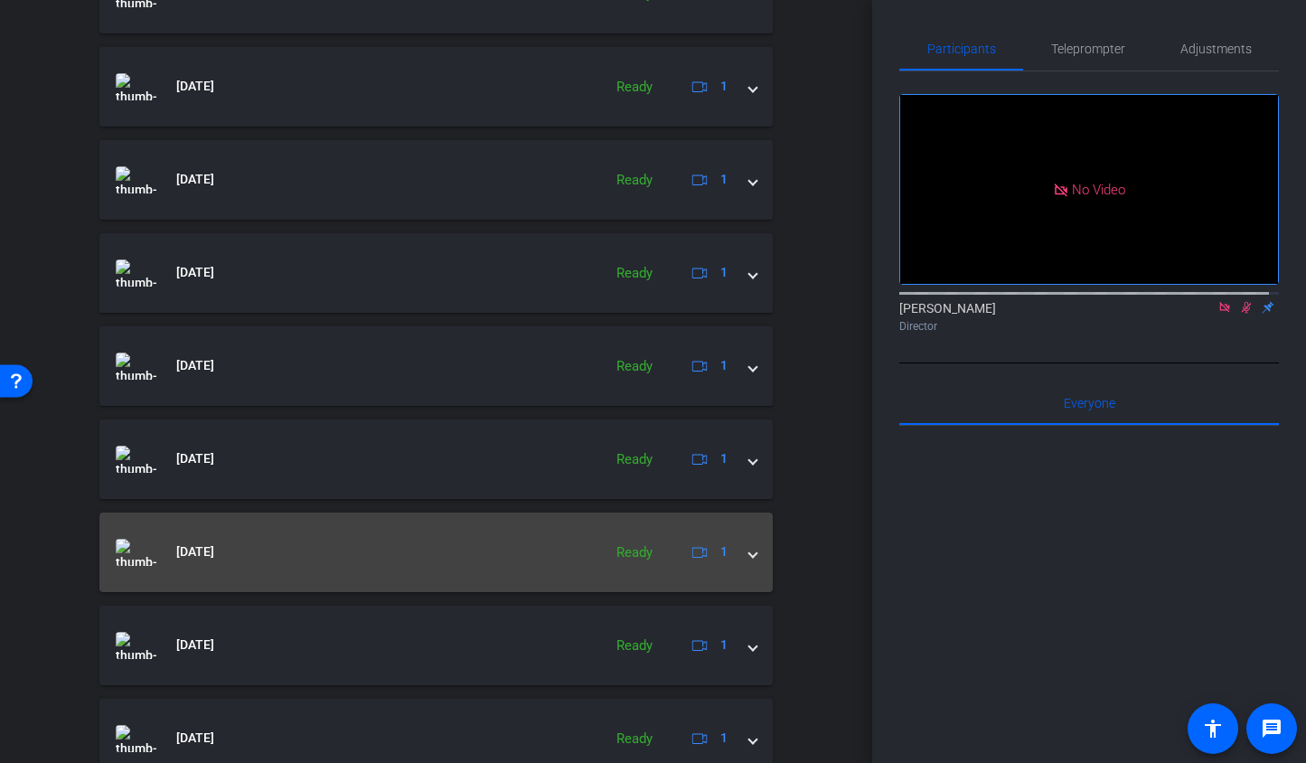
scroll to position [665, 0]
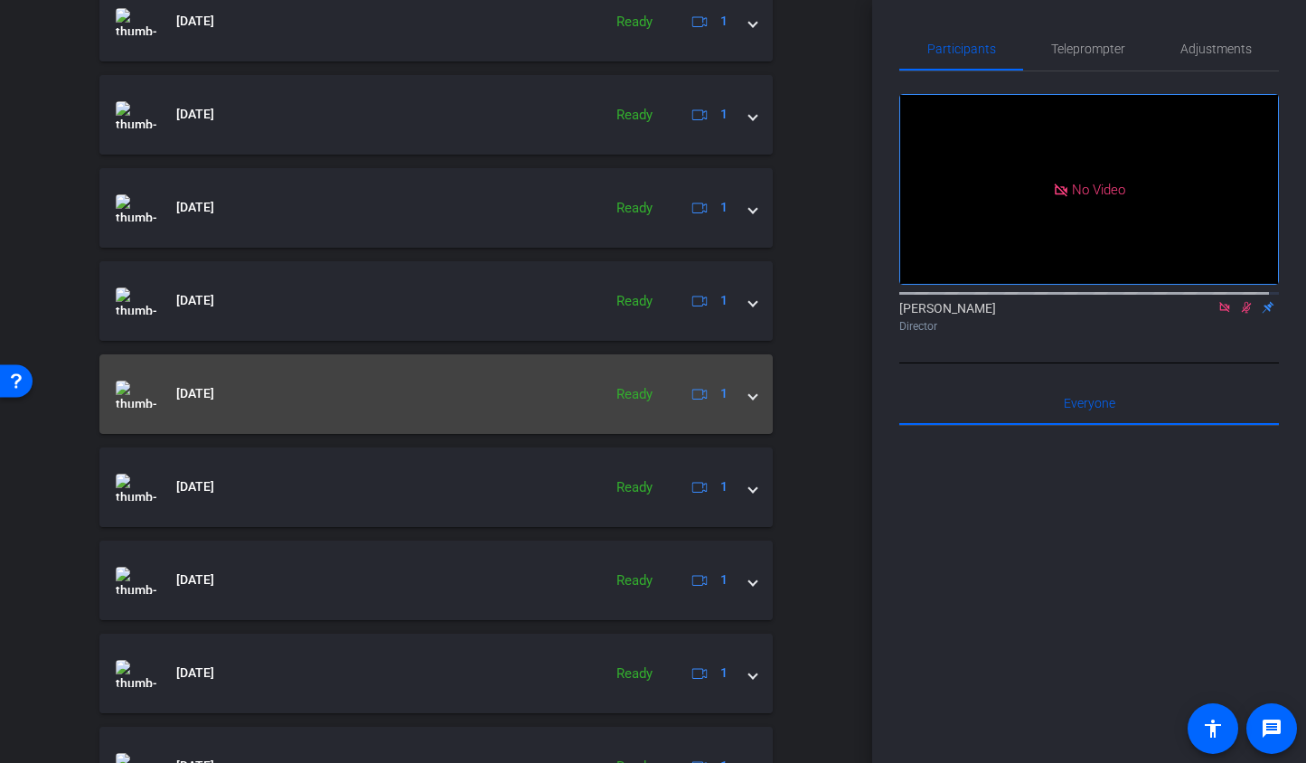
click at [749, 398] on span at bounding box center [752, 393] width 7 height 19
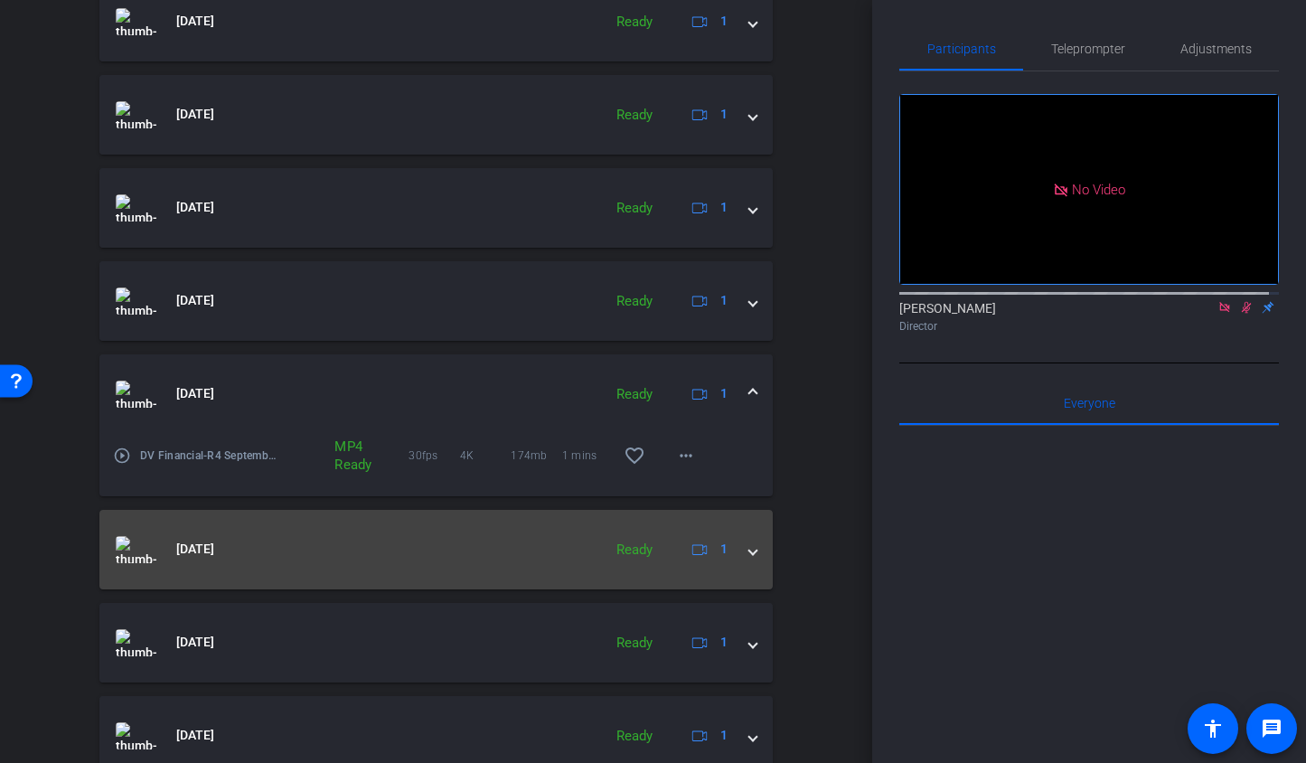
click at [748, 555] on mat-expansion-panel-header "[DATE] Ready 1" at bounding box center [435, 550] width 673 height 80
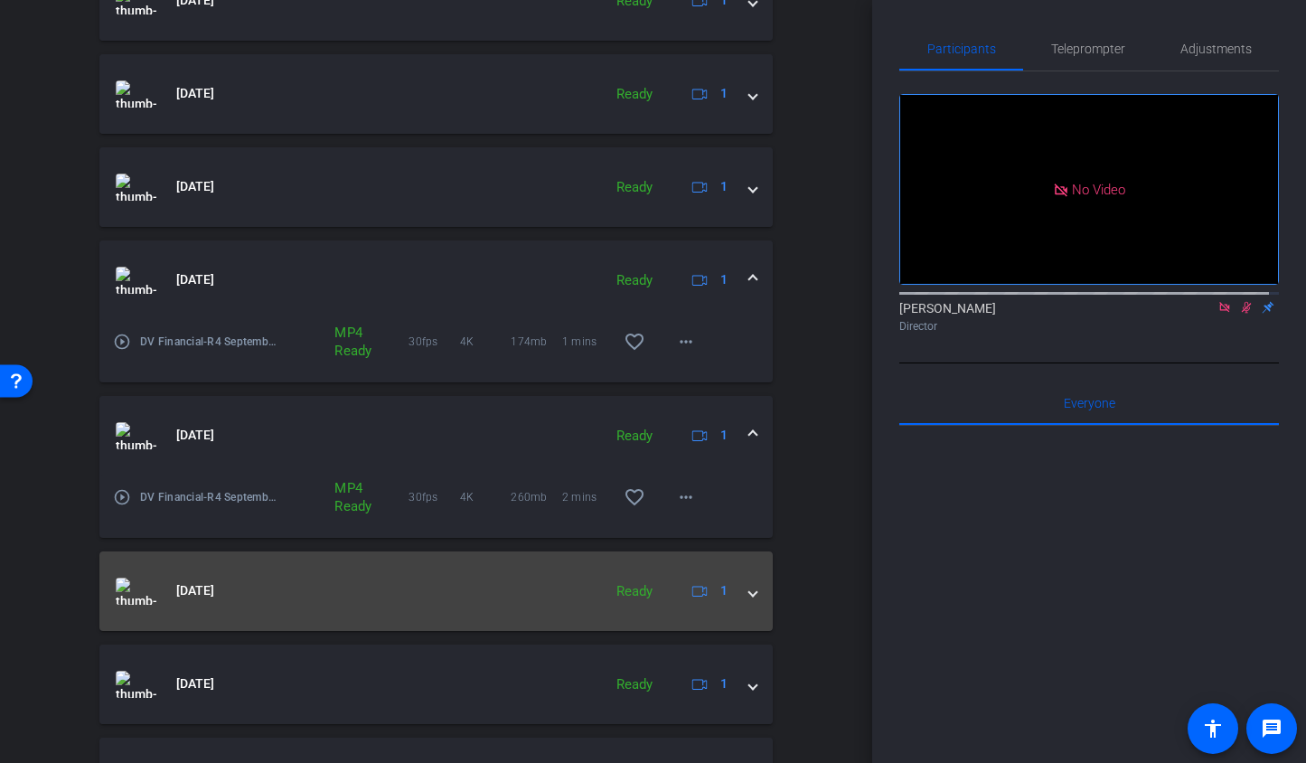
scroll to position [803, 0]
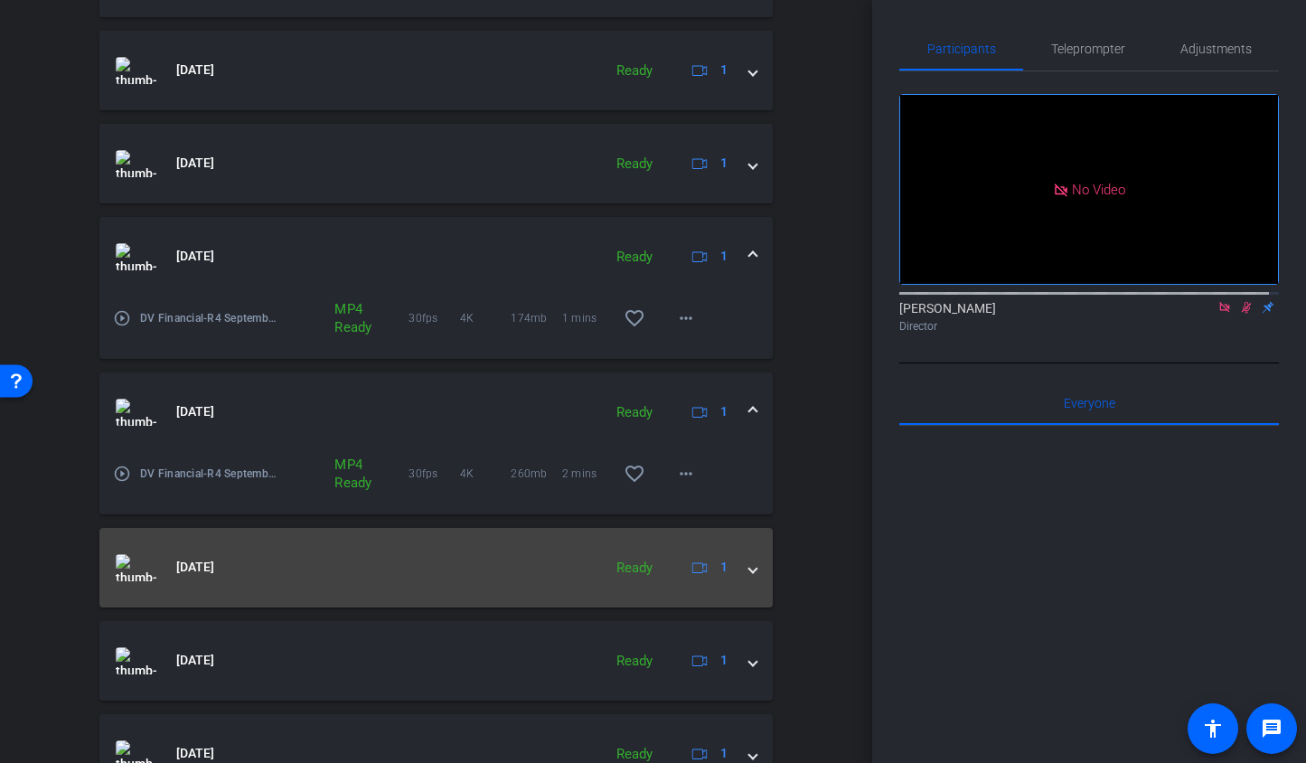
click at [748, 576] on mat-expansion-panel-header "[DATE] Ready 1" at bounding box center [435, 568] width 673 height 80
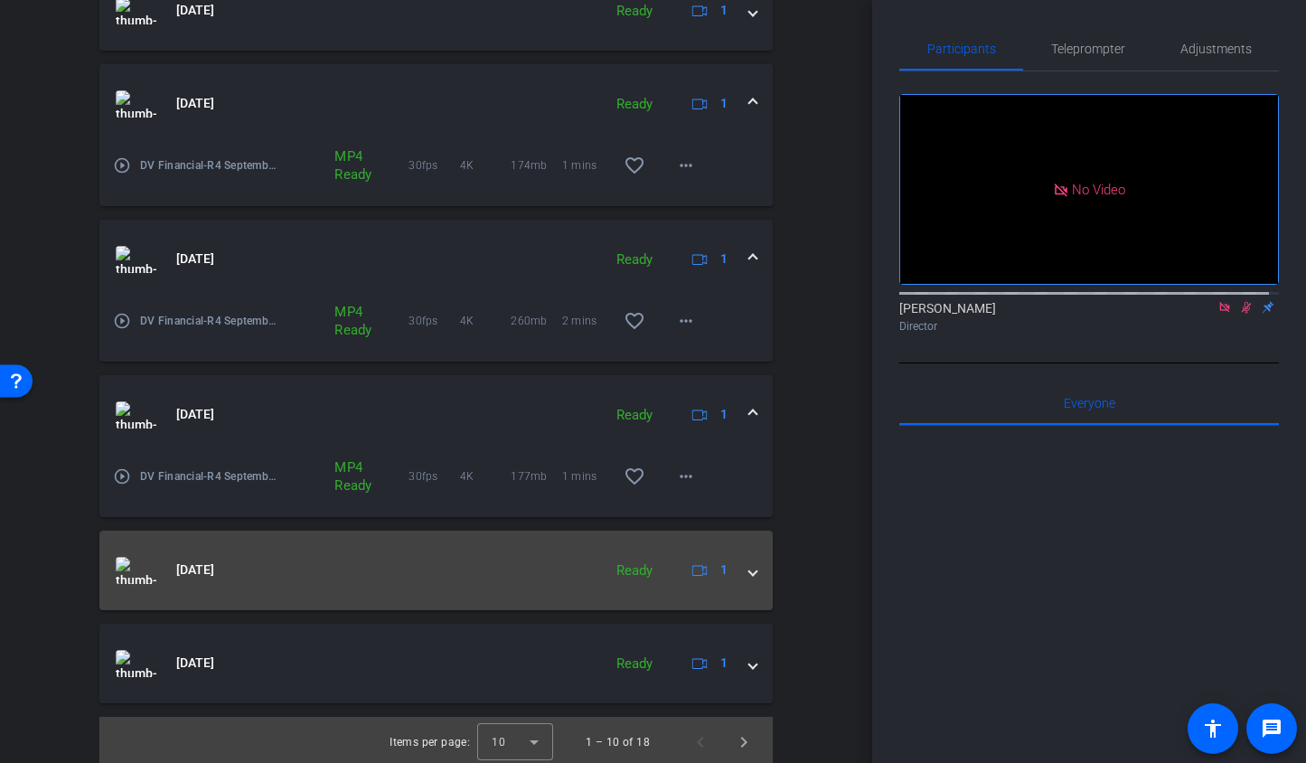
scroll to position [956, 0]
click at [754, 583] on mat-expansion-panel-header "[DATE] Ready 1" at bounding box center [435, 570] width 673 height 80
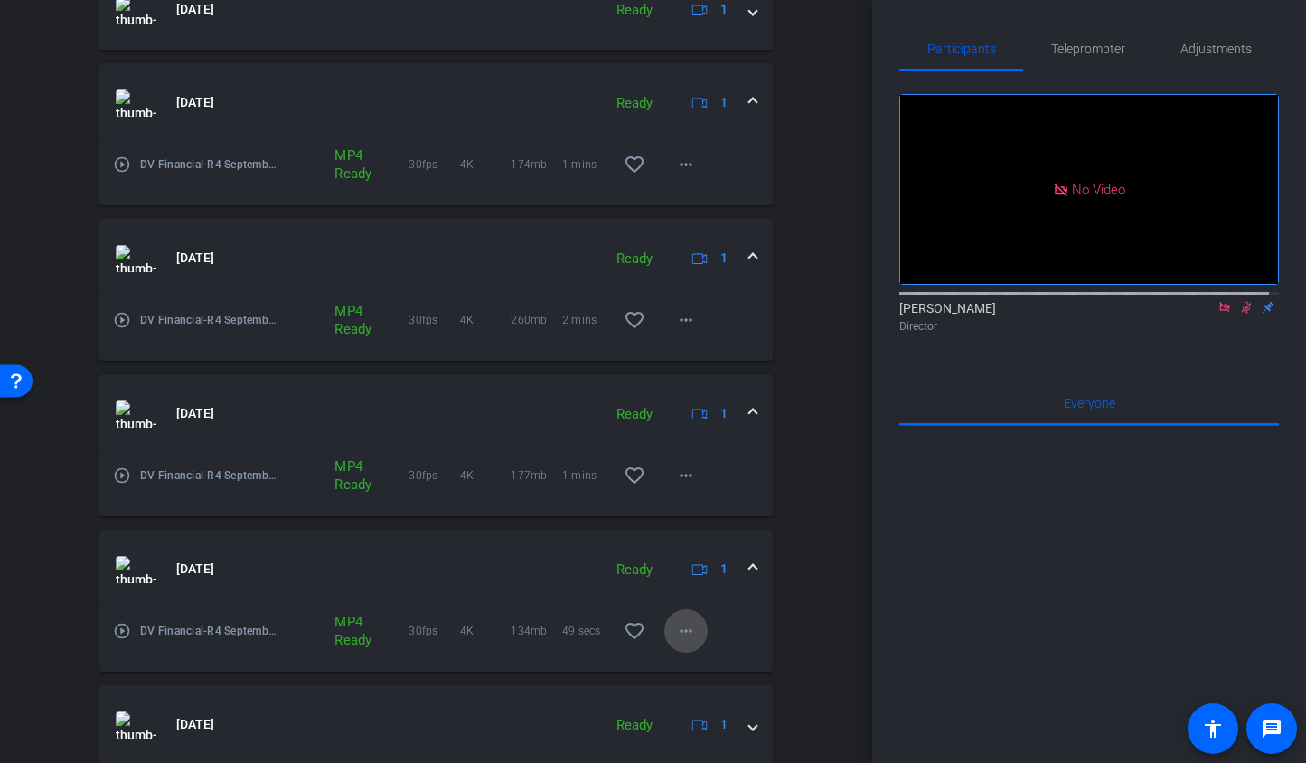
click at [675, 631] on mat-icon "more_horiz" at bounding box center [686, 631] width 22 height 22
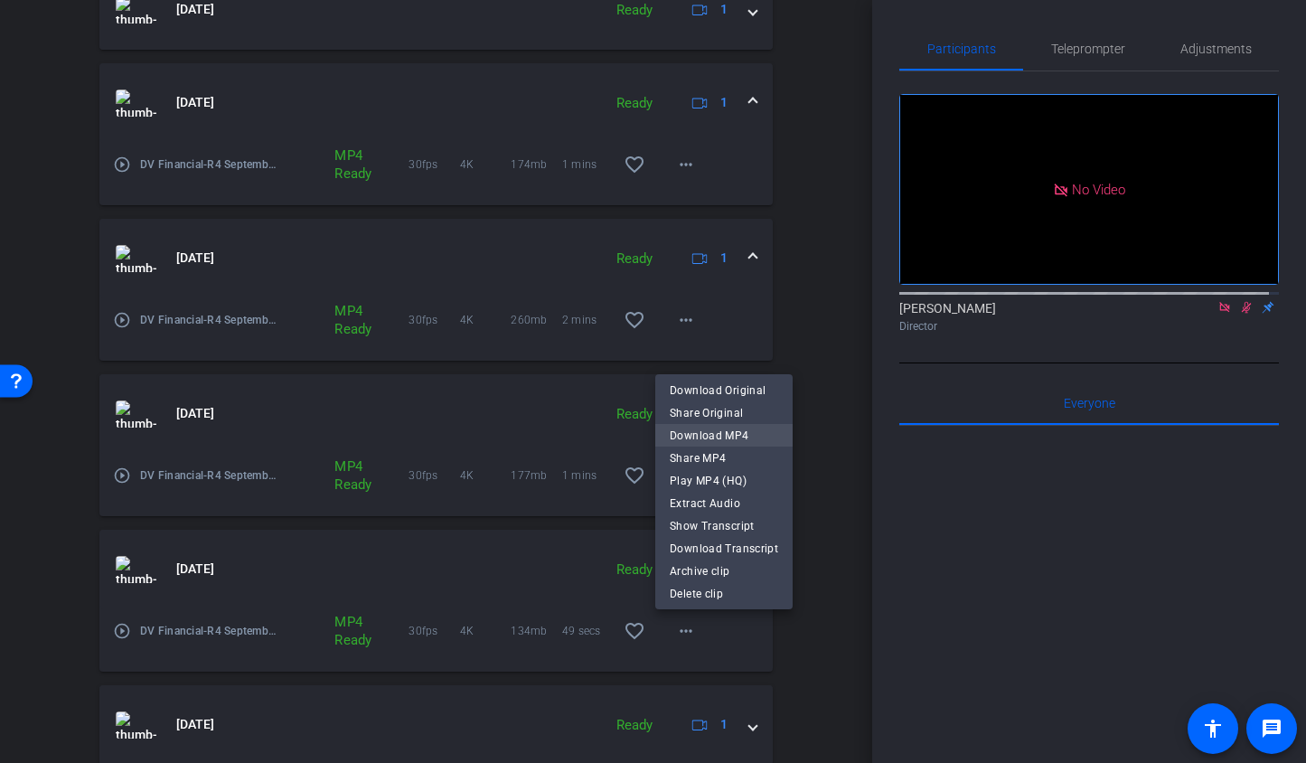
click at [686, 439] on span "Download MP4" at bounding box center [724, 435] width 108 height 22
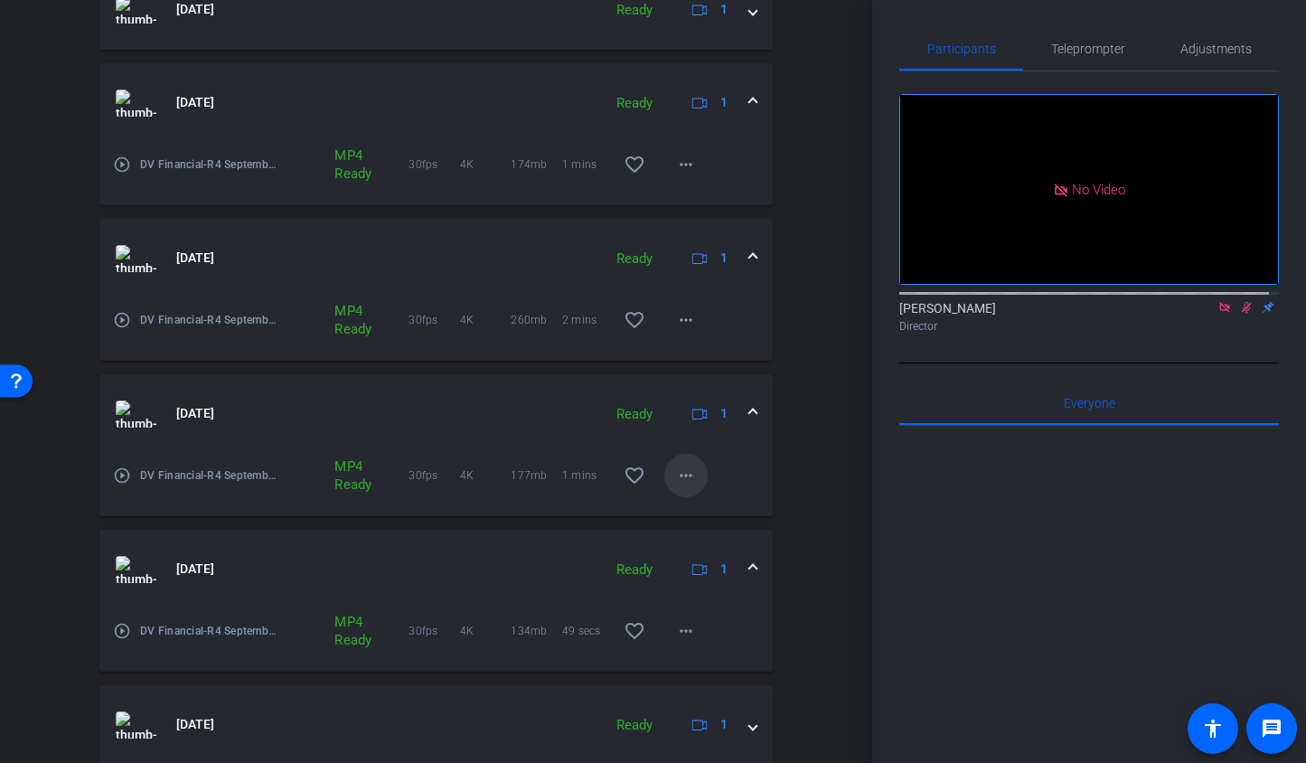
click at [675, 477] on mat-icon "more_horiz" at bounding box center [686, 476] width 22 height 22
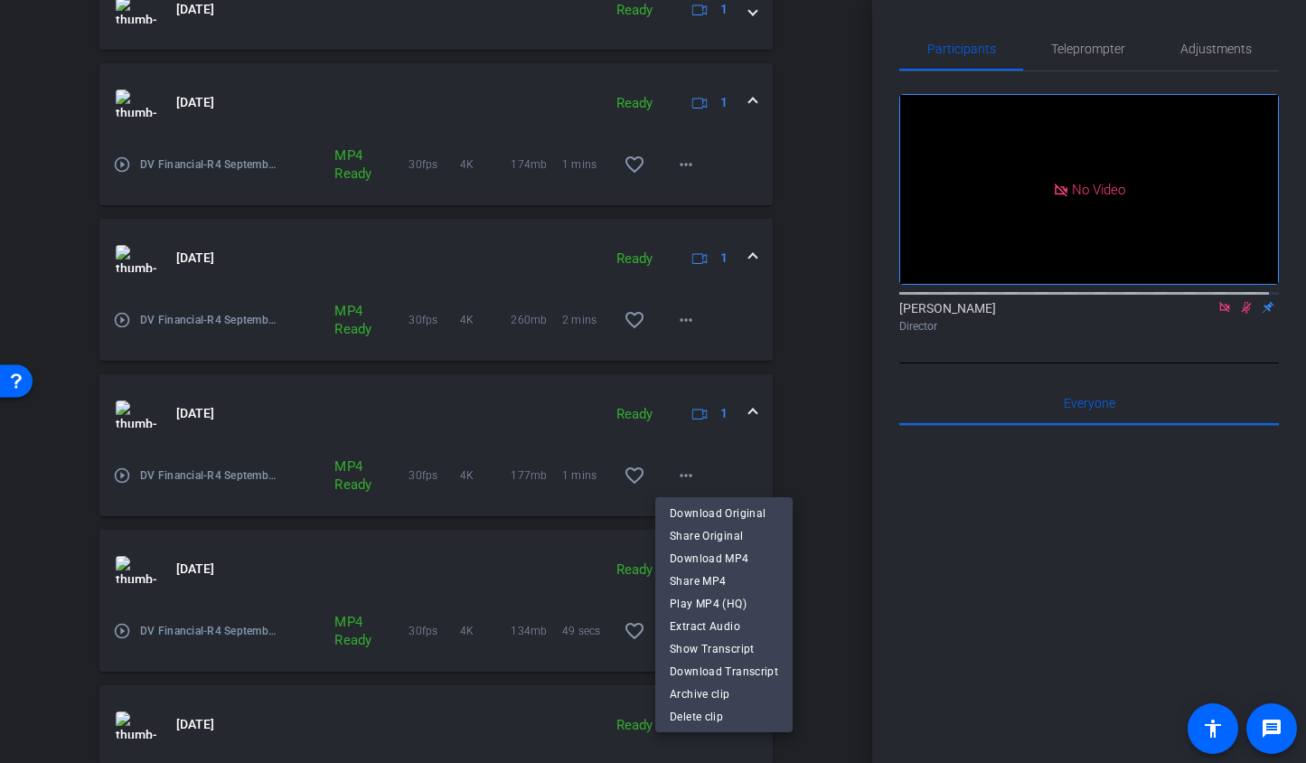
click at [682, 556] on span "Download MP4" at bounding box center [724, 558] width 108 height 22
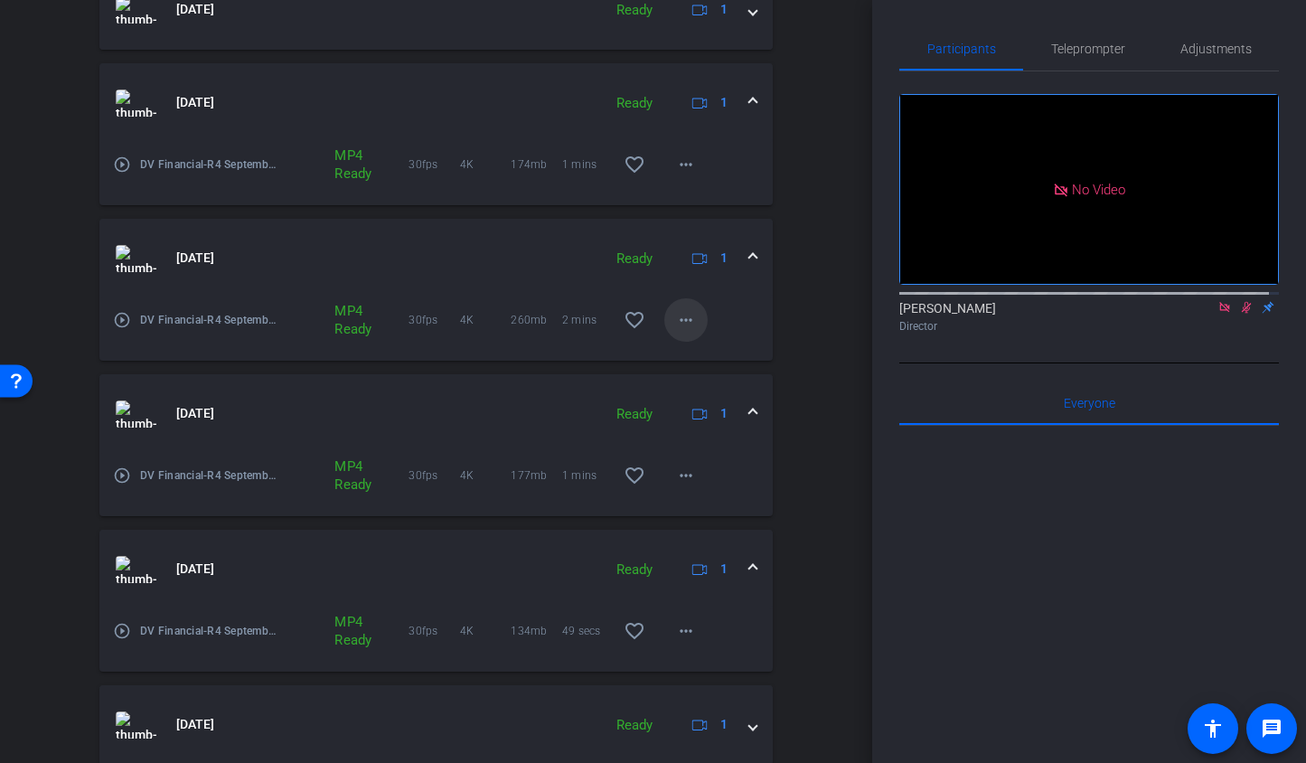
click at [684, 325] on mat-icon "more_horiz" at bounding box center [686, 320] width 22 height 22
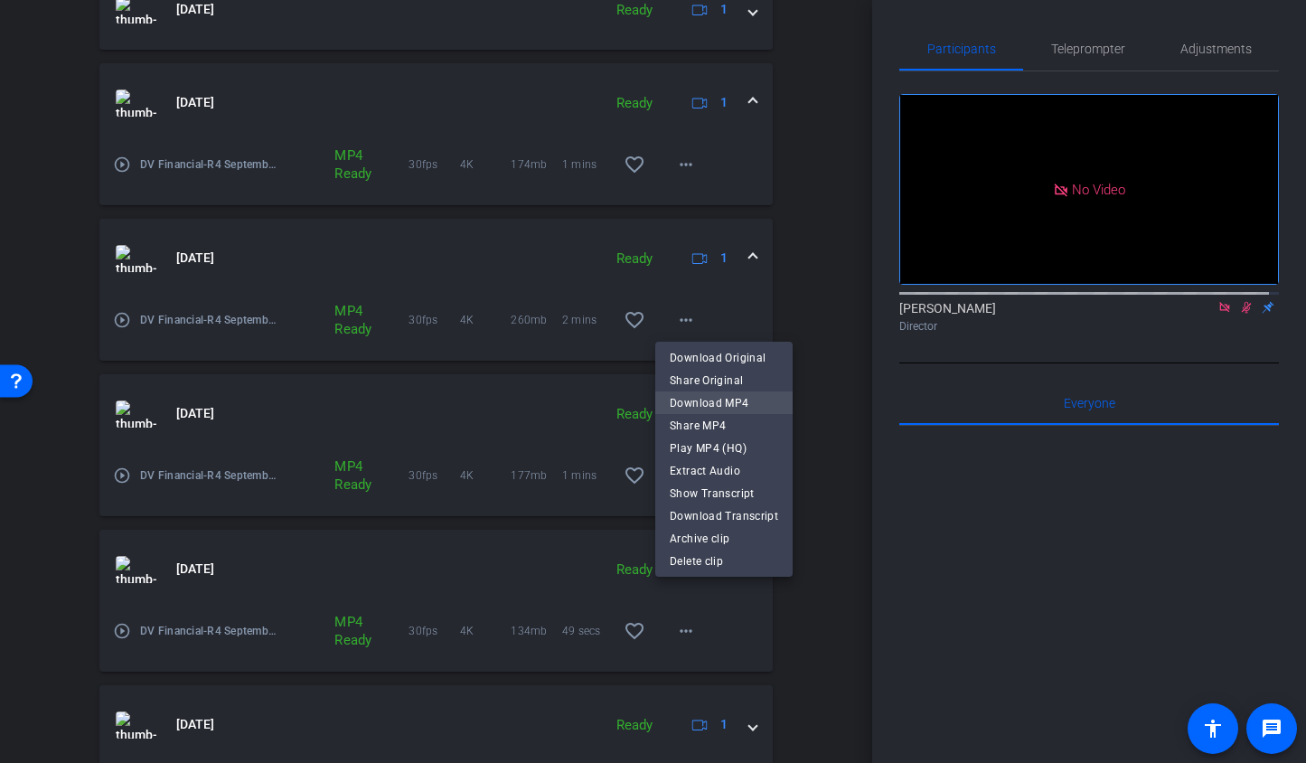
click at [697, 393] on span "Download MP4" at bounding box center [724, 402] width 108 height 22
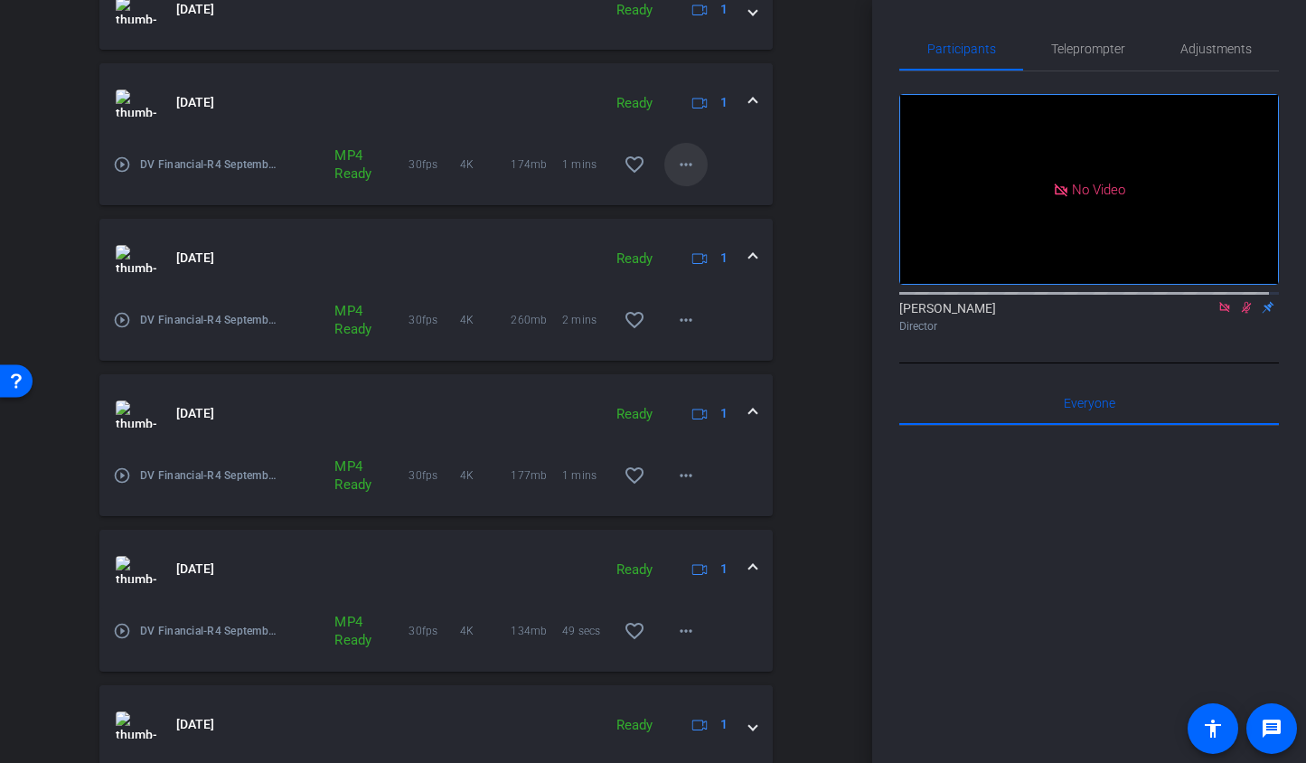
click at [689, 173] on span at bounding box center [685, 164] width 43 height 43
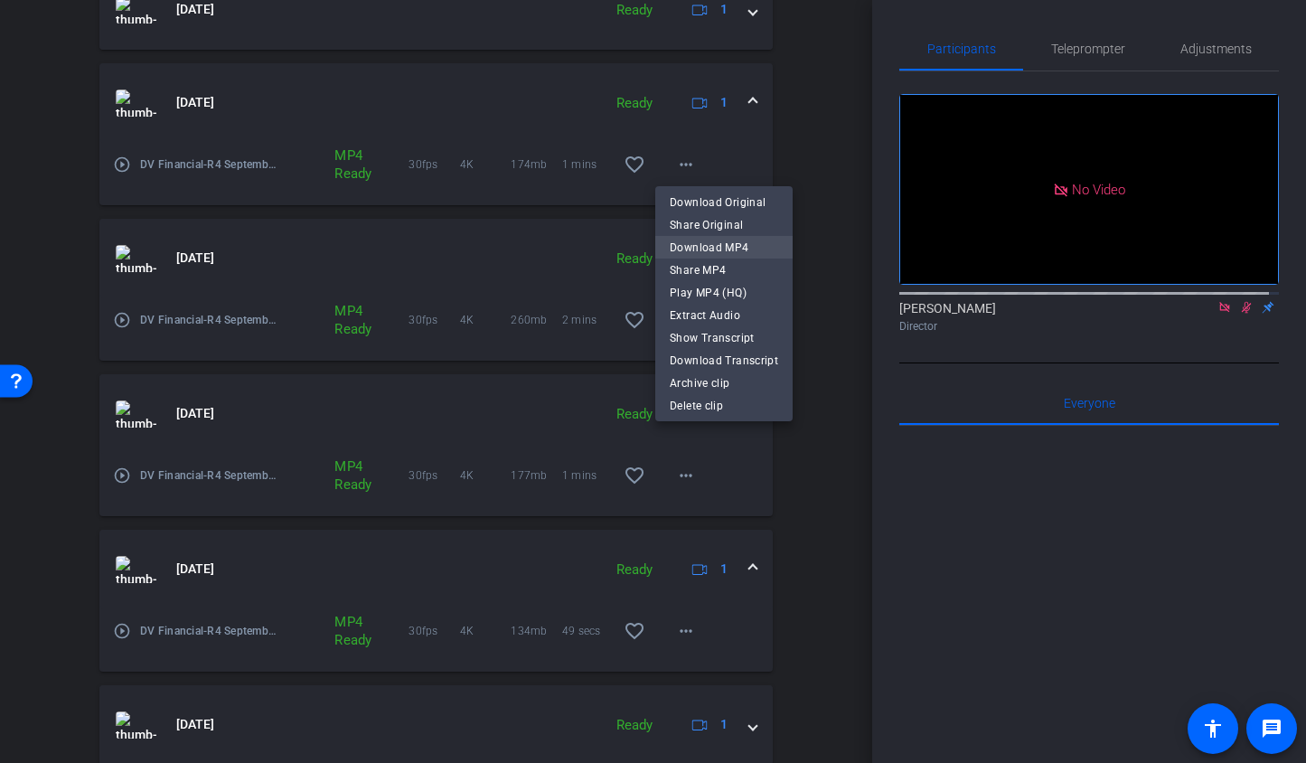
click at [687, 247] on span "Download MP4" at bounding box center [724, 247] width 108 height 22
